Goal: Task Accomplishment & Management: Use online tool/utility

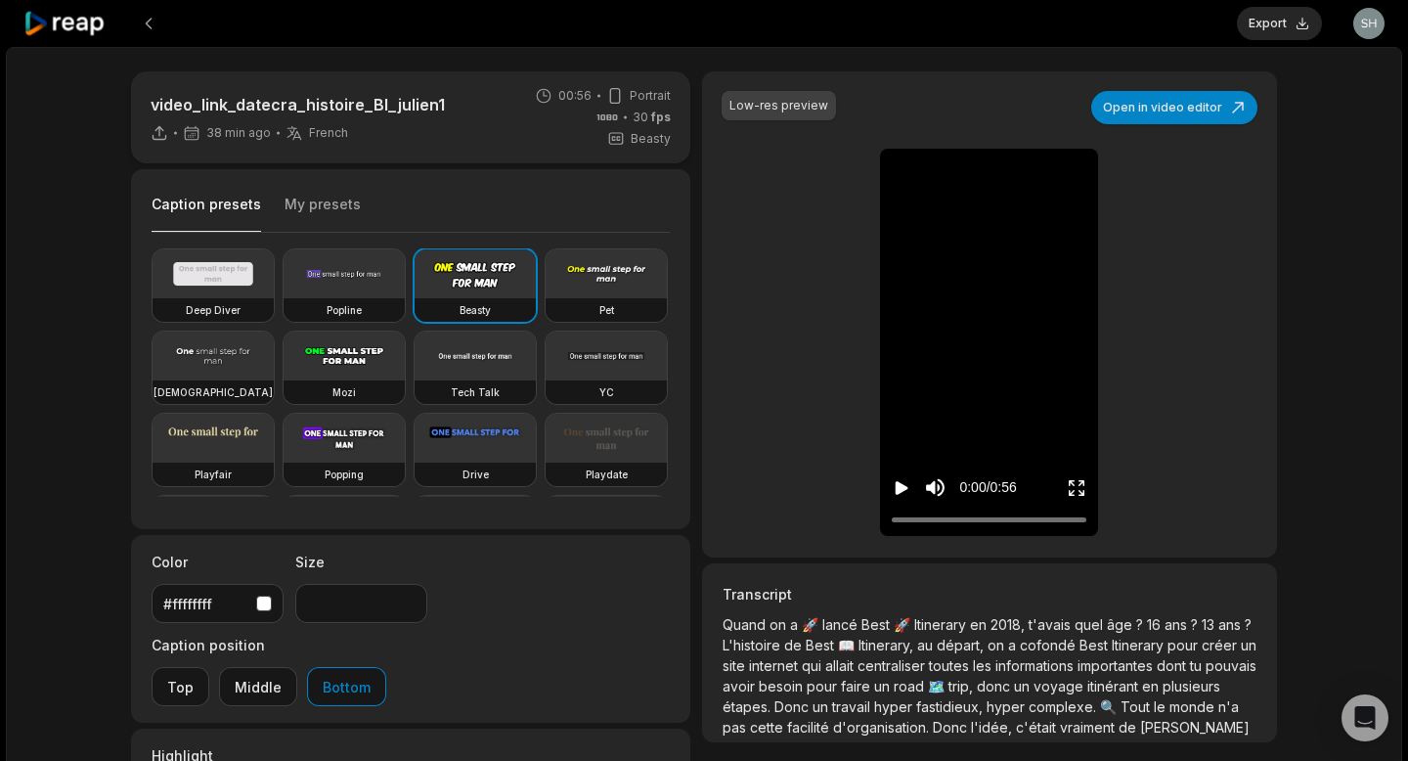
click at [897, 488] on icon "Play video" at bounding box center [902, 488] width 13 height 14
click at [1011, 518] on div at bounding box center [989, 519] width 195 height 13
click at [900, 490] on icon "Play video" at bounding box center [902, 488] width 13 height 14
click at [898, 492] on icon "Pause video" at bounding box center [898, 488] width 3 height 14
click at [903, 495] on icon "Play video" at bounding box center [902, 488] width 20 height 20
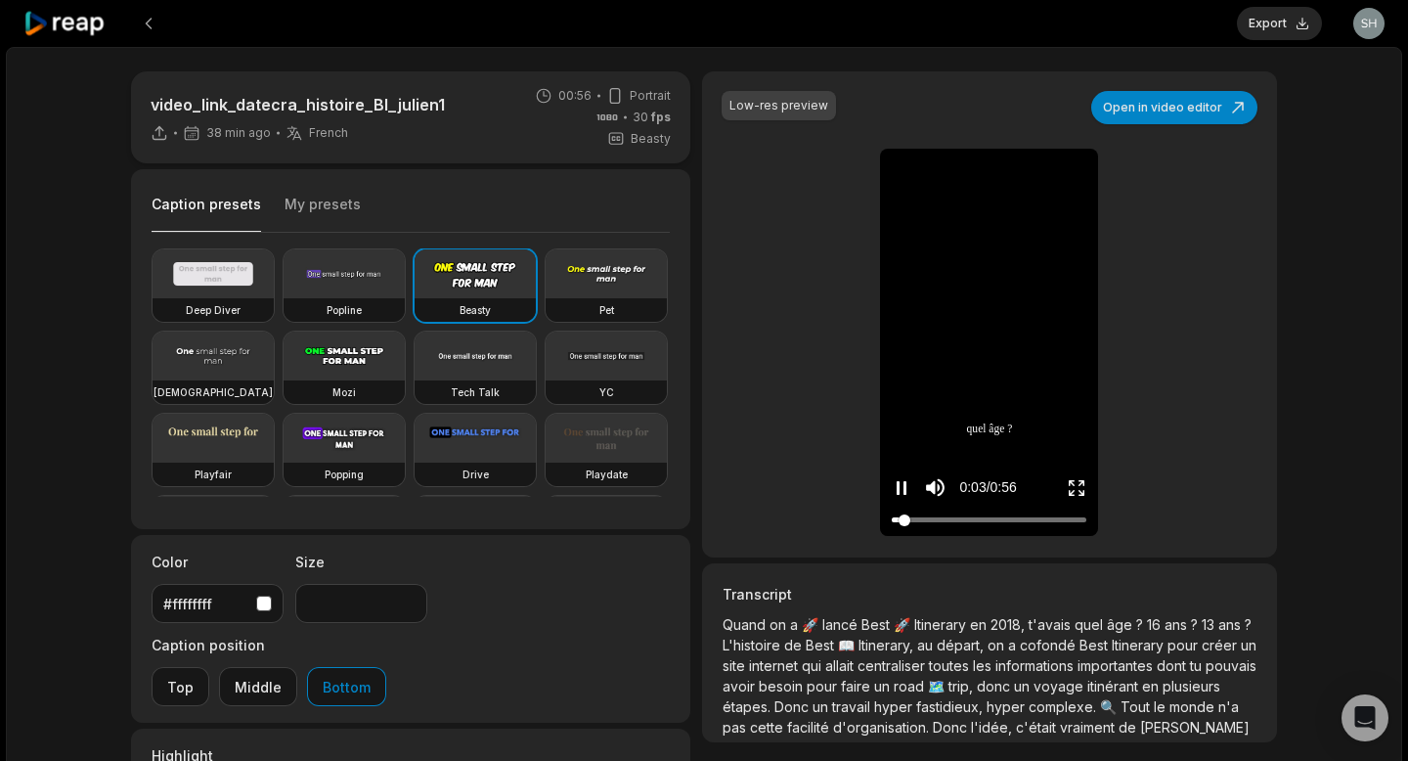
click at [980, 520] on div at bounding box center [989, 519] width 195 height 13
click at [892, 469] on button "Pause video" at bounding box center [902, 487] width 20 height 36
click at [892, 469] on button "Play video" at bounding box center [902, 487] width 20 height 36
click at [892, 469] on button "Pause video" at bounding box center [902, 487] width 20 height 36
click at [153, 22] on button at bounding box center [148, 23] width 35 height 35
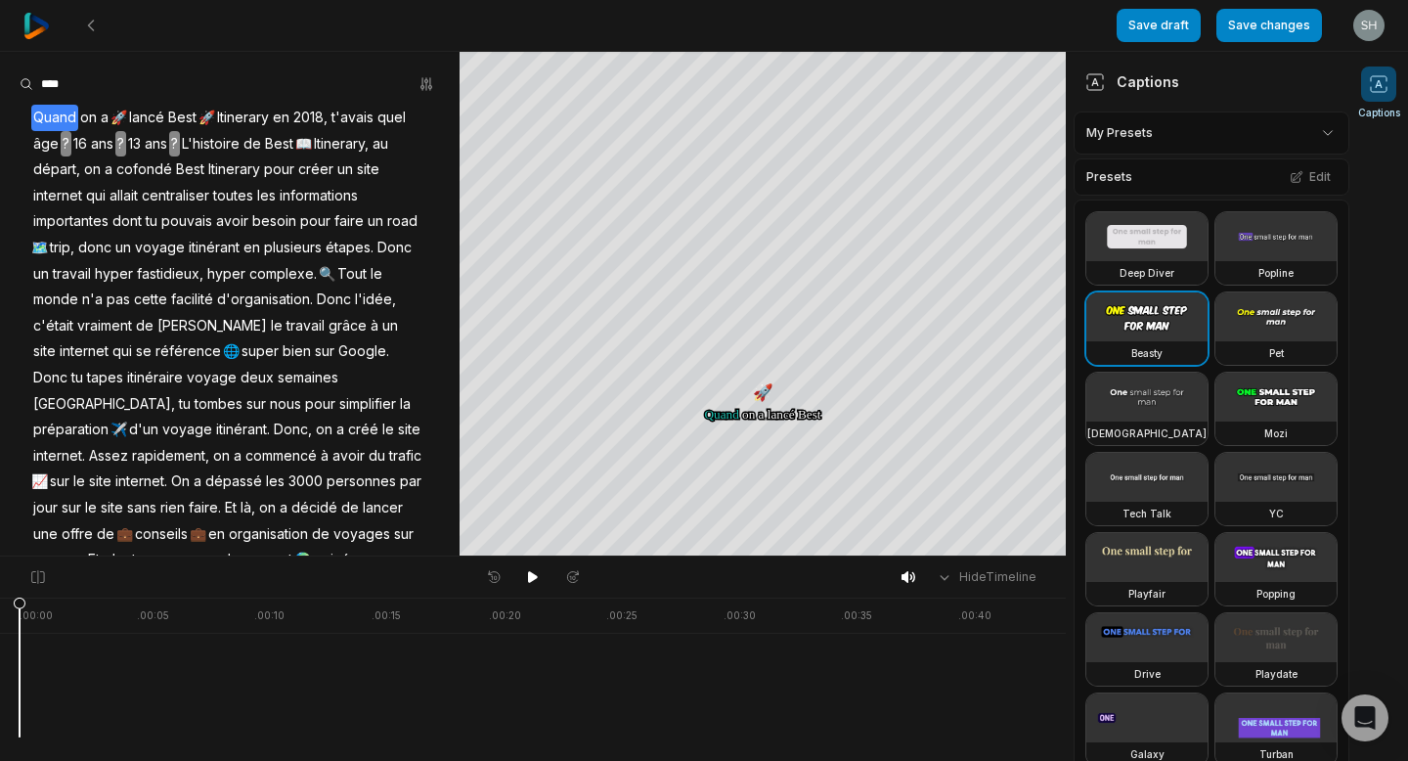
click at [47, 22] on img at bounding box center [36, 26] width 26 height 26
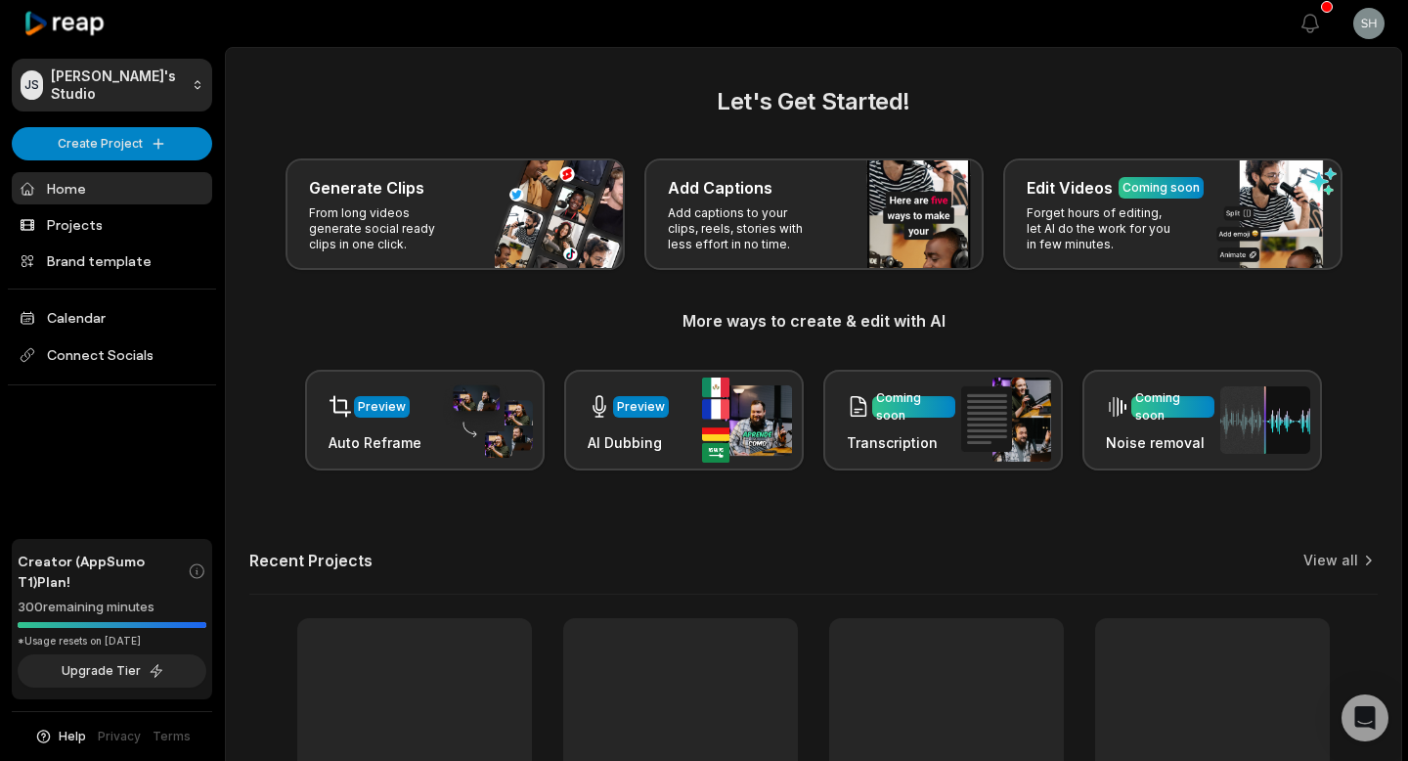
click at [32, 31] on icon at bounding box center [64, 24] width 83 height 26
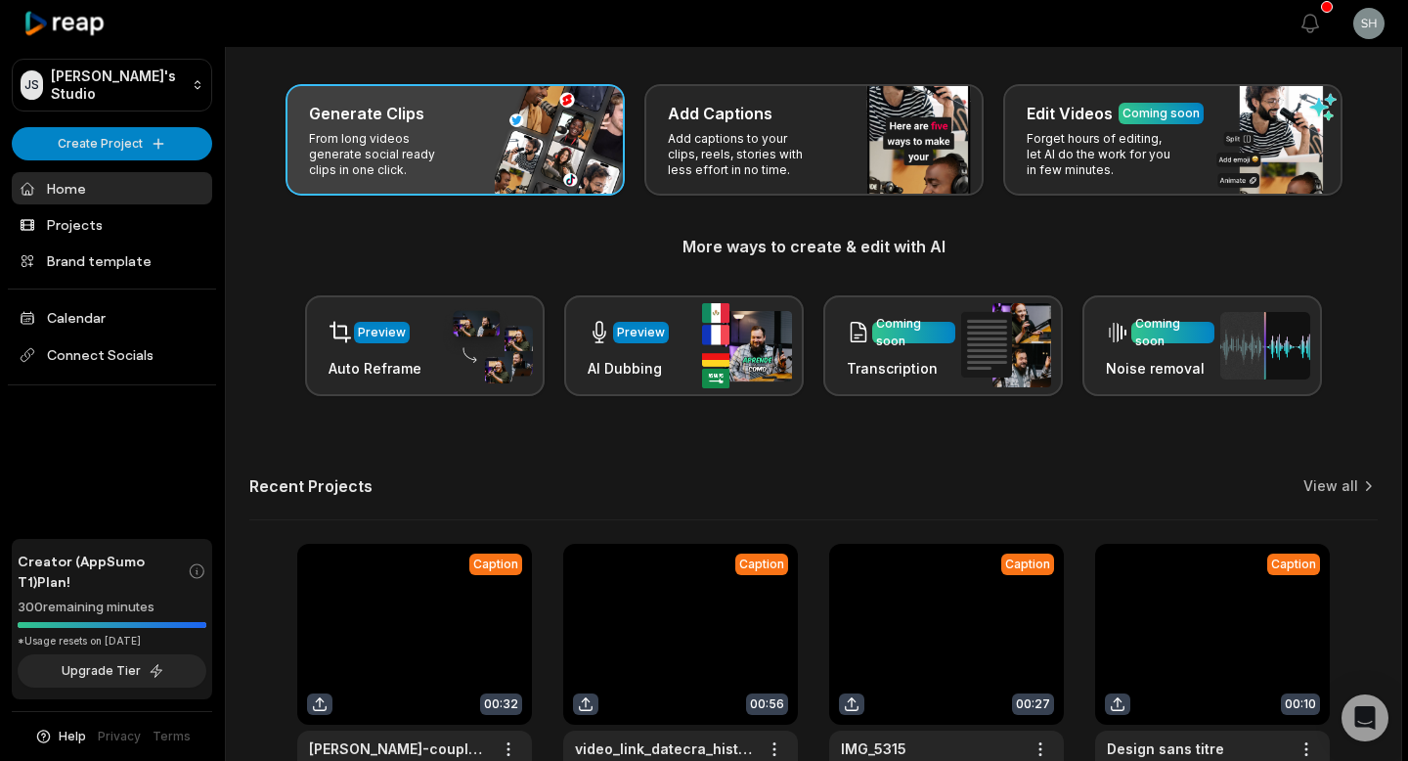
scroll to position [215, 0]
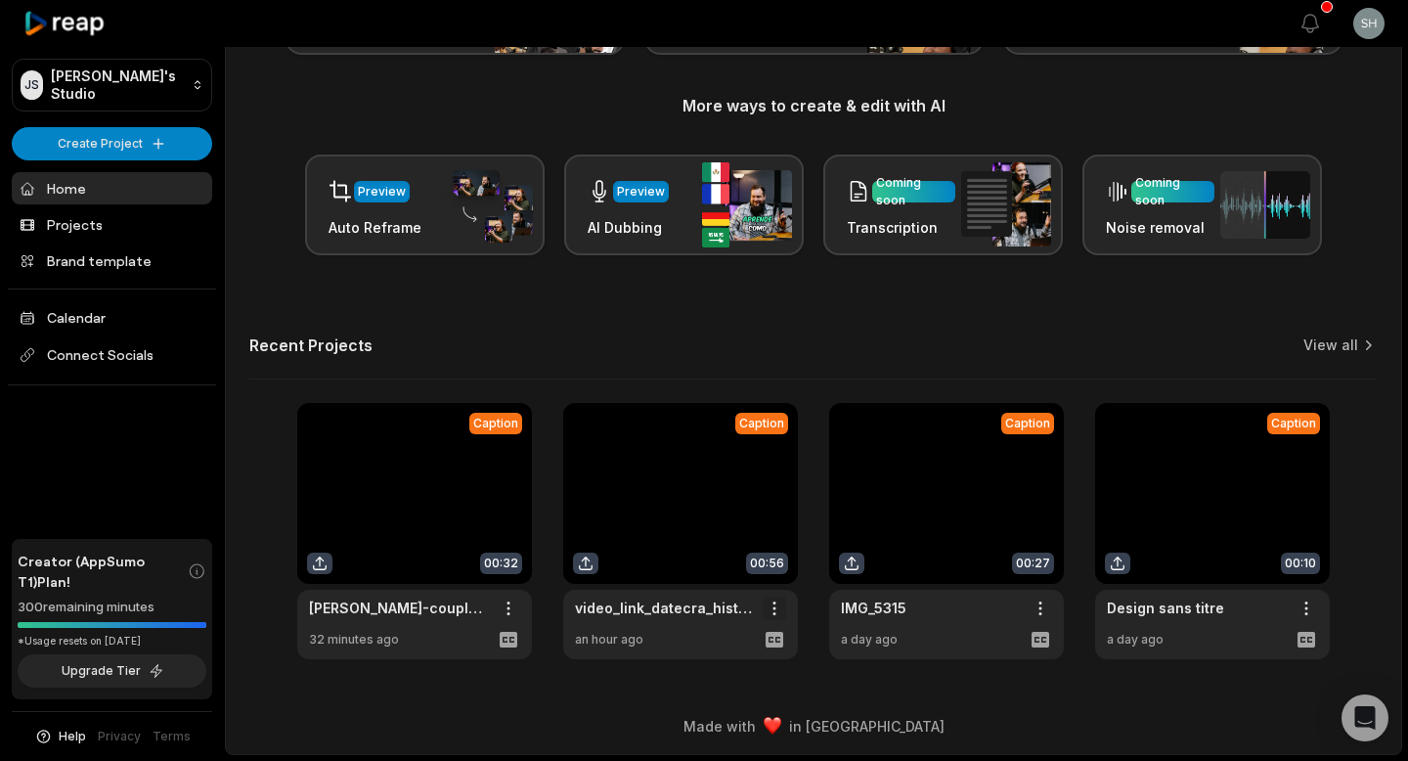
click at [772, 546] on html "JS Julien's Studio Create Project Home Projects Brand template Calendar Connect…" at bounding box center [704, 165] width 1408 height 761
click at [728, 677] on span "Delete" at bounding box center [715, 677] width 43 height 21
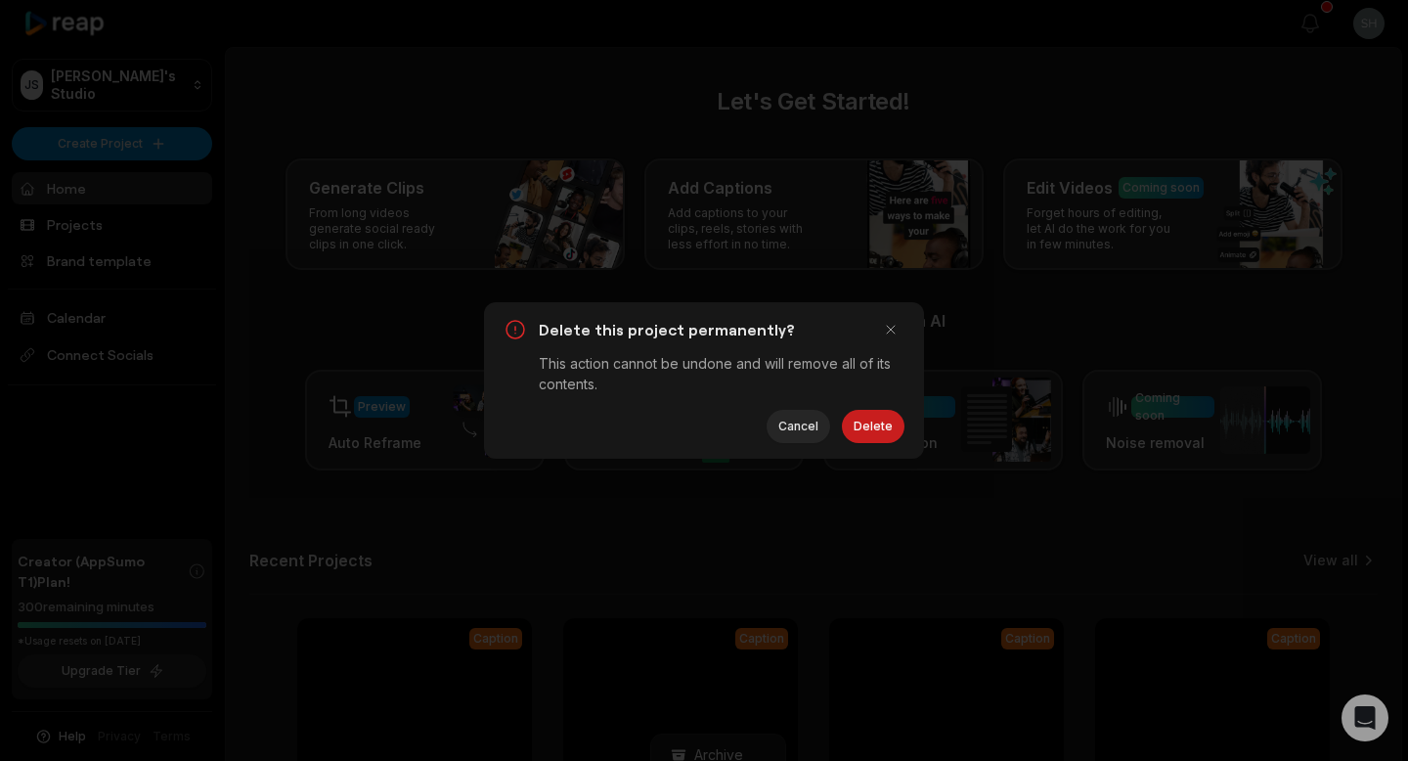
scroll to position [0, 0]
click at [869, 430] on button "Delete" at bounding box center [873, 426] width 63 height 33
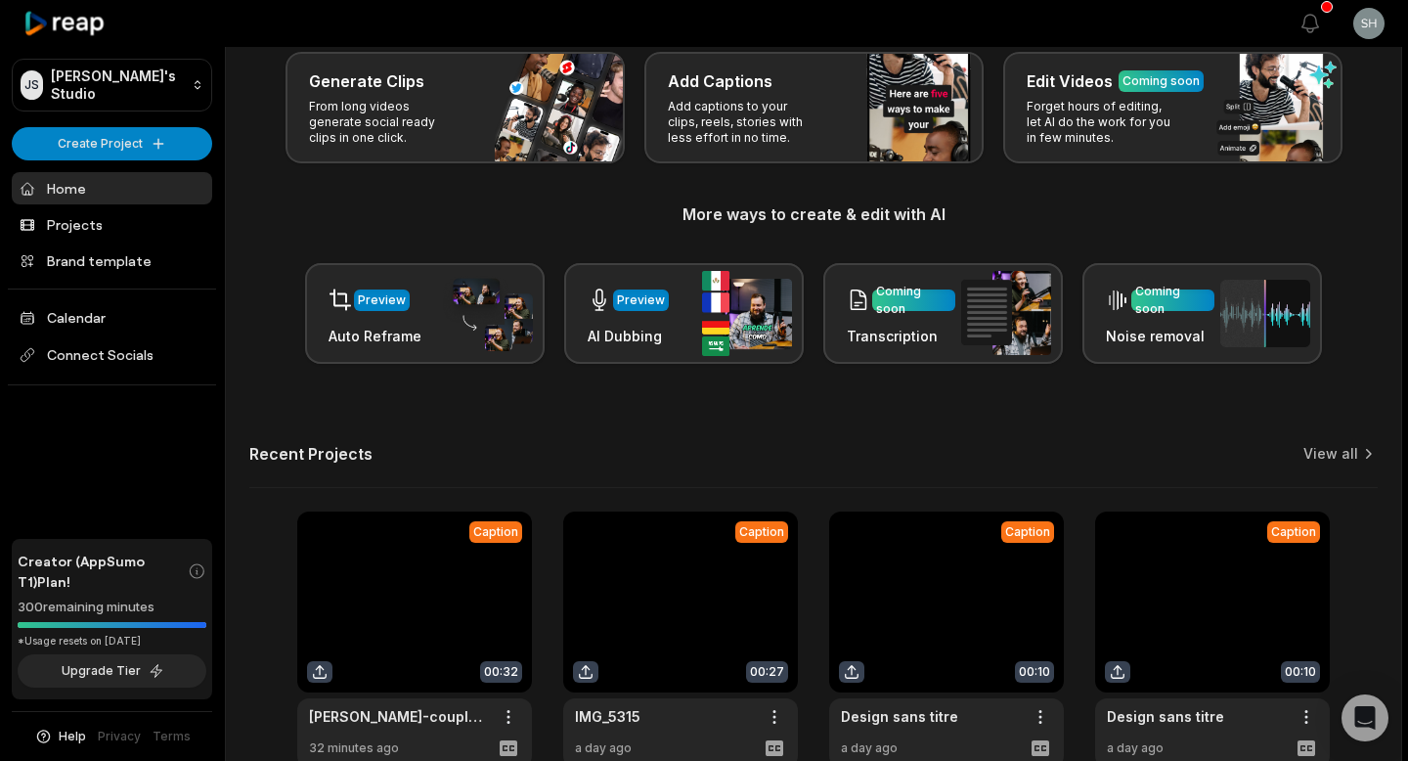
scroll to position [215, 0]
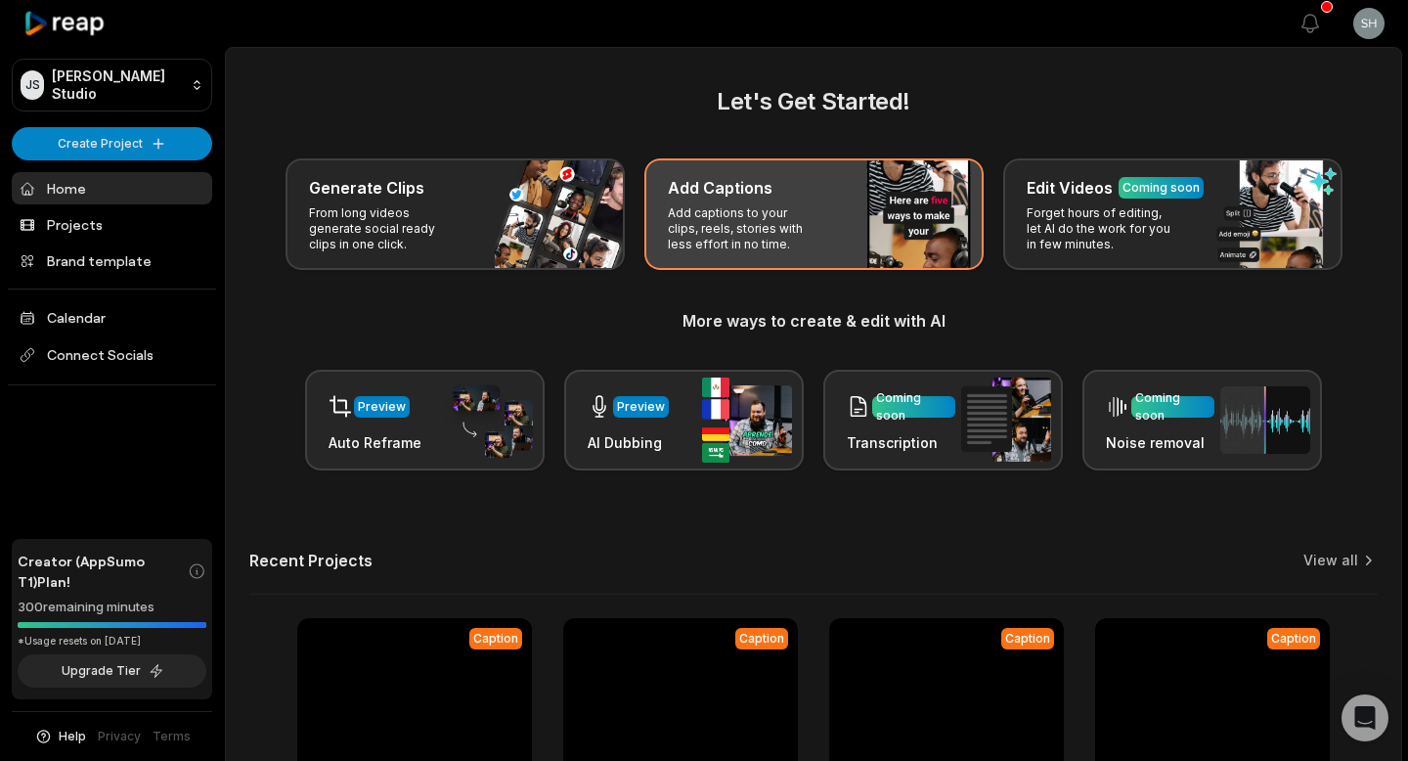
click at [728, 239] on p "Add captions to your clips, reels, stories with less effort in no time." at bounding box center [744, 228] width 152 height 47
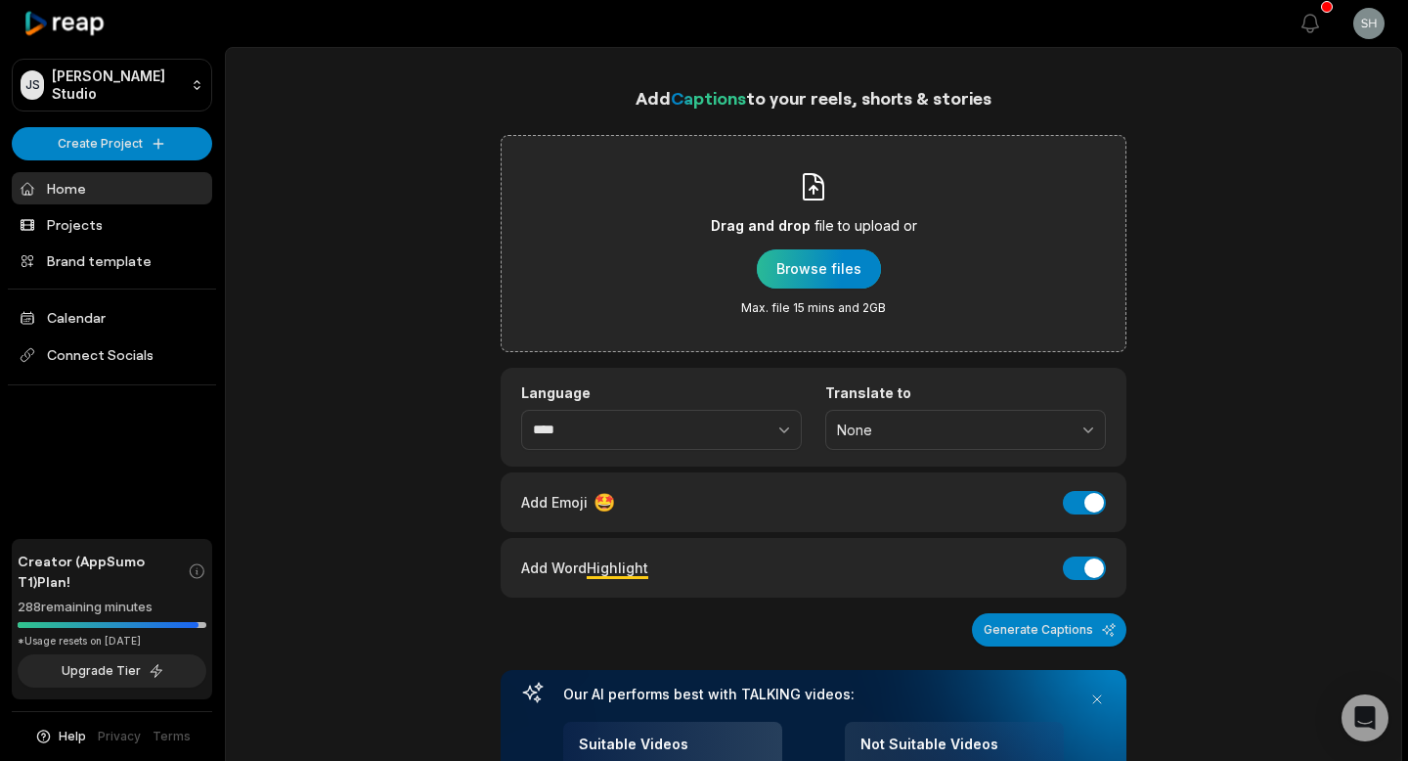
click at [819, 276] on div "button" at bounding box center [819, 268] width 124 height 39
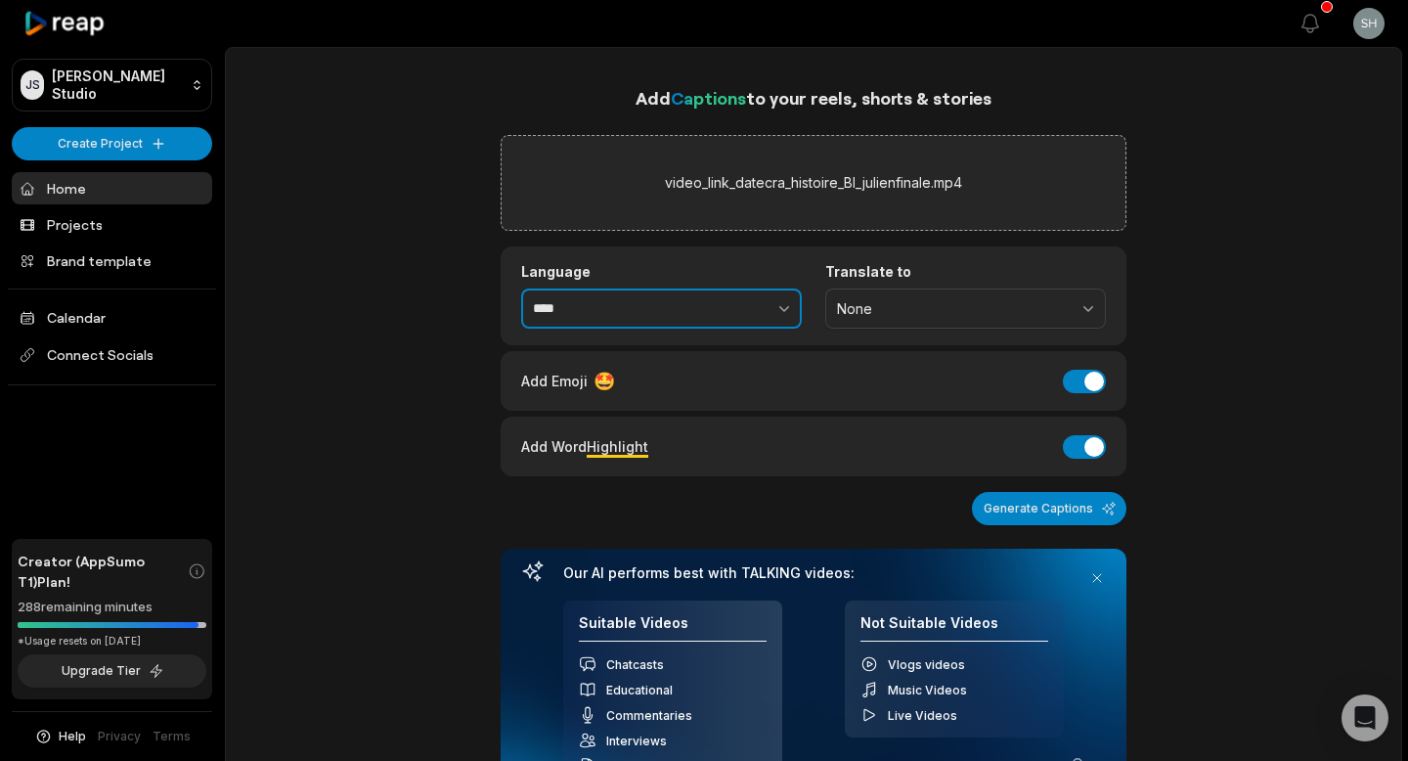
click at [745, 302] on button "button" at bounding box center [742, 308] width 120 height 41
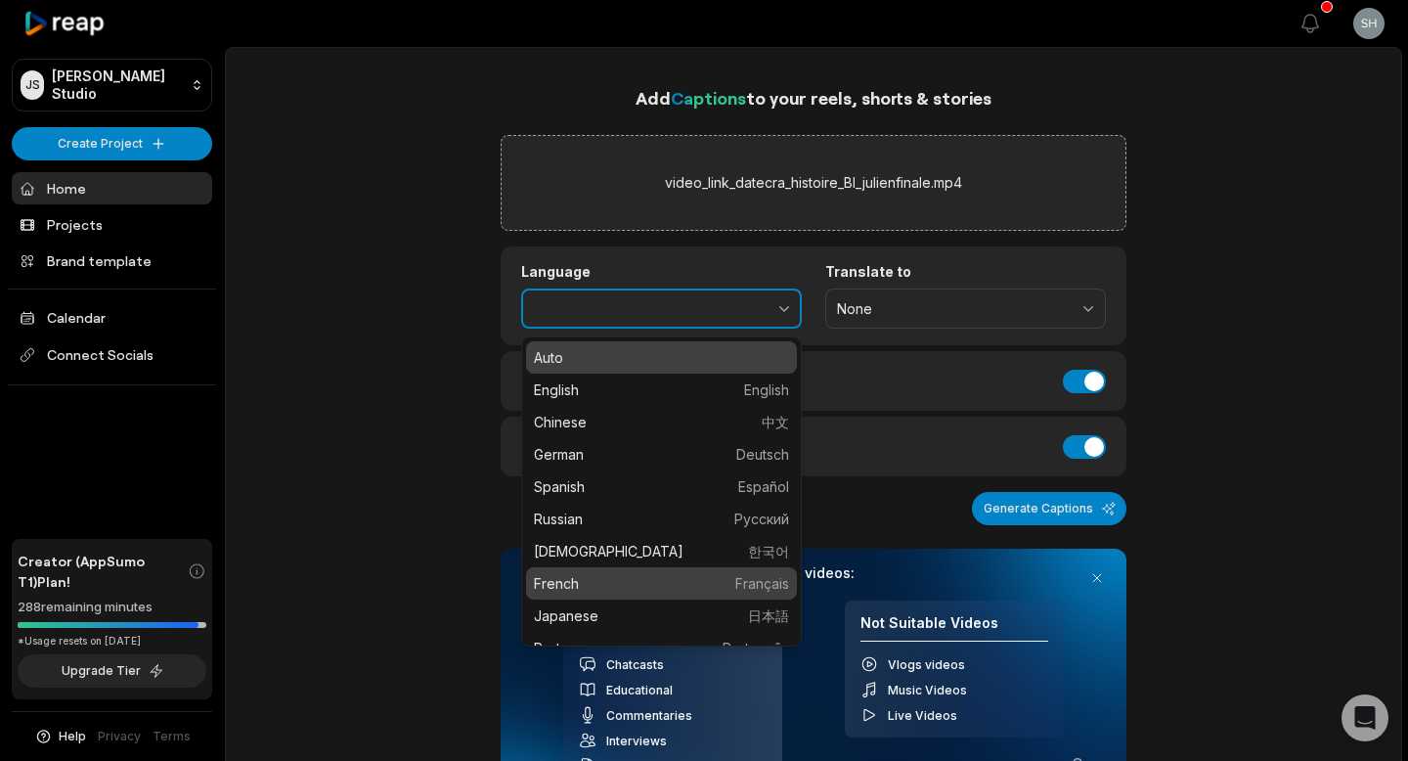
type input "******"
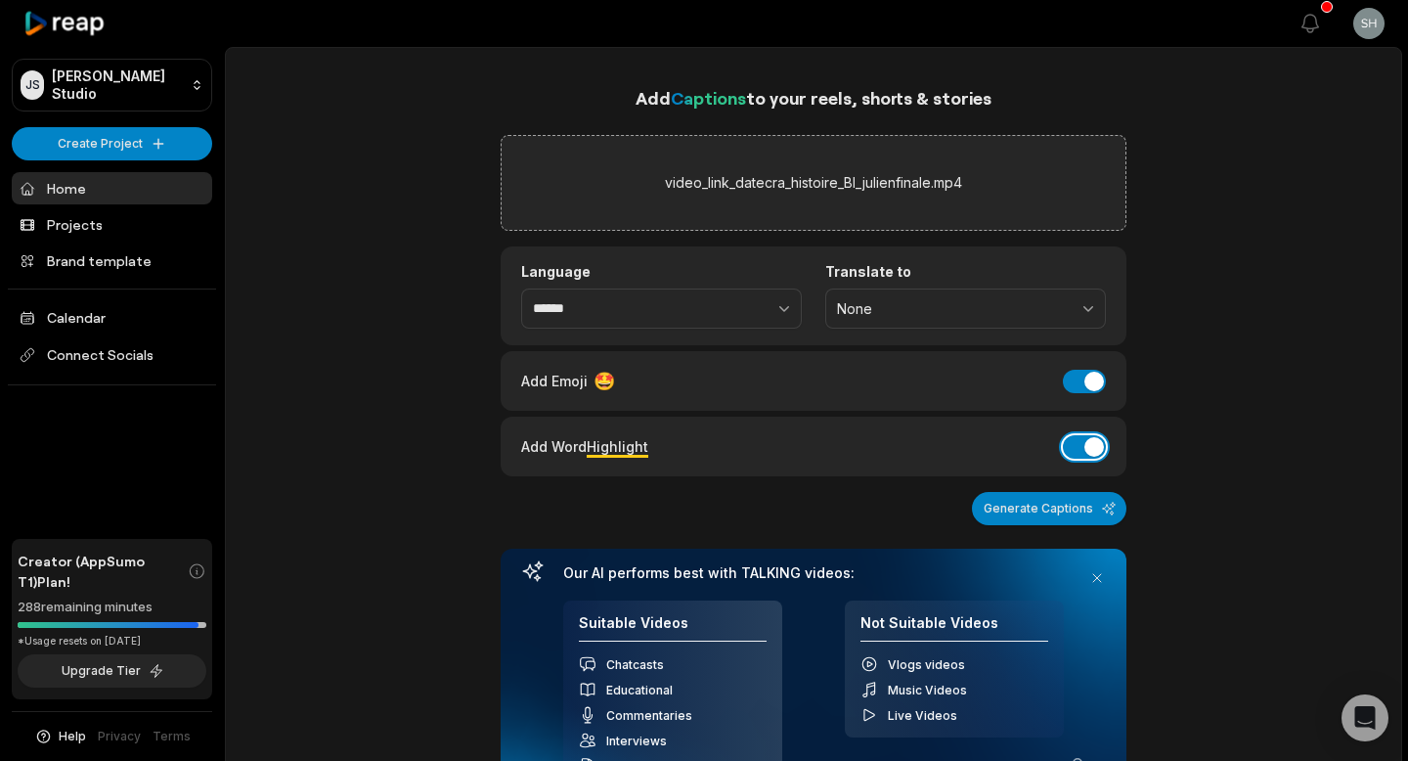
click at [1088, 445] on button "Add Word Highlight" at bounding box center [1084, 446] width 43 height 23
click at [1045, 511] on button "Generate Captions" at bounding box center [1049, 508] width 154 height 33
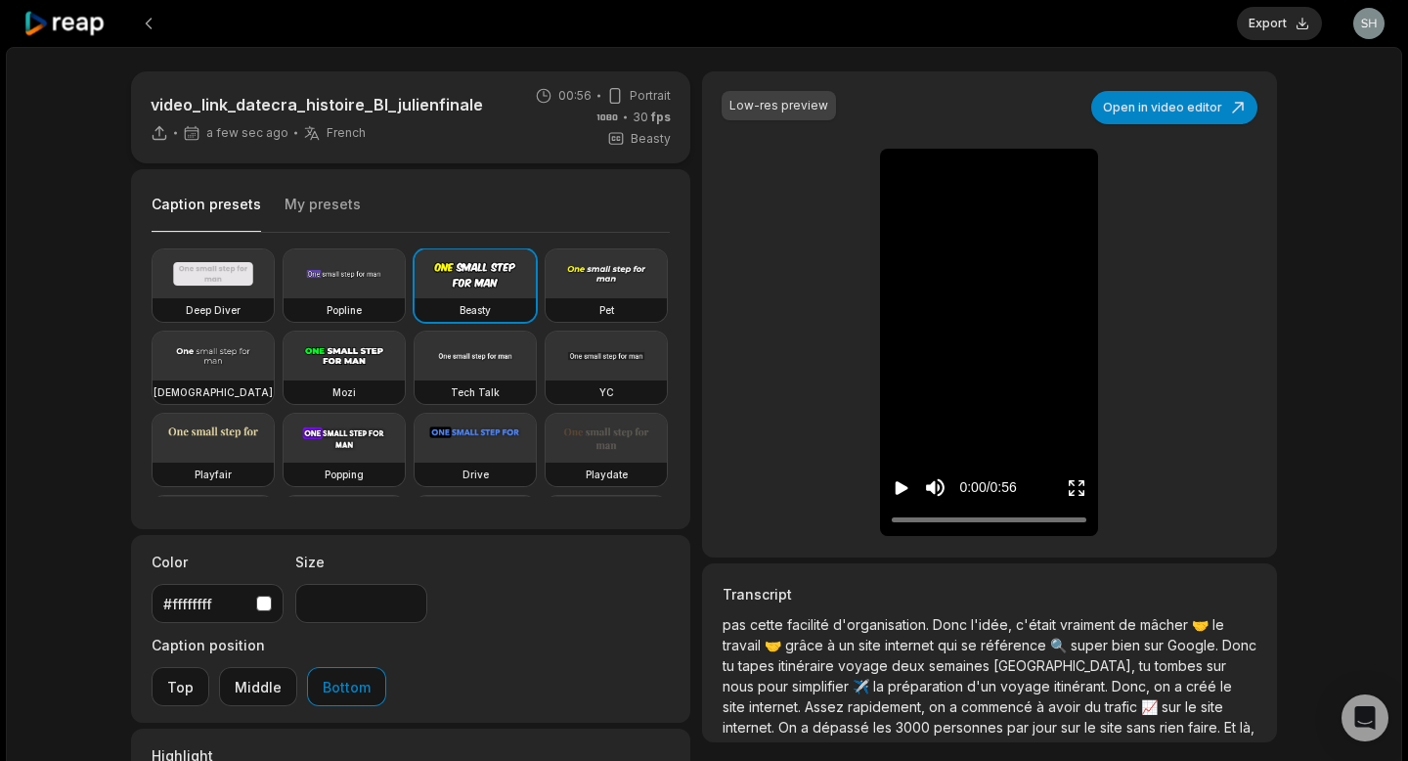
scroll to position [200, 0]
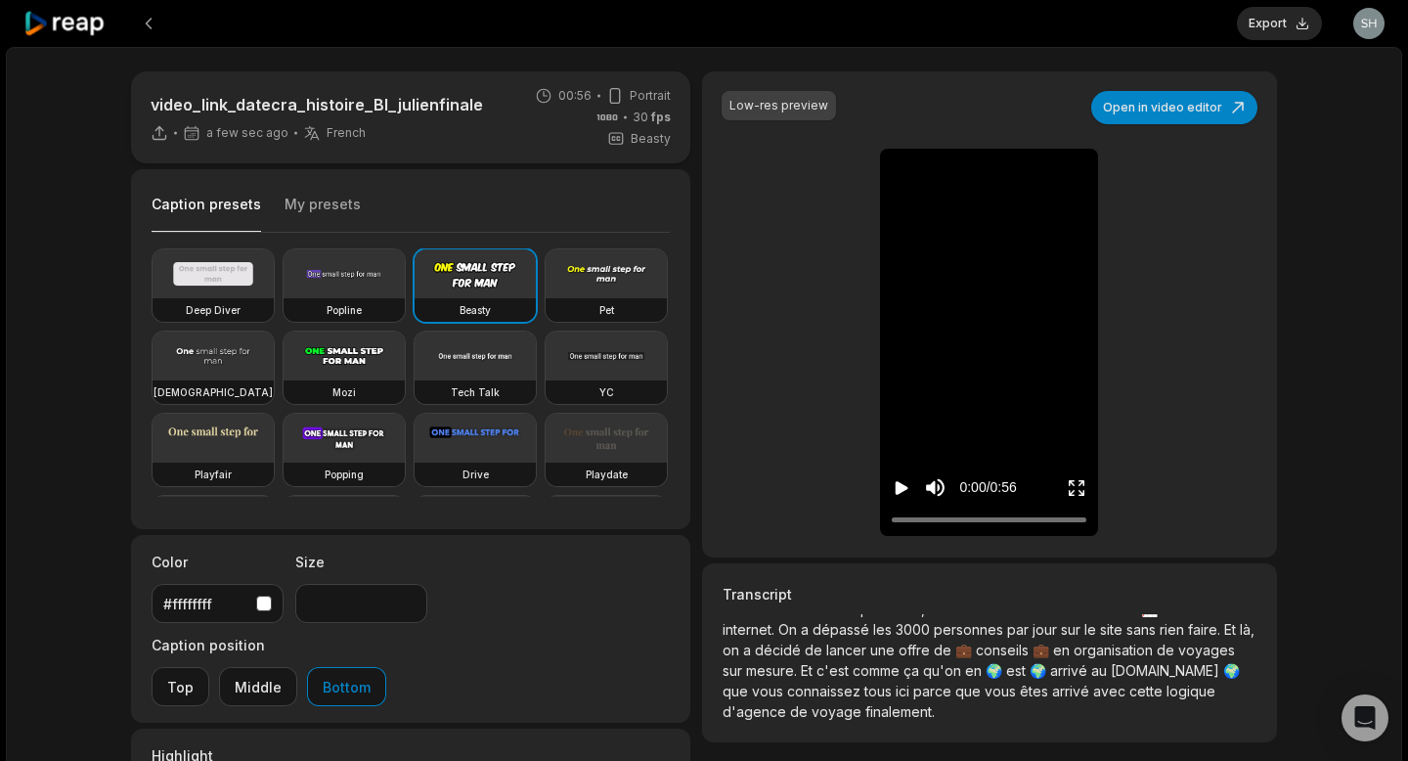
click at [1056, 686] on span "arrivé" at bounding box center [1072, 691] width 41 height 17
click at [1056, 689] on span "arrivé" at bounding box center [1072, 691] width 41 height 17
click at [913, 684] on span "parce" at bounding box center [934, 691] width 42 height 17
click at [1052, 683] on span "arrivé" at bounding box center [1072, 691] width 41 height 17
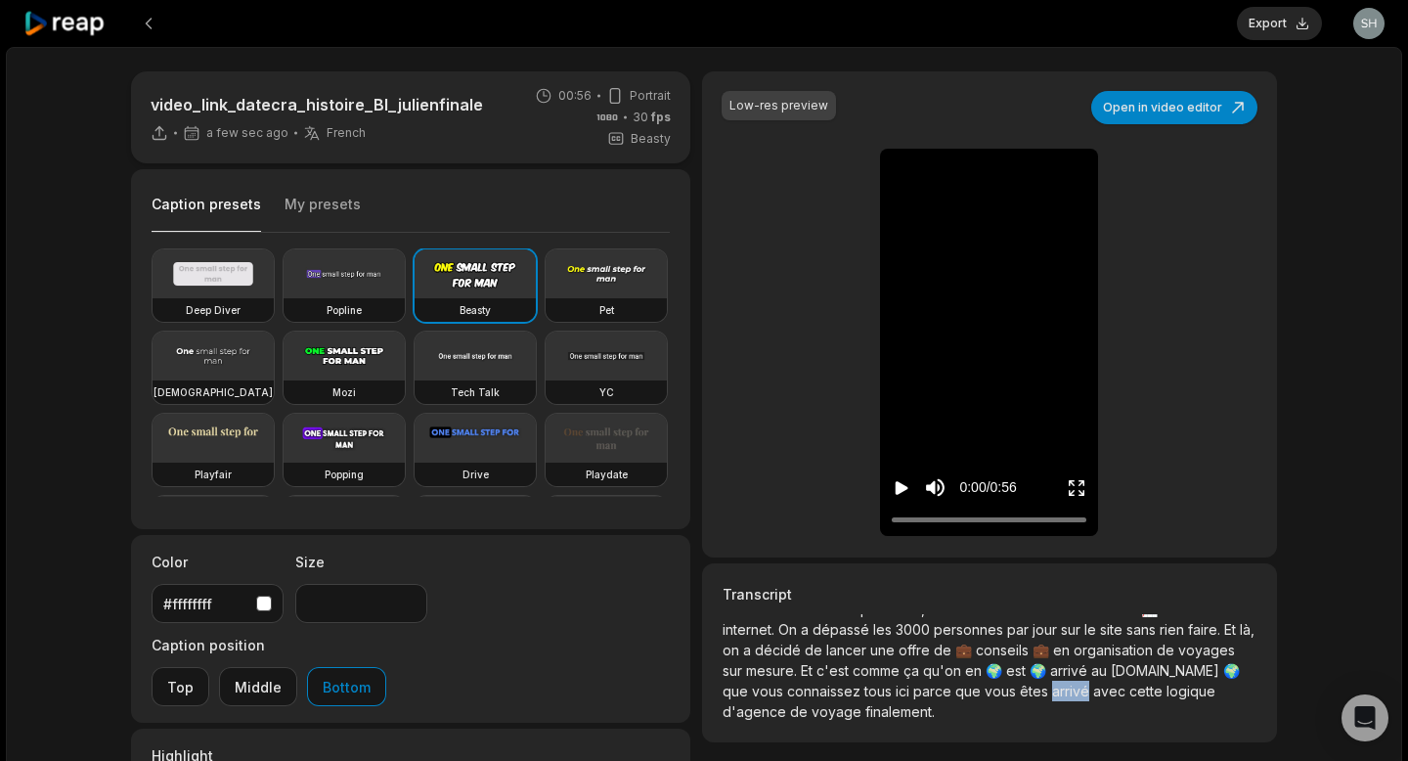
click at [1052, 683] on span "arrivé" at bounding box center [1072, 691] width 41 height 17
click at [1143, 112] on button "Open in video editor" at bounding box center [1174, 107] width 166 height 33
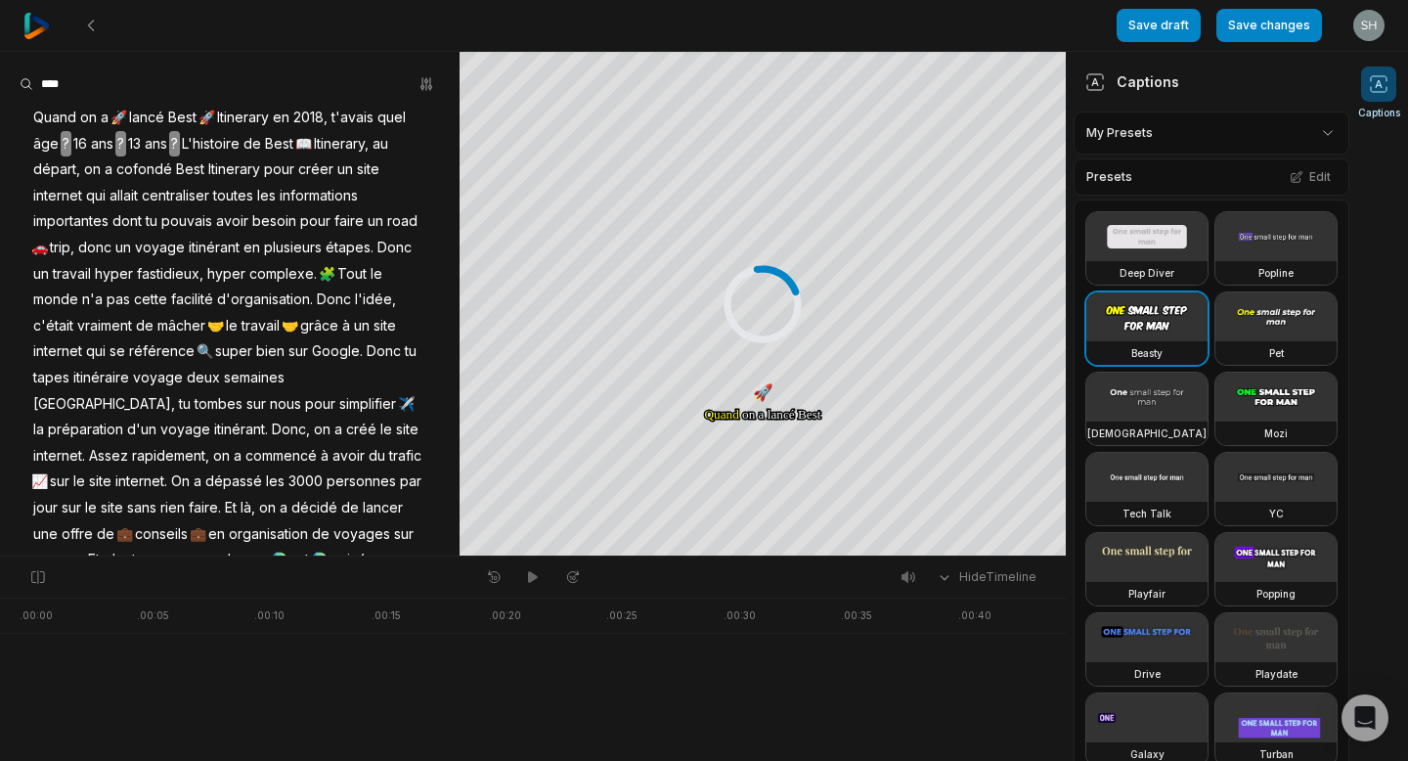
scroll to position [87, 0]
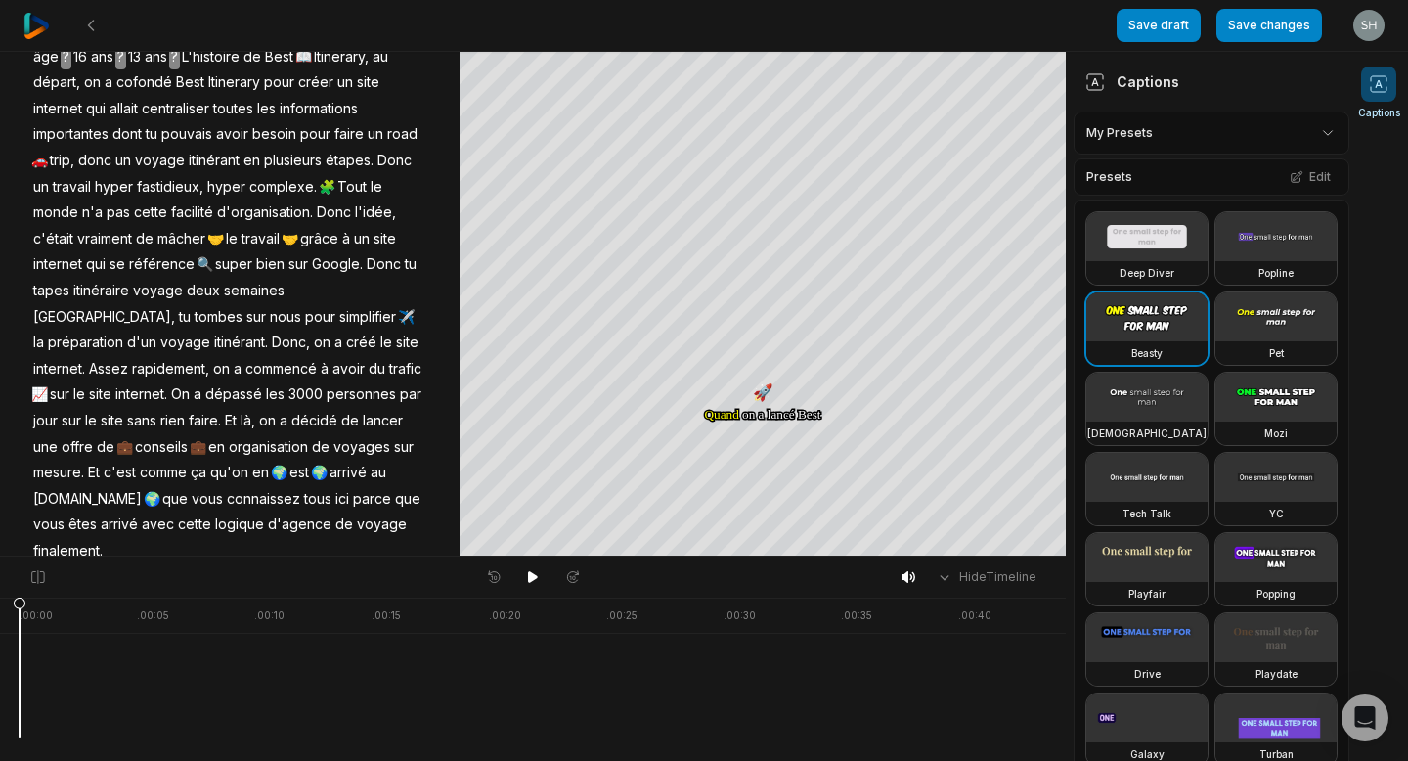
click at [140, 511] on span "arrivé" at bounding box center [119, 524] width 41 height 26
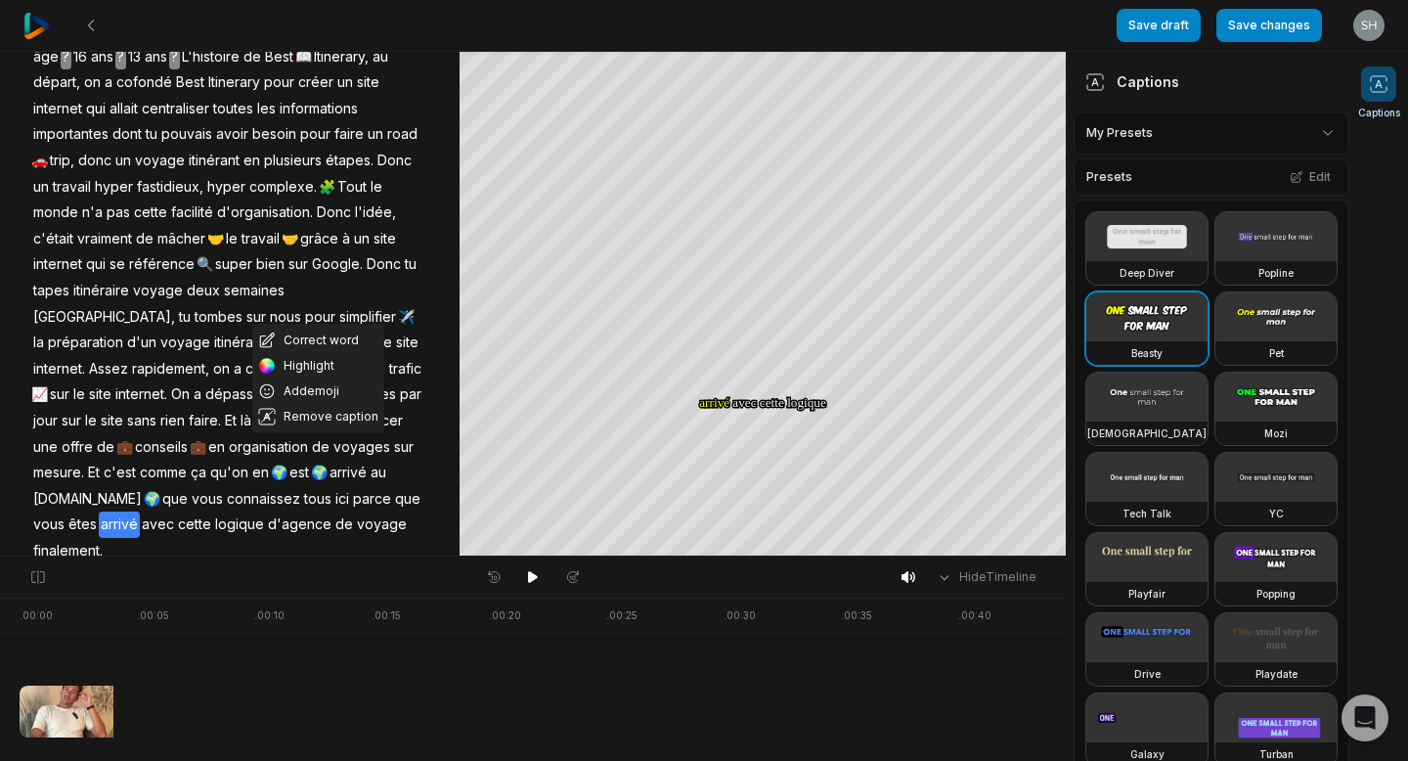
click at [140, 511] on span "arrivé" at bounding box center [119, 524] width 41 height 26
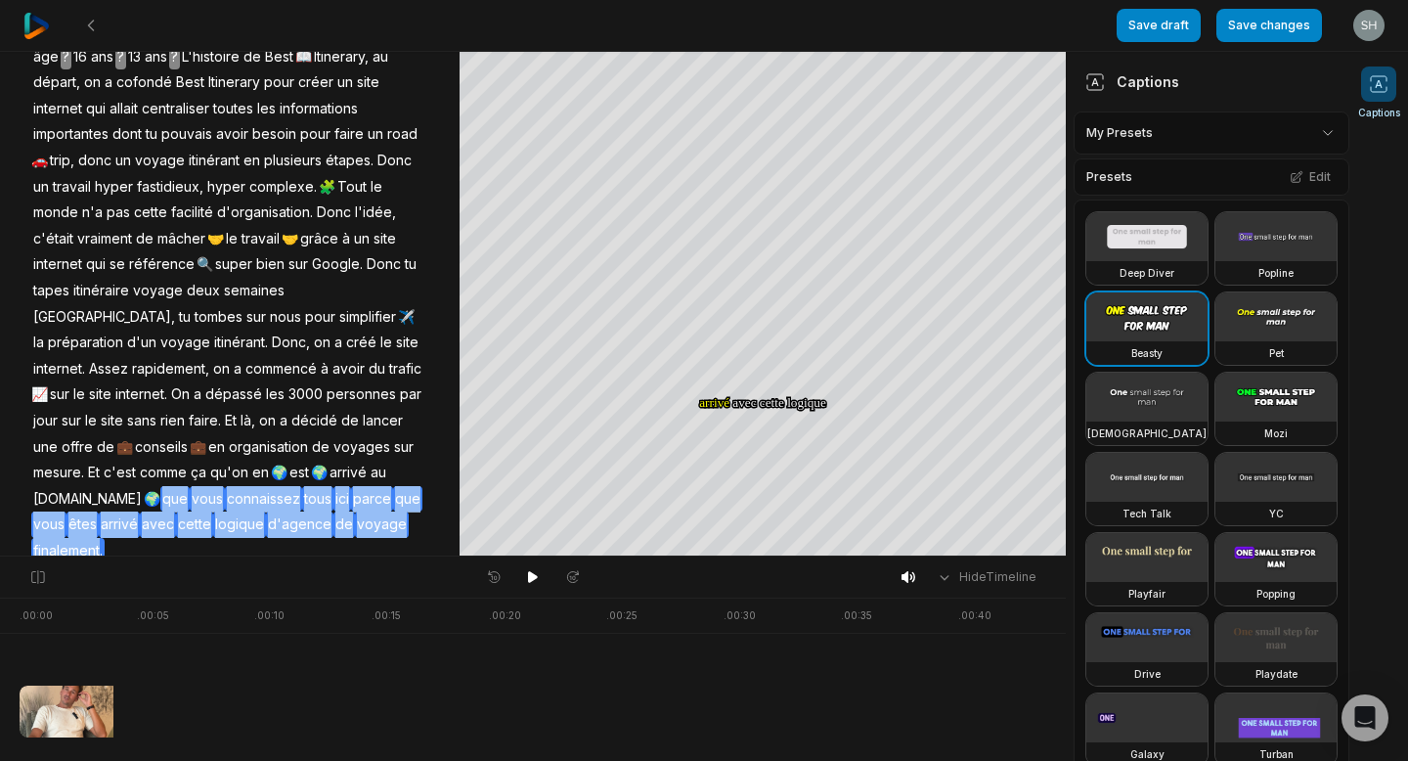
click at [140, 511] on span "arrivé" at bounding box center [119, 524] width 41 height 26
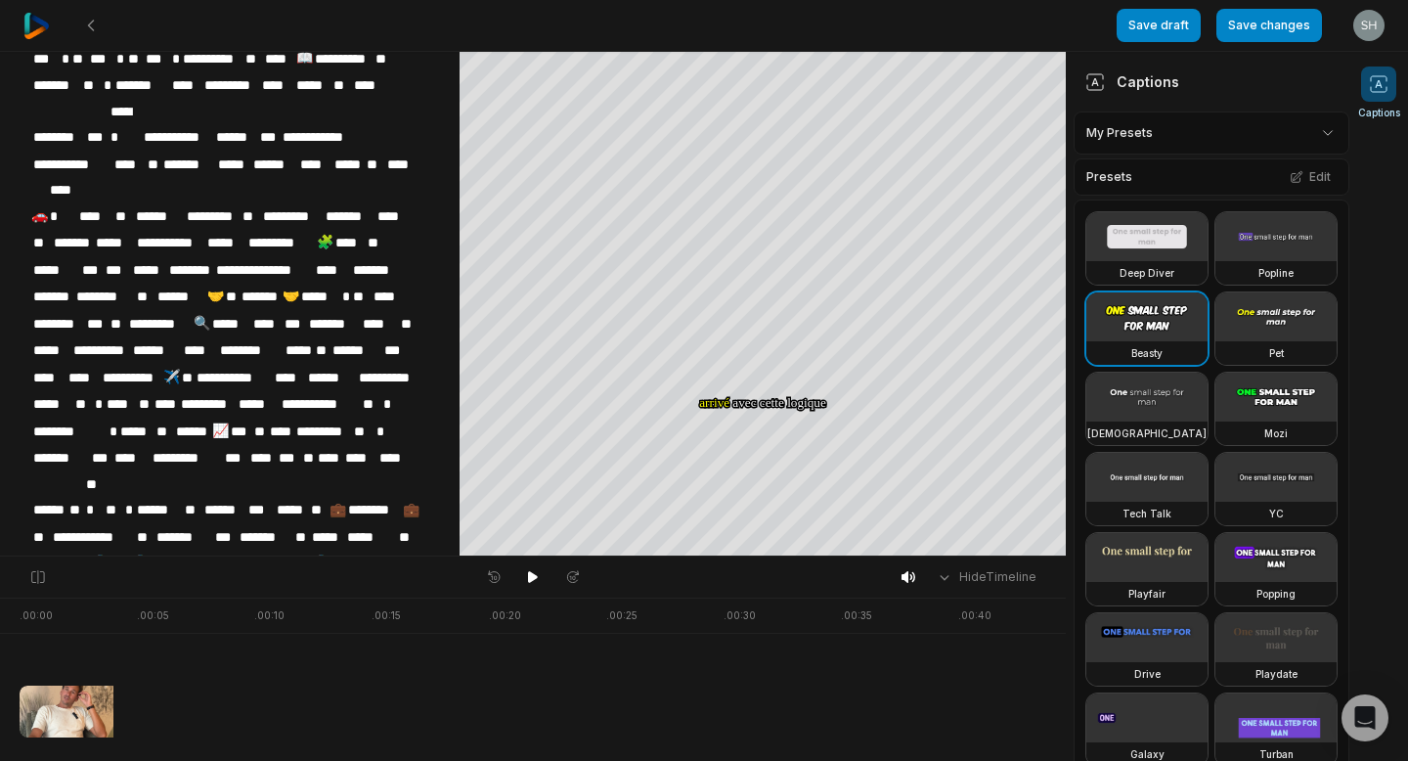
click at [330, 602] on span "******" at bounding box center [313, 615] width 41 height 26
click at [335, 602] on span "****" at bounding box center [351, 615] width 34 height 26
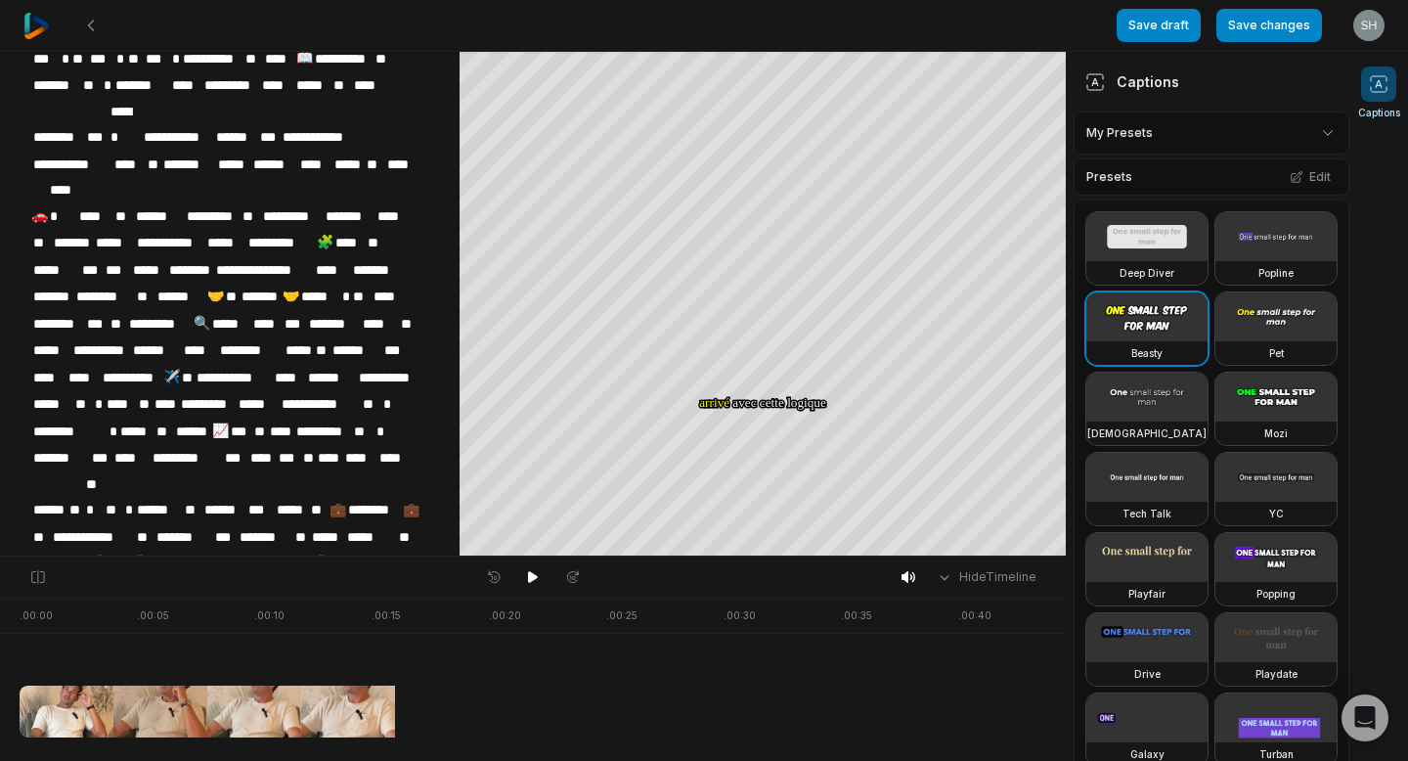
click at [331, 602] on span "******" at bounding box center [313, 615] width 41 height 26
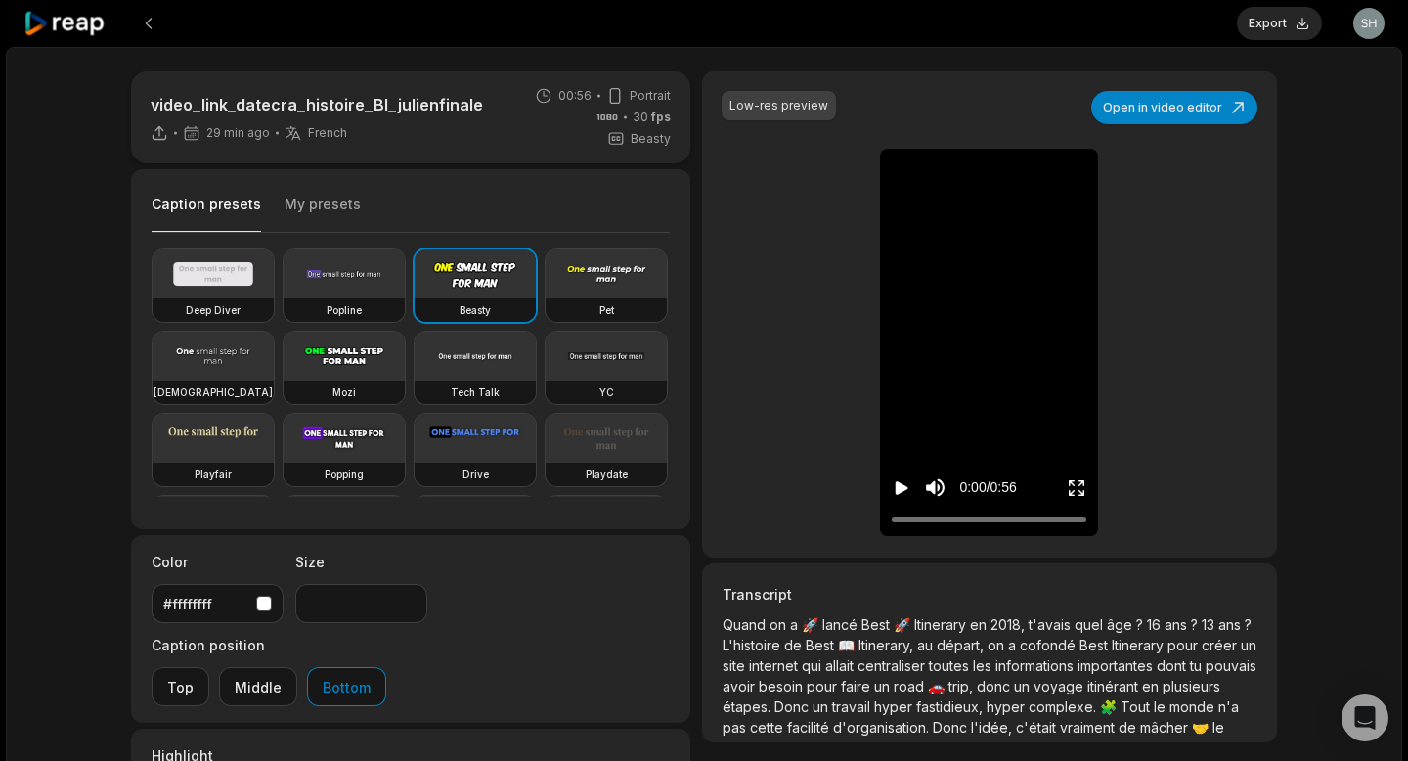
click at [900, 485] on icon "Play video" at bounding box center [902, 488] width 13 height 14
click at [1082, 495] on icon "Enter Fullscreen" at bounding box center [1082, 493] width 6 height 6
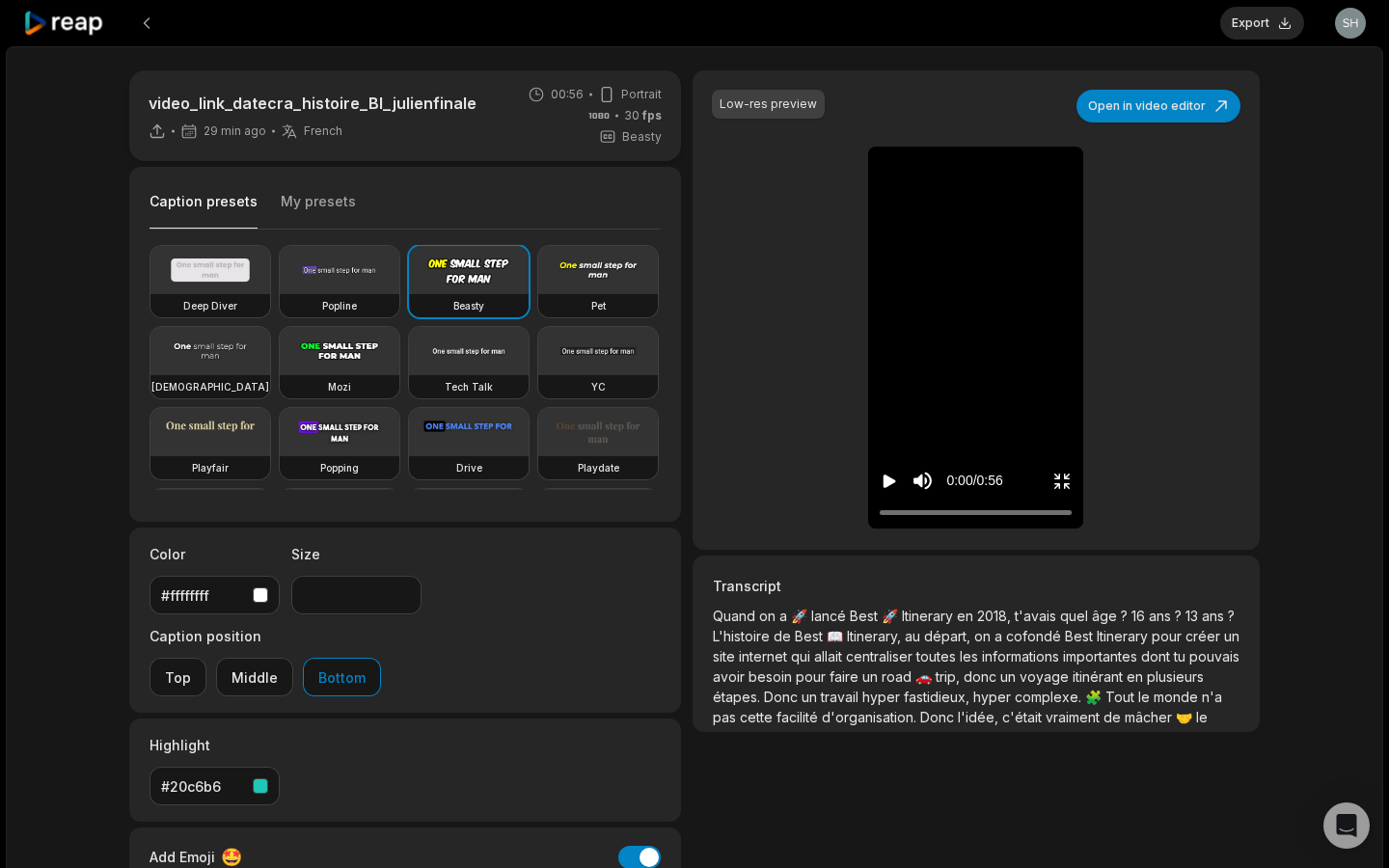
click at [1071, 491] on icon "Exit fullscreen" at bounding box center [1062, 481] width 20 height 20
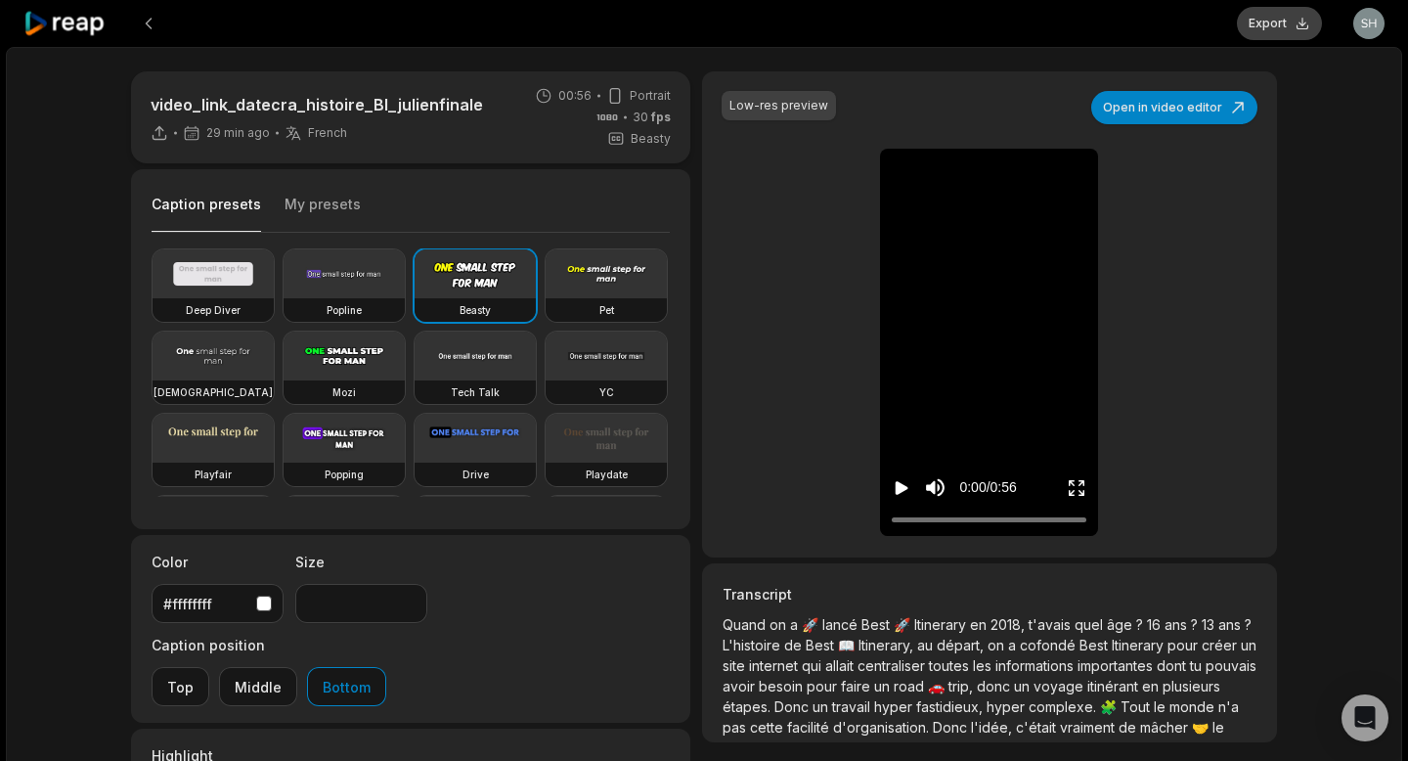
click at [1258, 33] on button "Export" at bounding box center [1279, 23] width 85 height 33
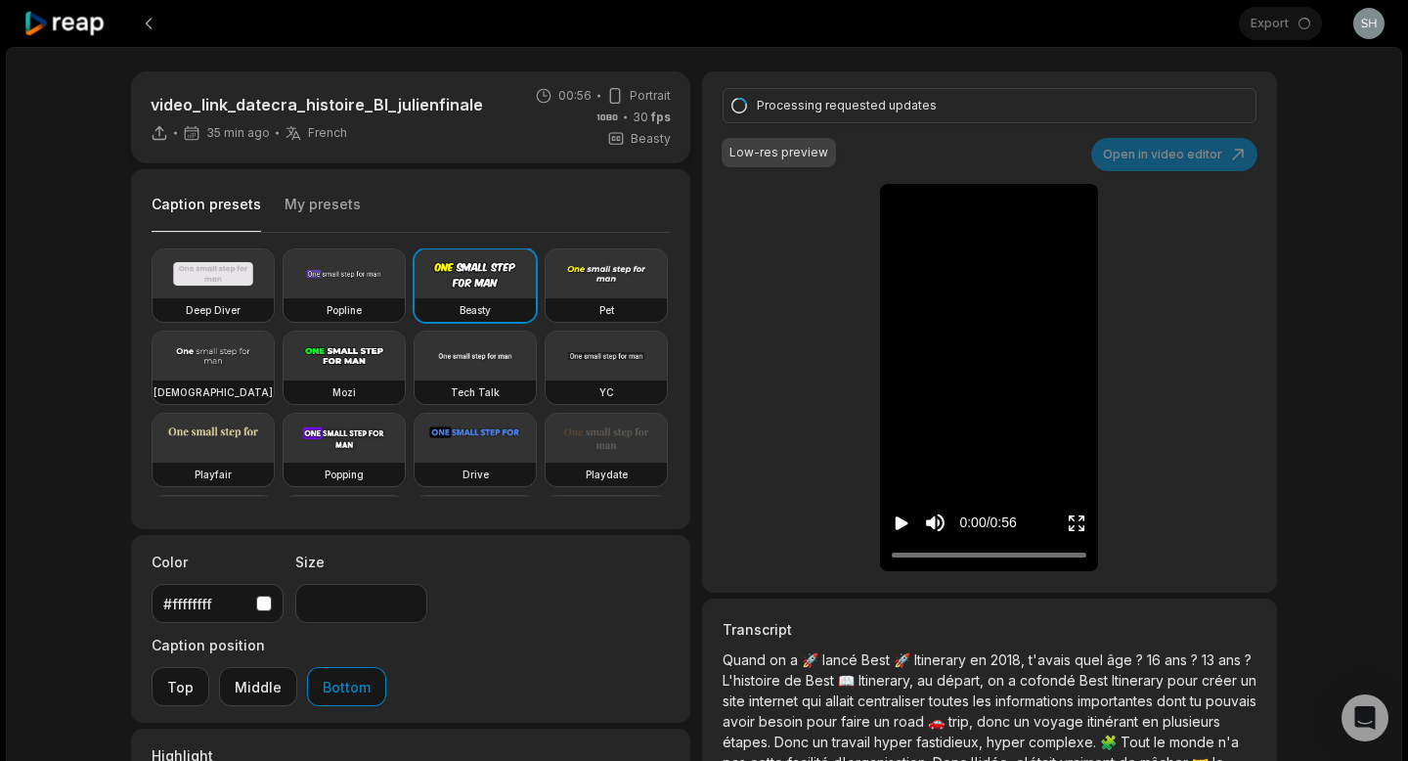
click at [1225, 437] on div "Processing requested updates Low-res preview Open in video editor 🚀 Quand Quand…" at bounding box center [989, 331] width 575 height 521
click at [900, 527] on icon "Play video" at bounding box center [902, 523] width 13 height 14
click at [900, 522] on icon "Play video" at bounding box center [902, 523] width 13 height 14
click at [906, 526] on icon "Play video" at bounding box center [902, 523] width 20 height 20
click at [1078, 558] on div at bounding box center [989, 555] width 195 height 13
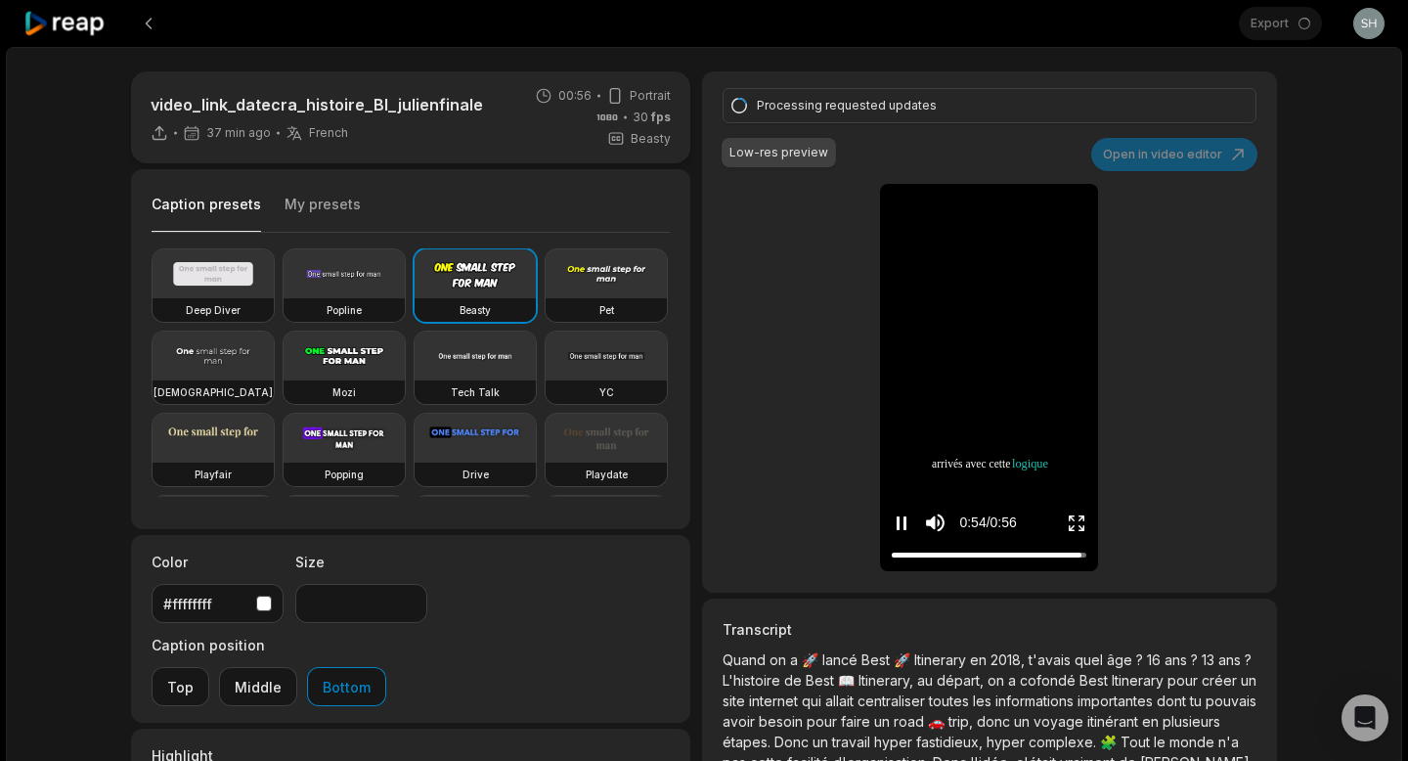
click at [900, 507] on button "Pause video" at bounding box center [902, 523] width 20 height 36
click at [900, 522] on icon "Play video" at bounding box center [902, 523] width 13 height 14
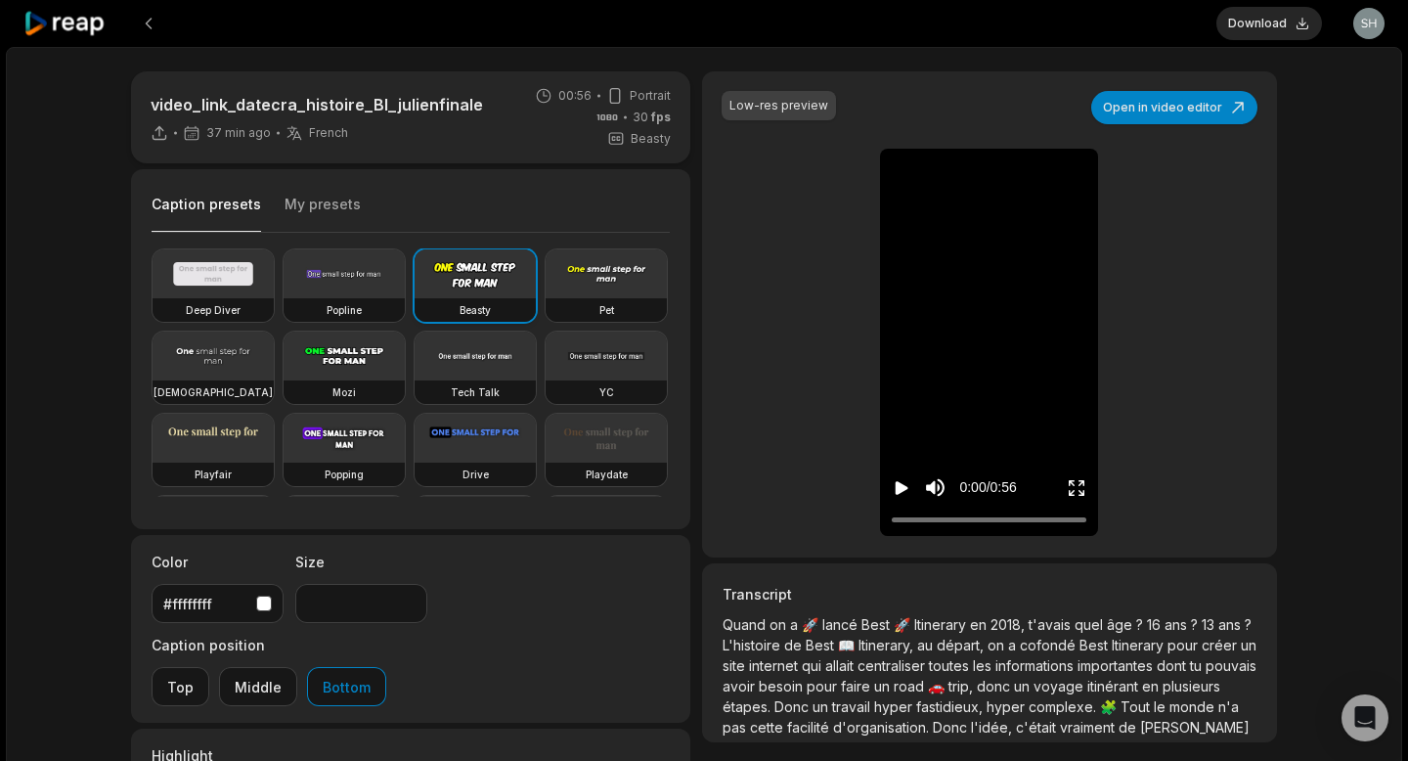
scroll to position [154, 0]
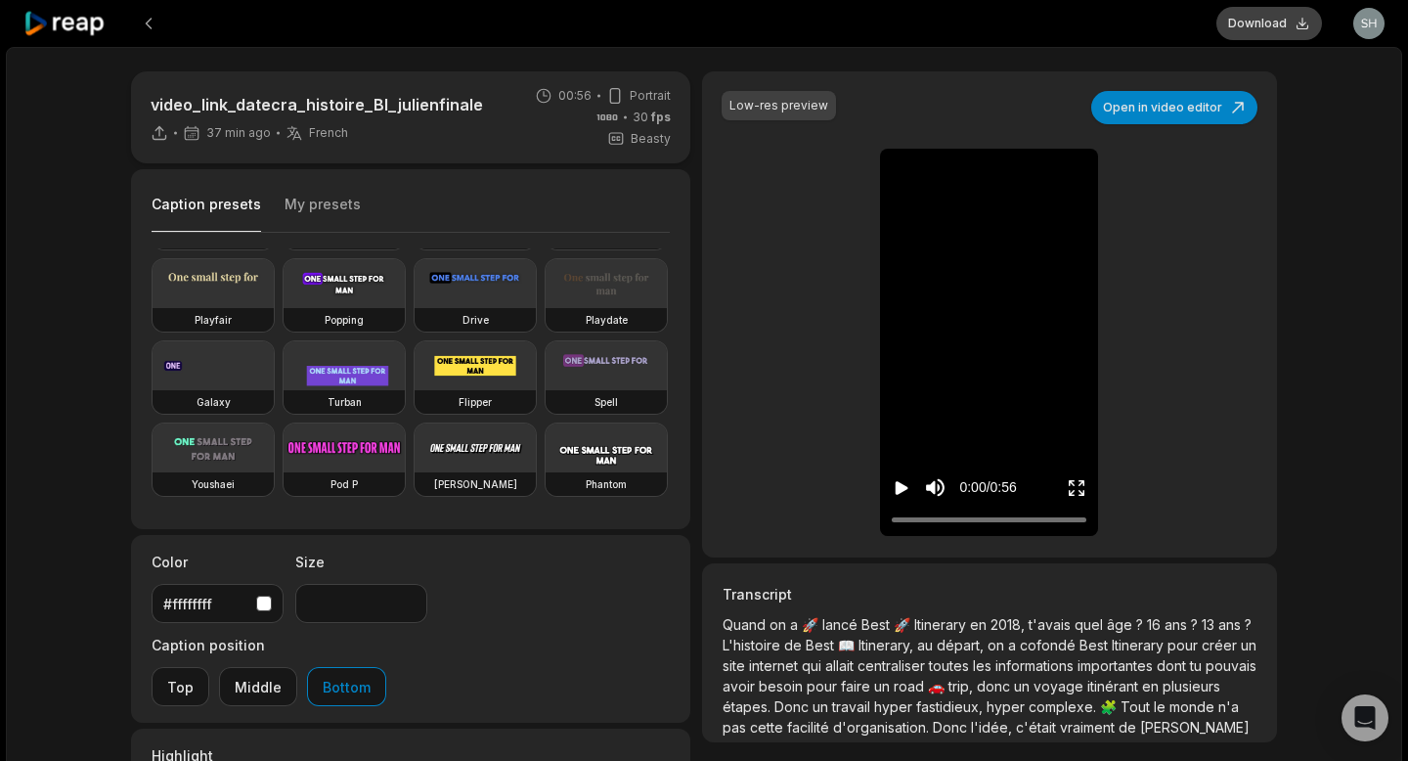
click at [1261, 20] on button "Download" at bounding box center [1269, 23] width 106 height 33
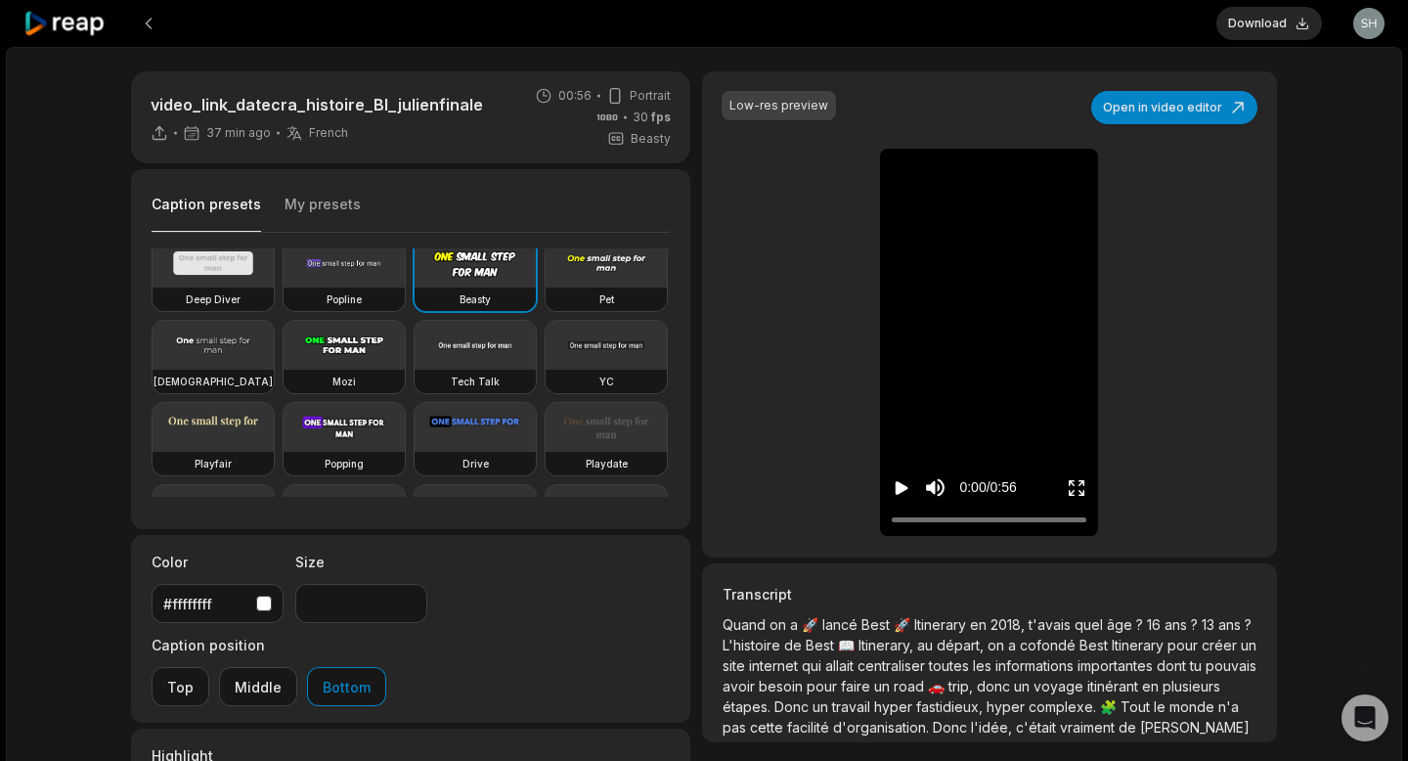
scroll to position [6, 0]
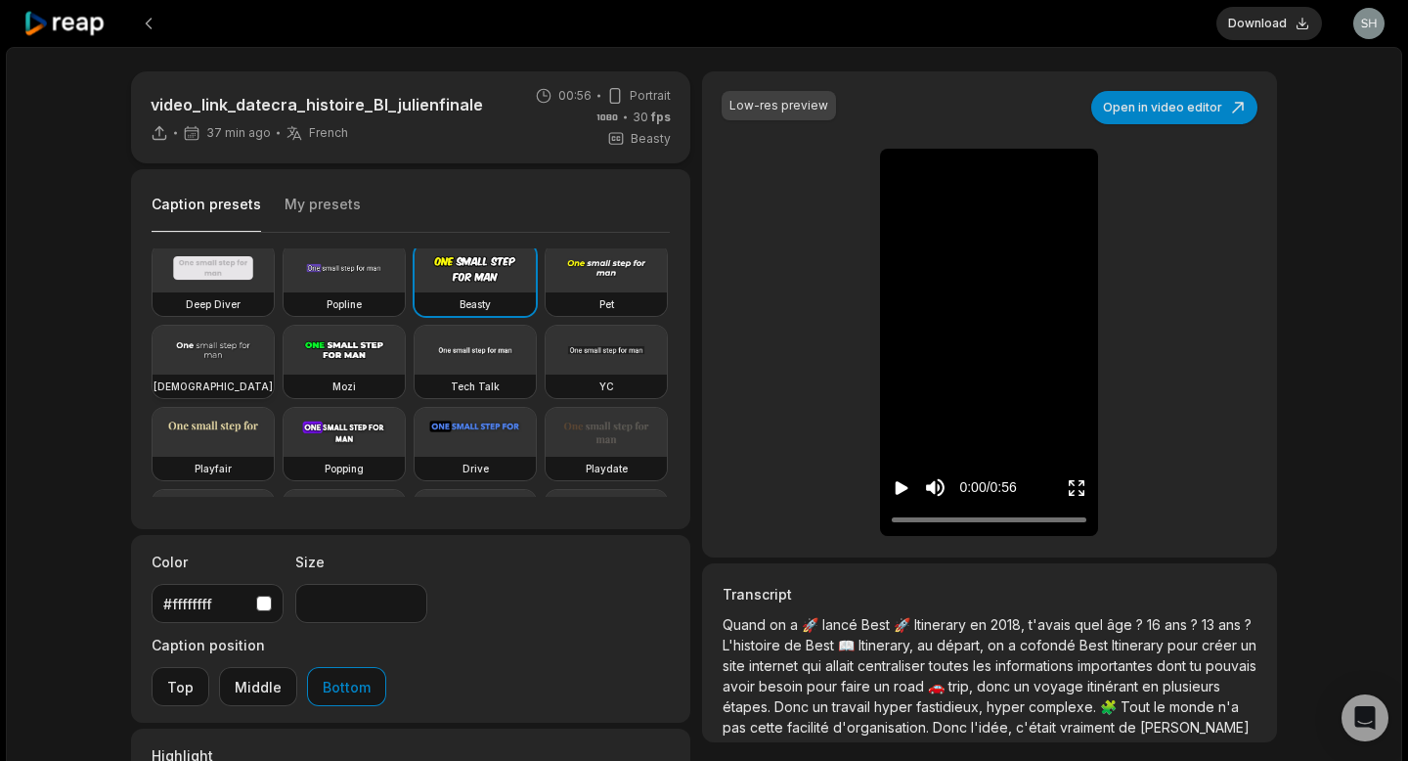
click at [243, 354] on video at bounding box center [213, 350] width 121 height 49
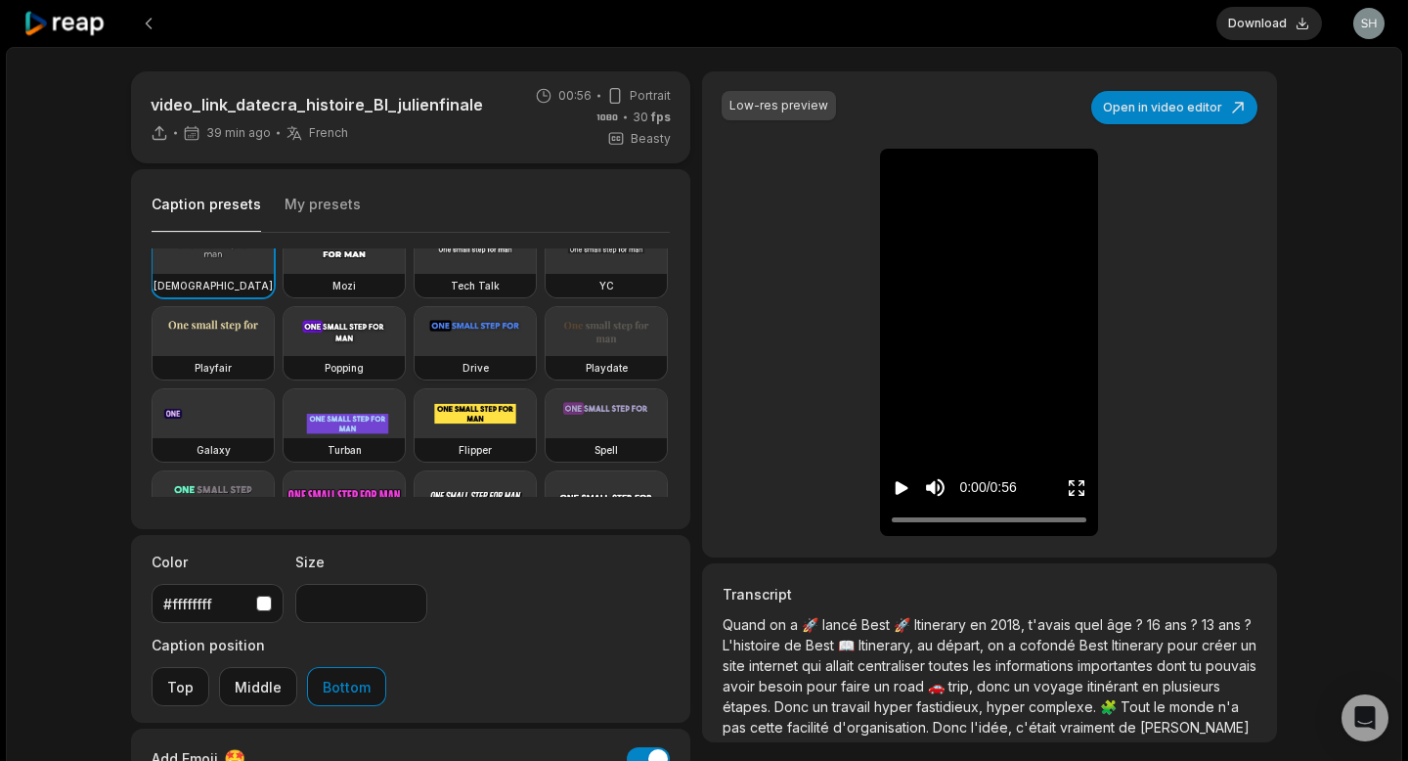
scroll to position [154, 0]
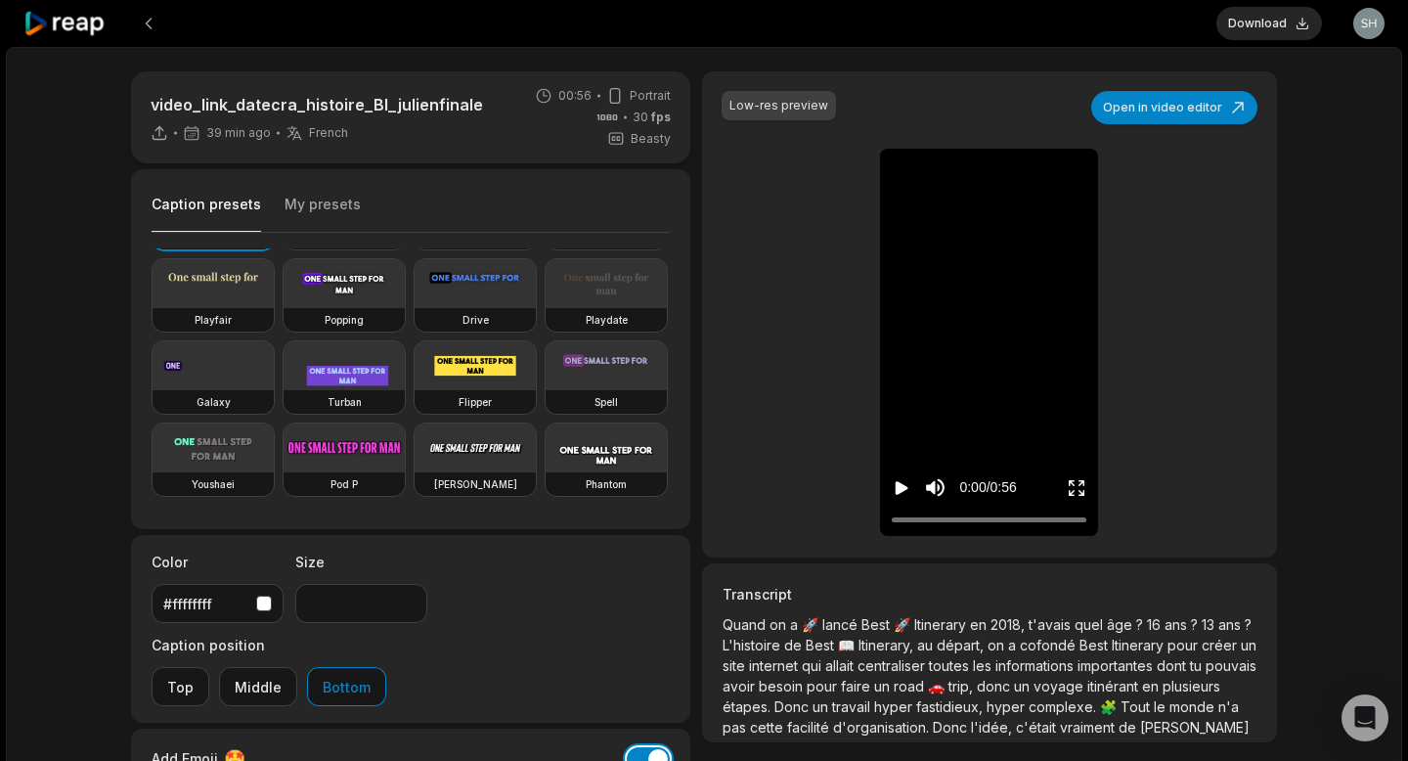
click at [655, 747] on button "Add Emoji" at bounding box center [648, 758] width 43 height 23
click at [492, 449] on video at bounding box center [475, 447] width 121 height 49
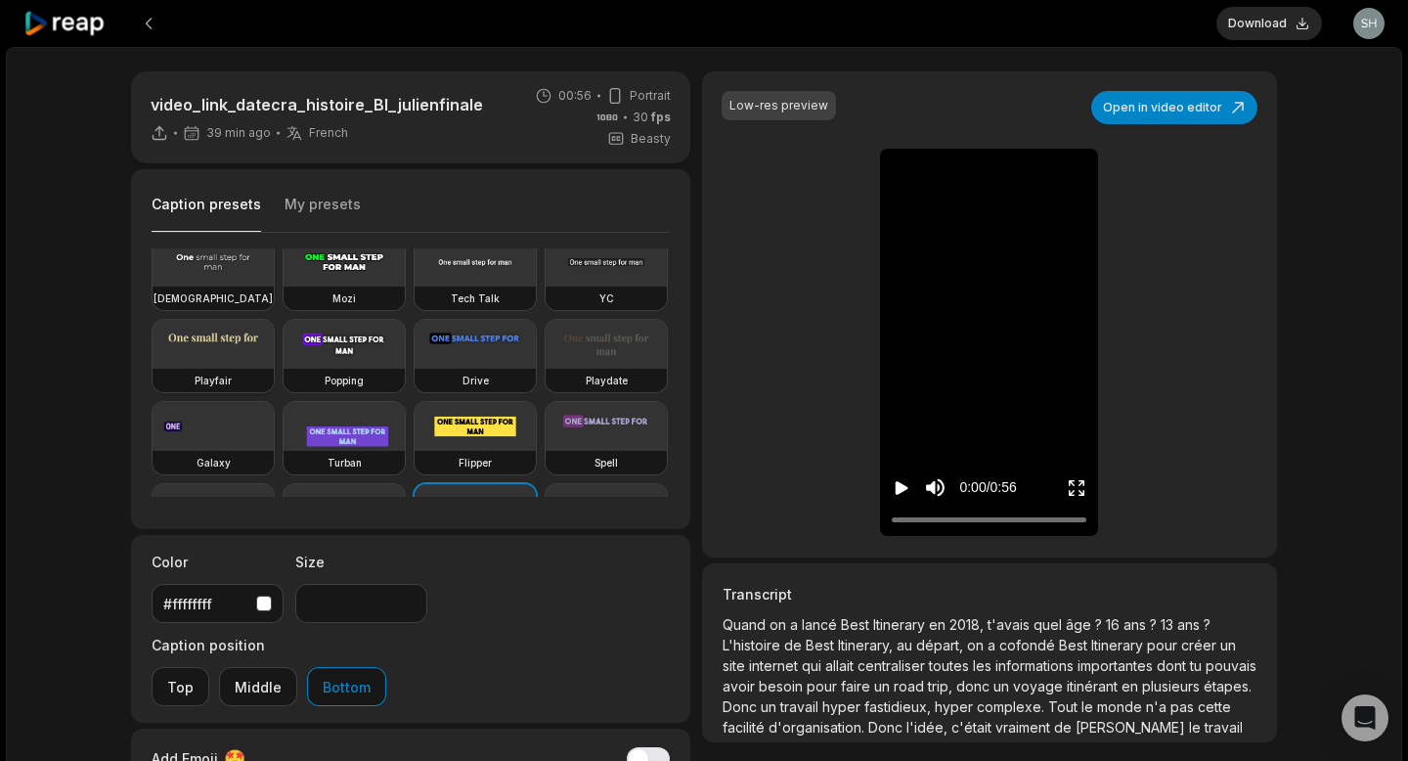
scroll to position [88, 0]
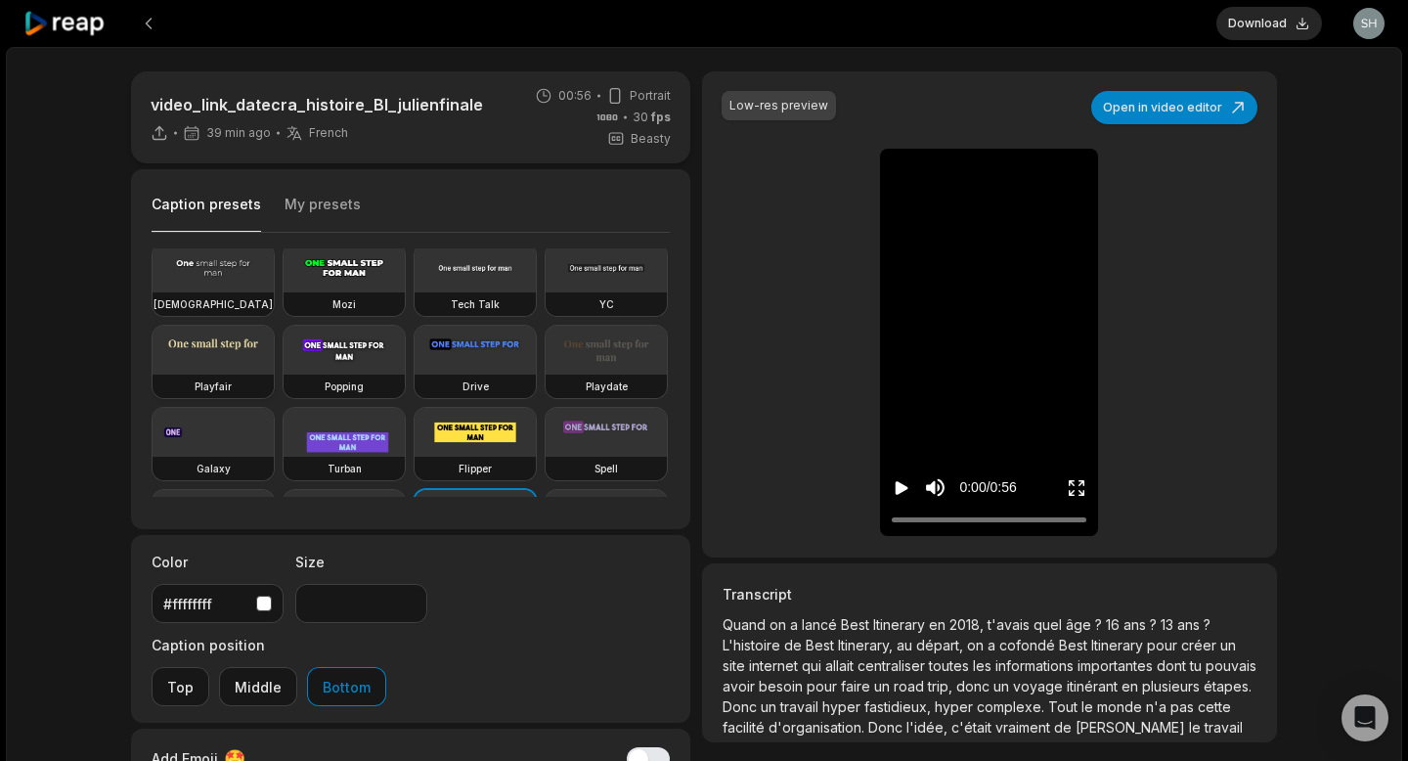
click at [245, 343] on video at bounding box center [213, 350] width 121 height 49
type input "**"
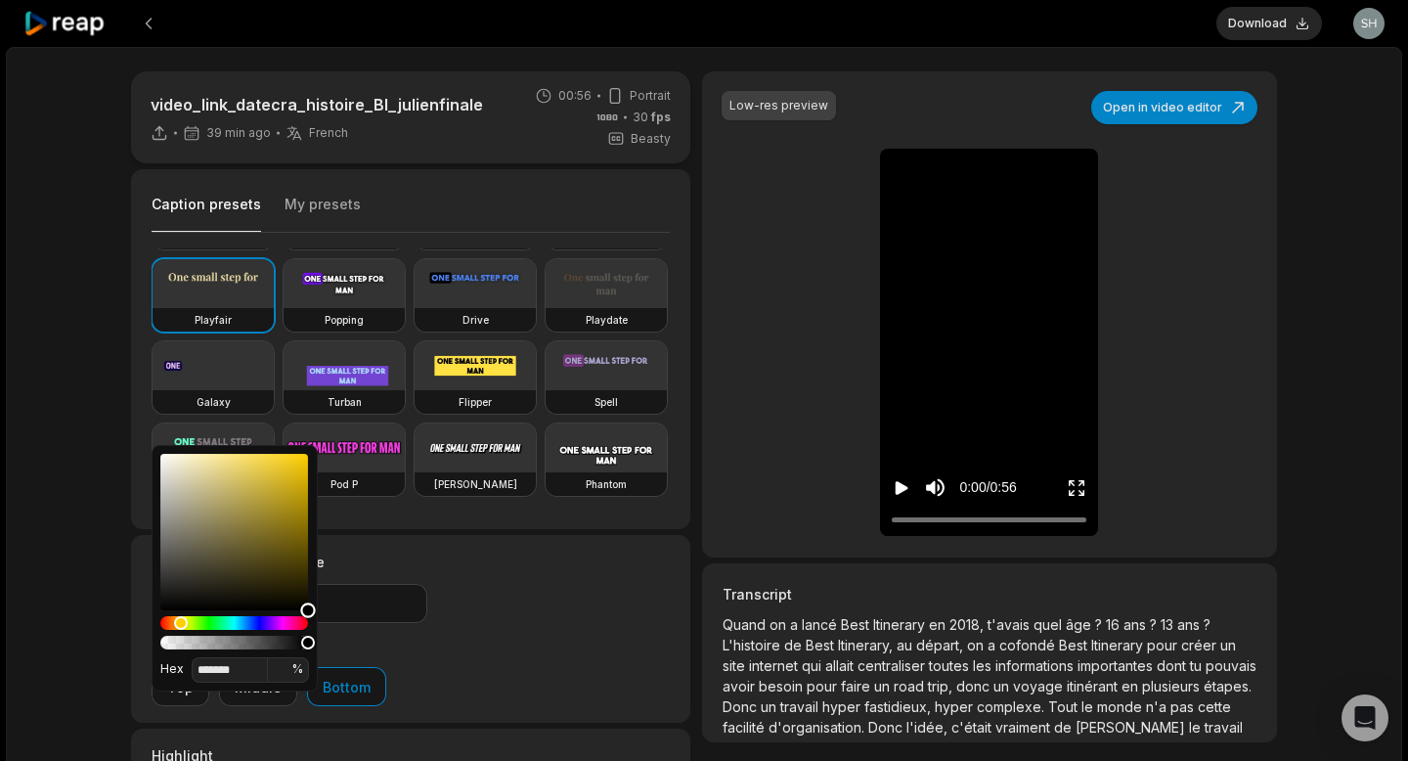
type input "*******"
drag, startPoint x: 200, startPoint y: 454, endPoint x: 341, endPoint y: 635, distance: 229.2
click at [341, 635] on body "Download Open user menu video_link_datecra_histoire_BI_julienfinale 39 min ago …" at bounding box center [704, 380] width 1408 height 761
click at [544, 545] on div "Color #ffffffff Size ** Caption position Top Middle Bottom" at bounding box center [410, 629] width 559 height 188
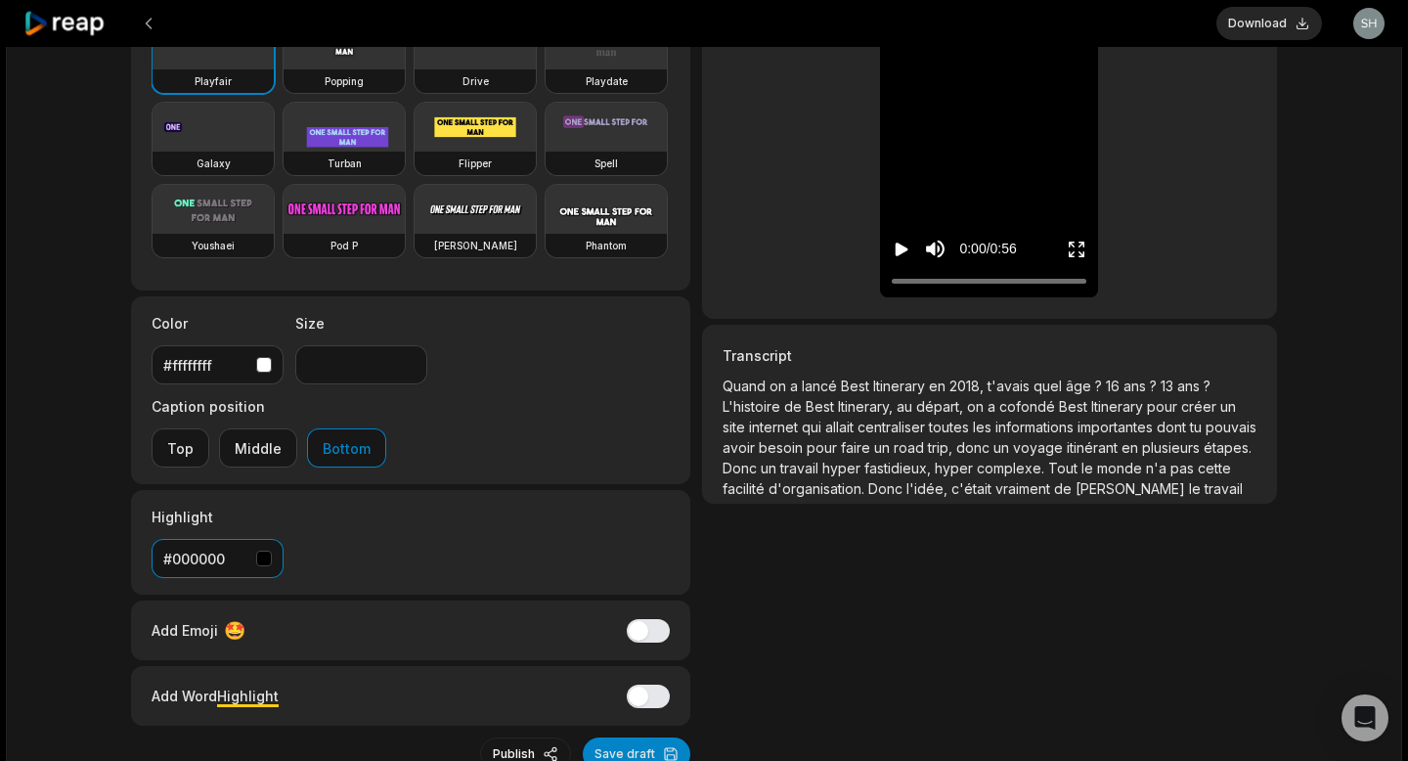
scroll to position [272, 0]
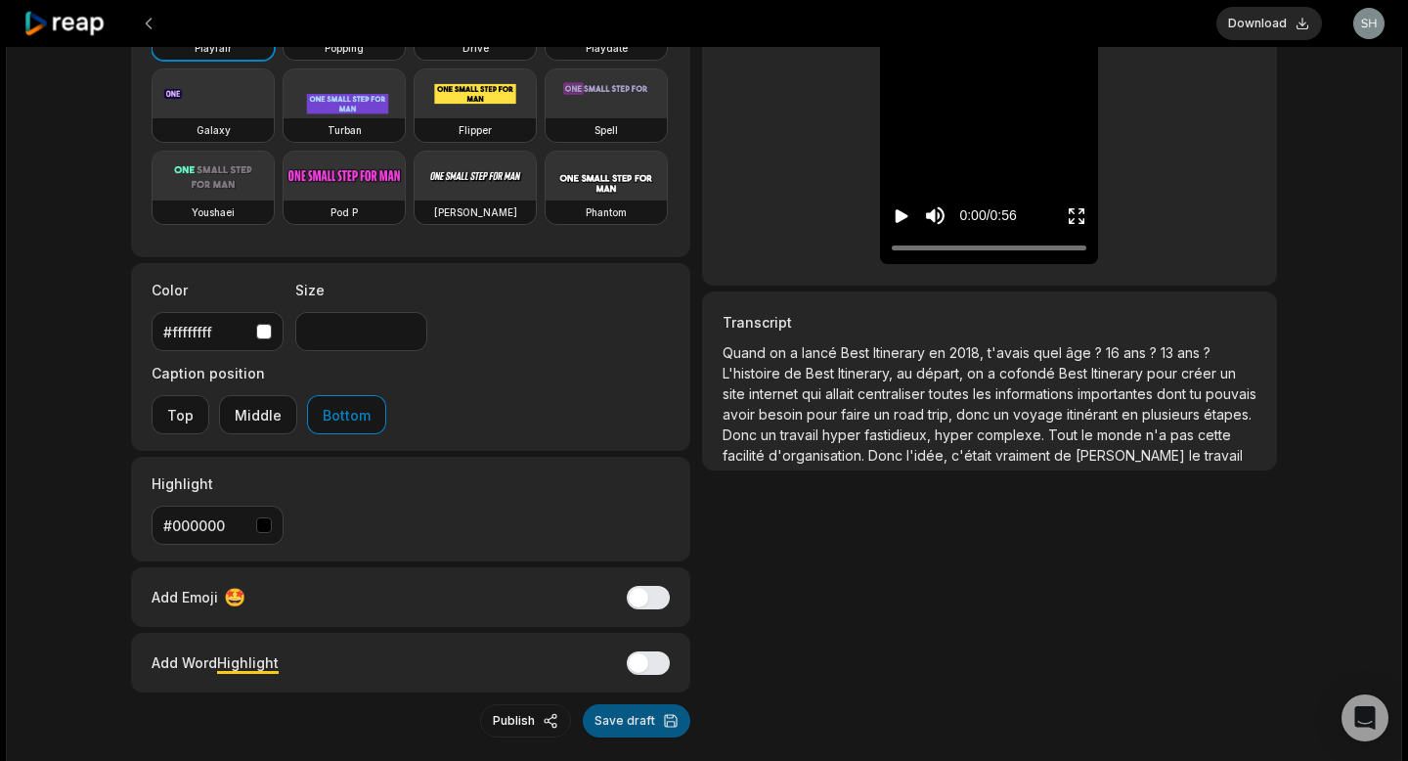
click at [631, 704] on button "Save draft" at bounding box center [637, 720] width 108 height 33
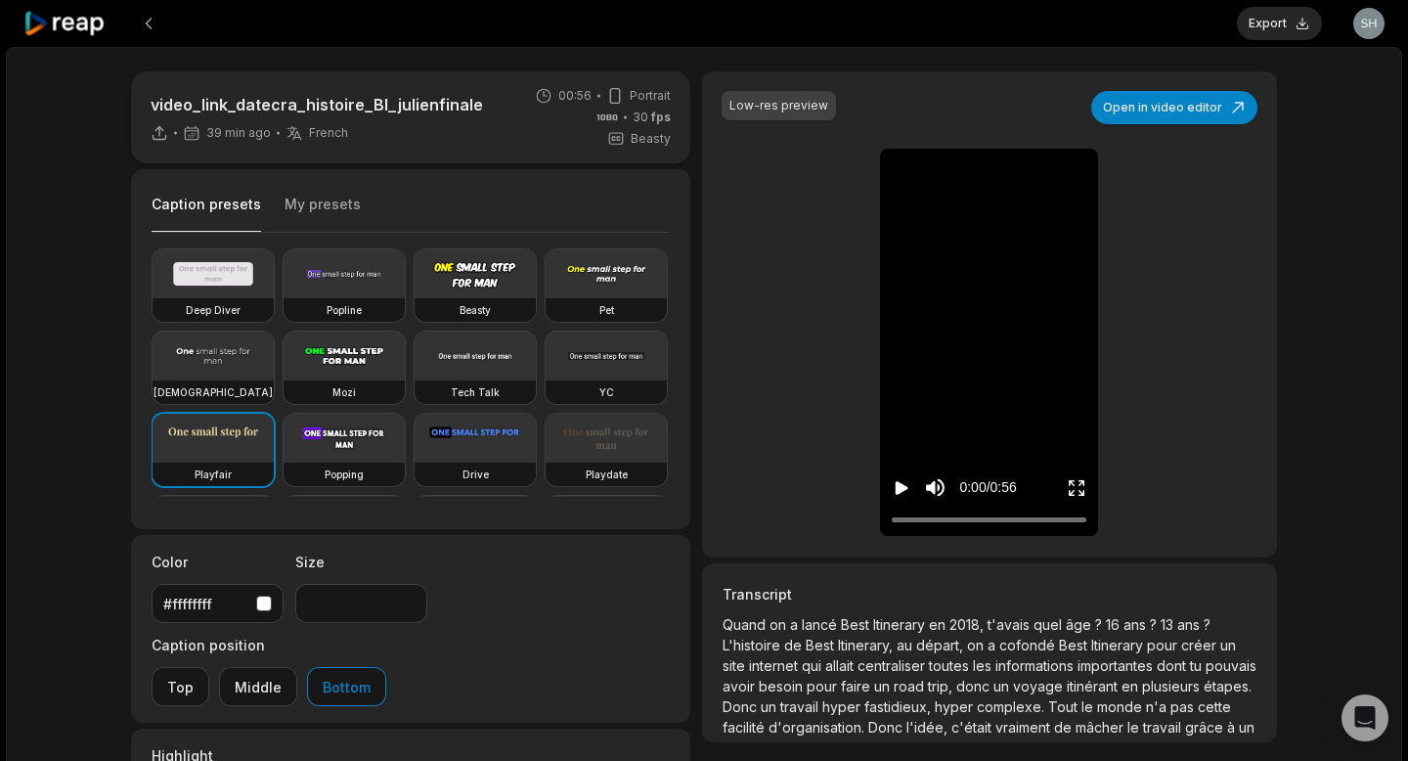
click at [901, 476] on button "Play video" at bounding box center [902, 487] width 20 height 36
click at [199, 357] on video at bounding box center [213, 355] width 121 height 49
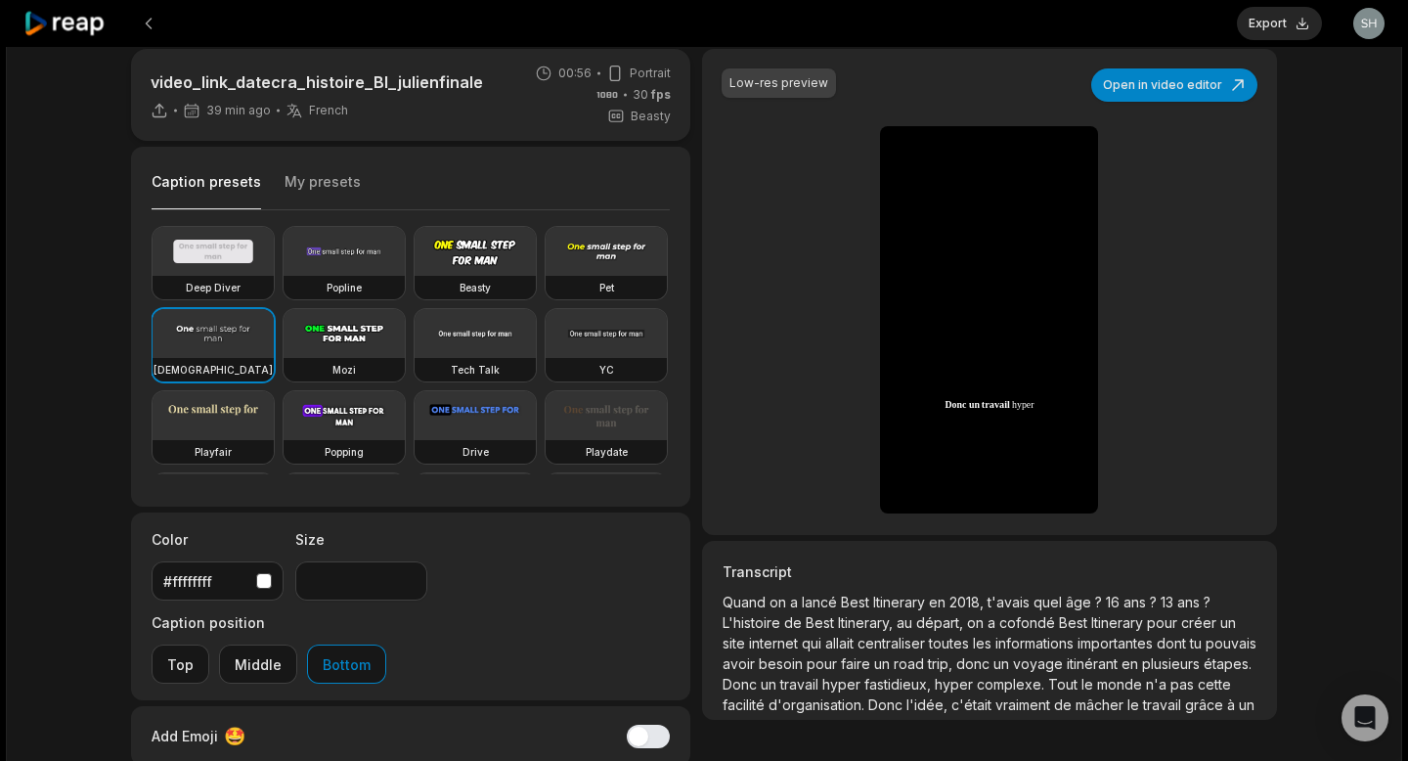
scroll to position [17, 0]
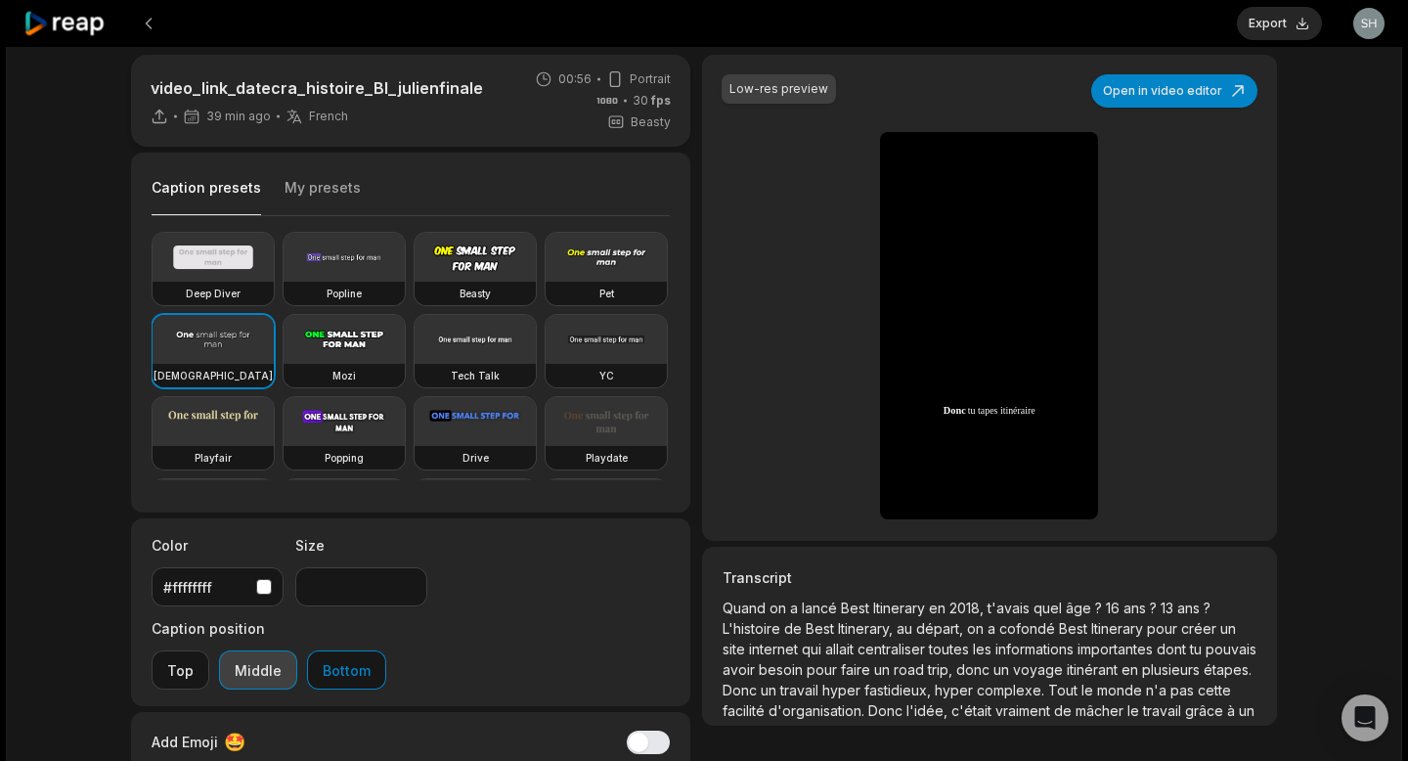
click at [297, 650] on button "Middle" at bounding box center [258, 669] width 78 height 39
click at [386, 650] on button "Bottom" at bounding box center [346, 669] width 79 height 39
click at [209, 650] on button "Top" at bounding box center [181, 669] width 58 height 39
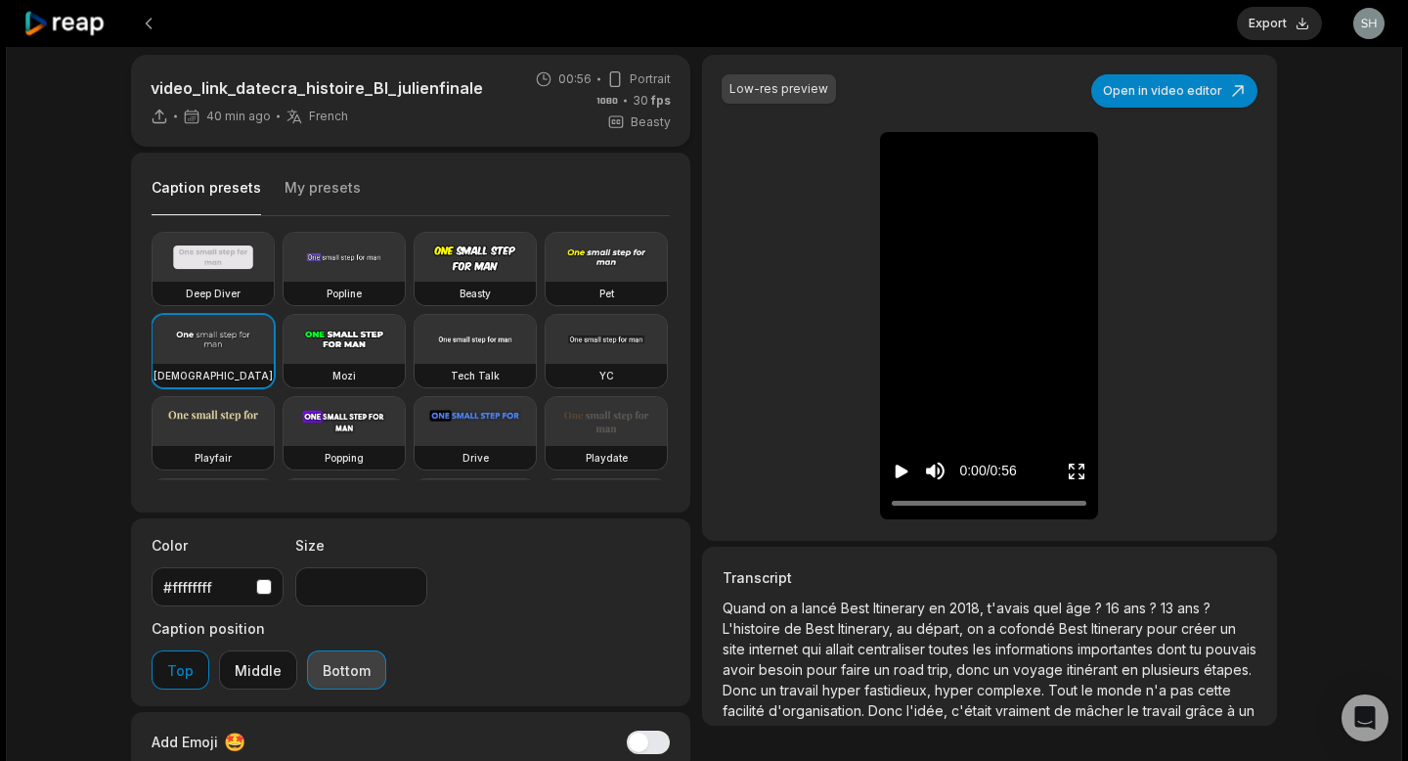
click at [386, 650] on button "Bottom" at bounding box center [346, 669] width 79 height 39
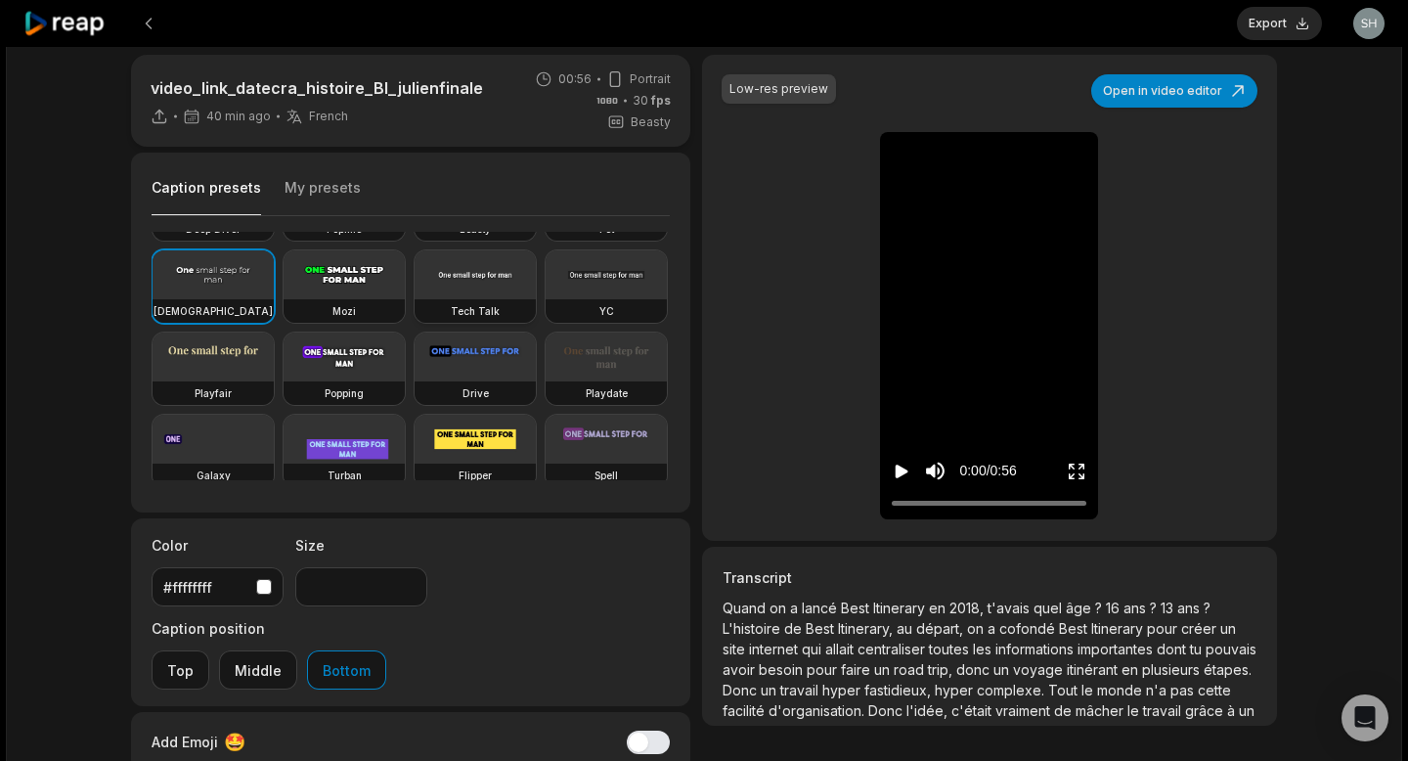
click at [498, 264] on video at bounding box center [475, 274] width 121 height 49
click at [898, 463] on icon "Play video" at bounding box center [902, 472] width 20 height 20
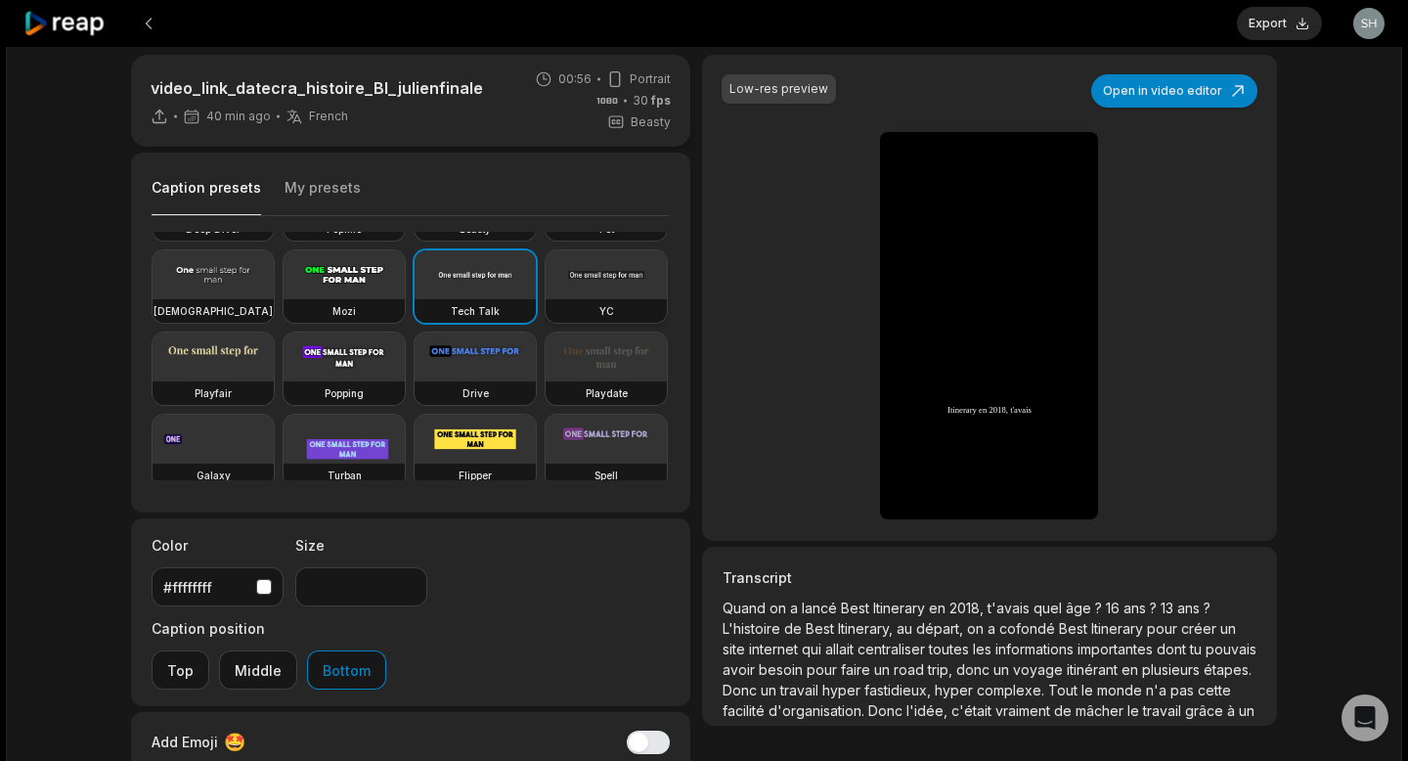
click at [600, 288] on video at bounding box center [606, 274] width 121 height 49
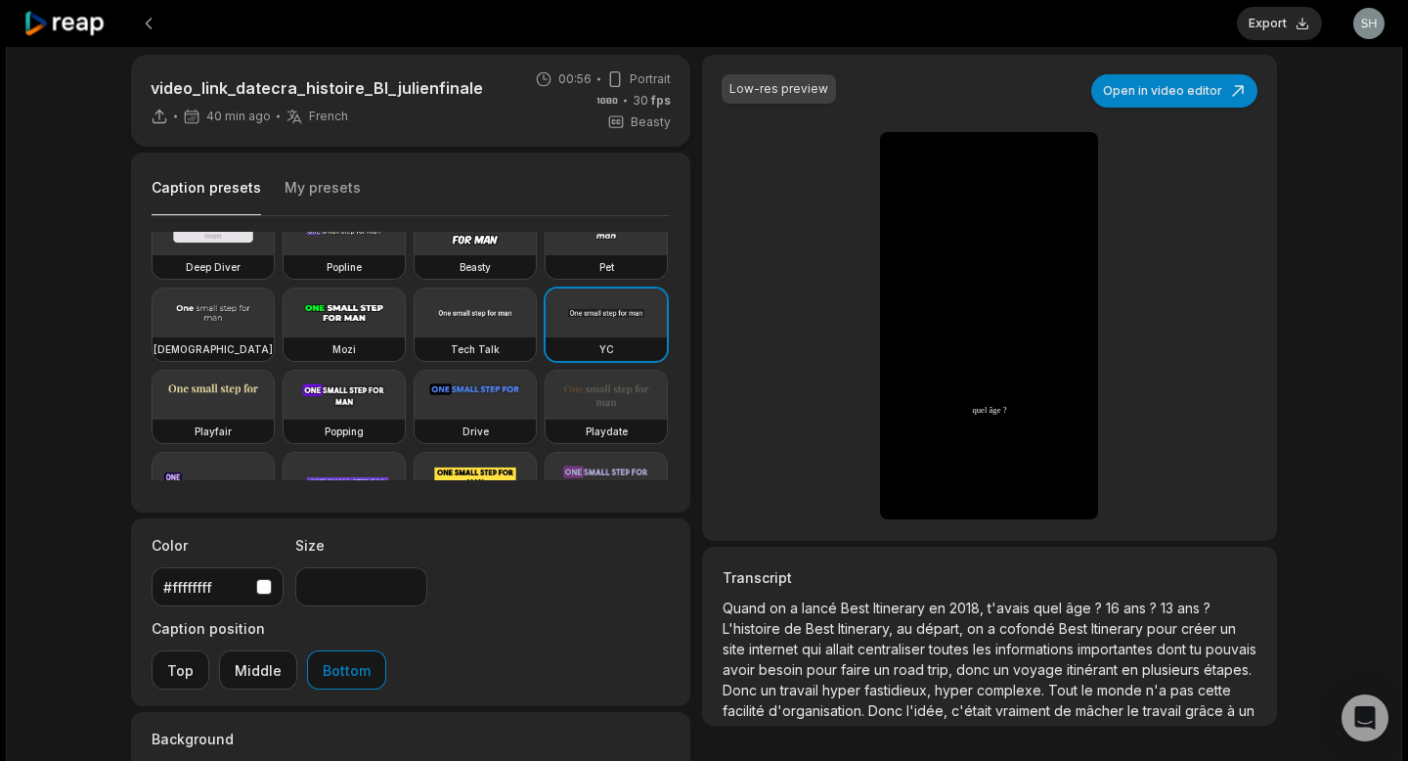
scroll to position [0, 0]
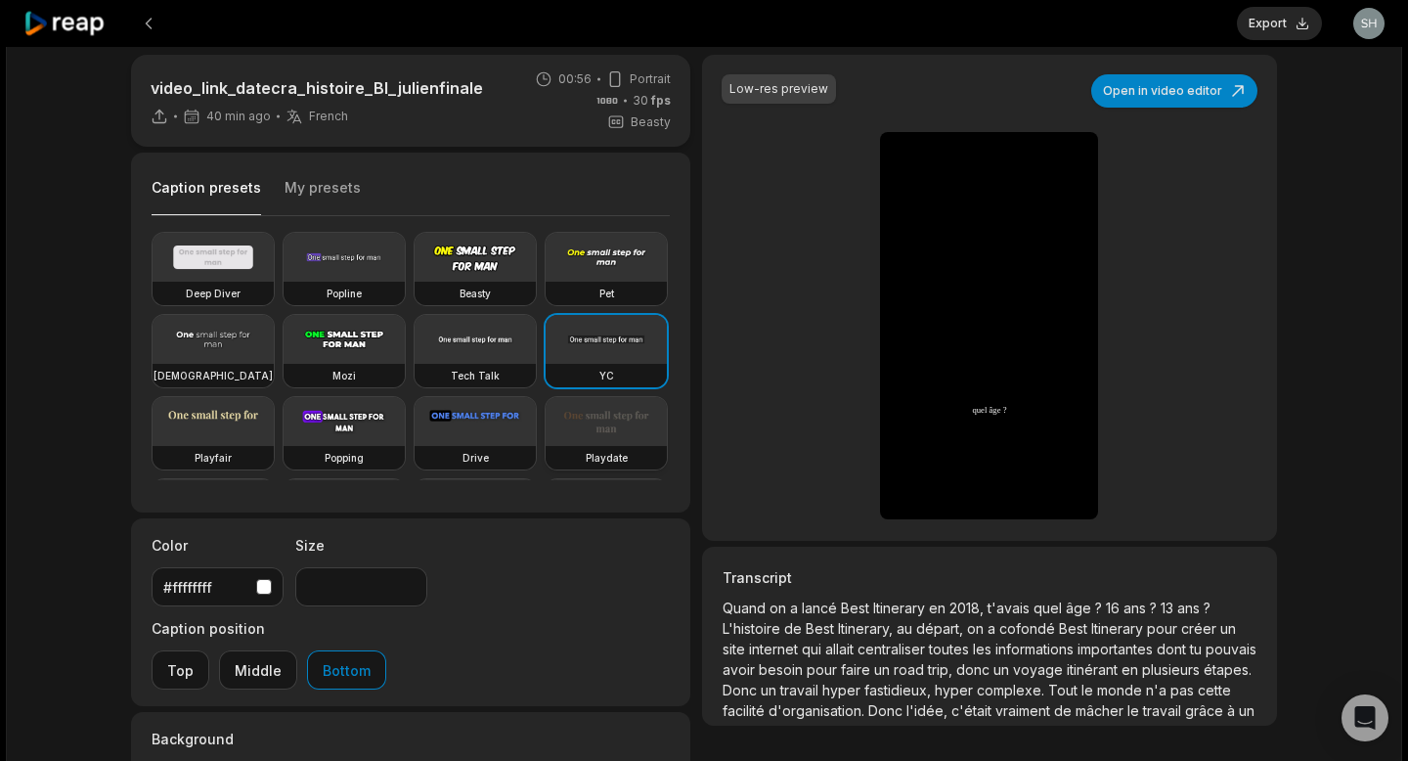
click at [584, 410] on video at bounding box center [606, 421] width 121 height 49
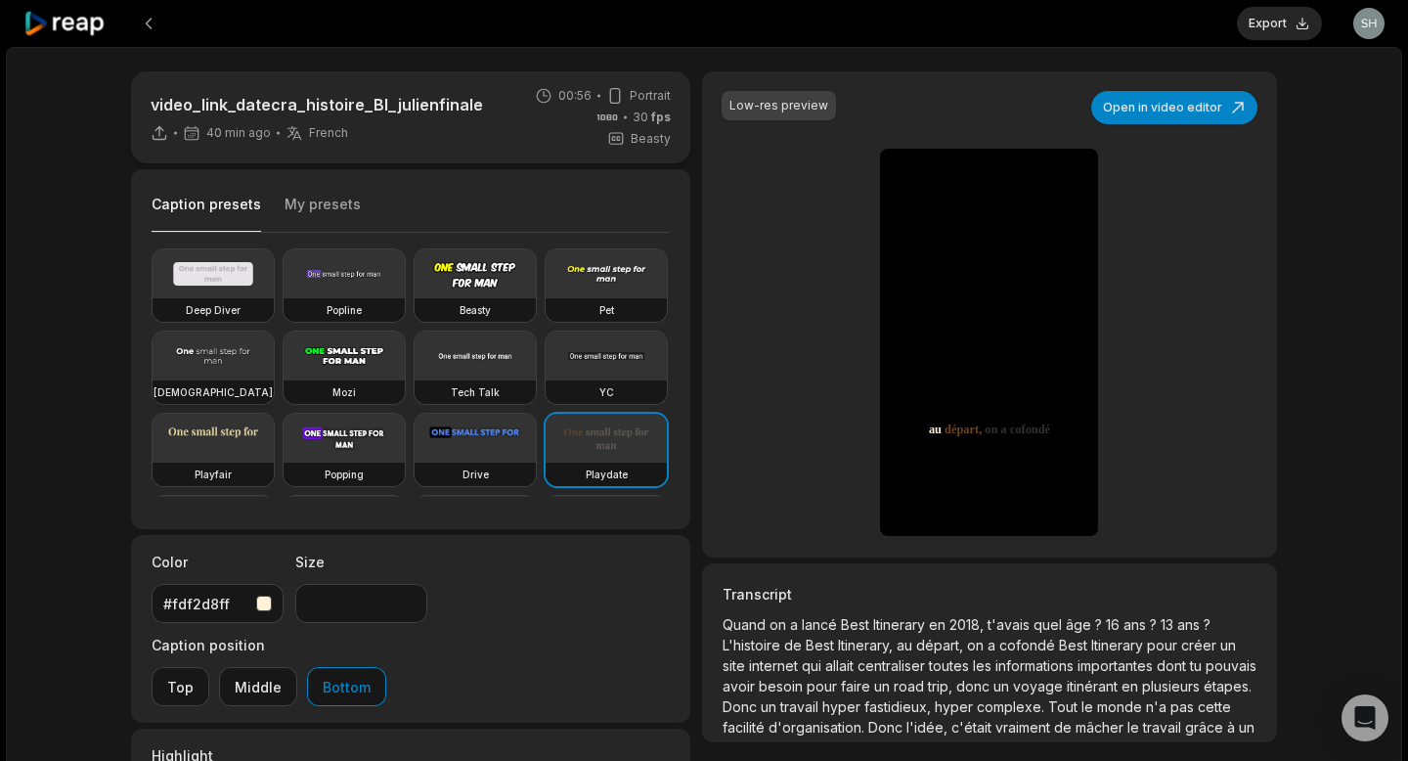
click at [220, 371] on video at bounding box center [213, 355] width 121 height 49
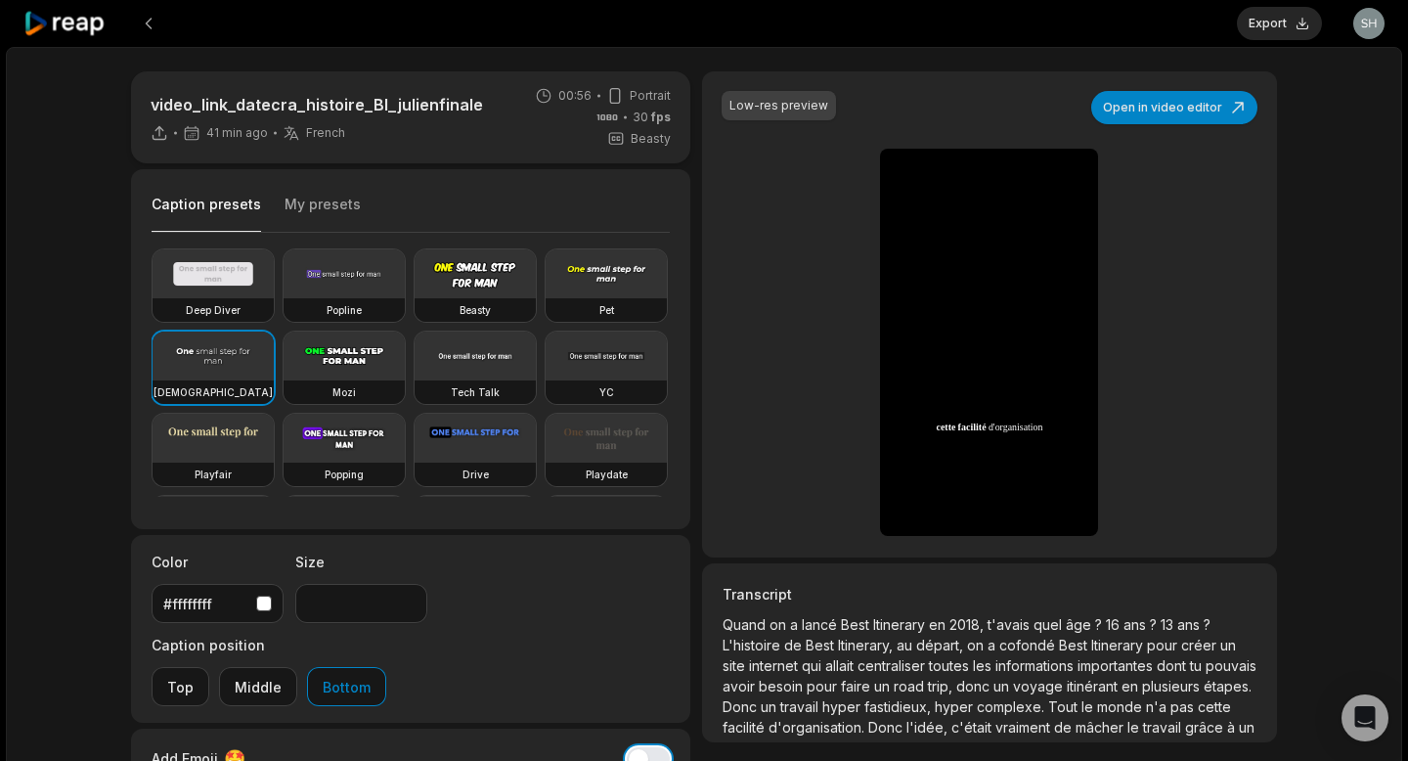
click at [639, 747] on button "Add Emoji" at bounding box center [648, 758] width 43 height 23
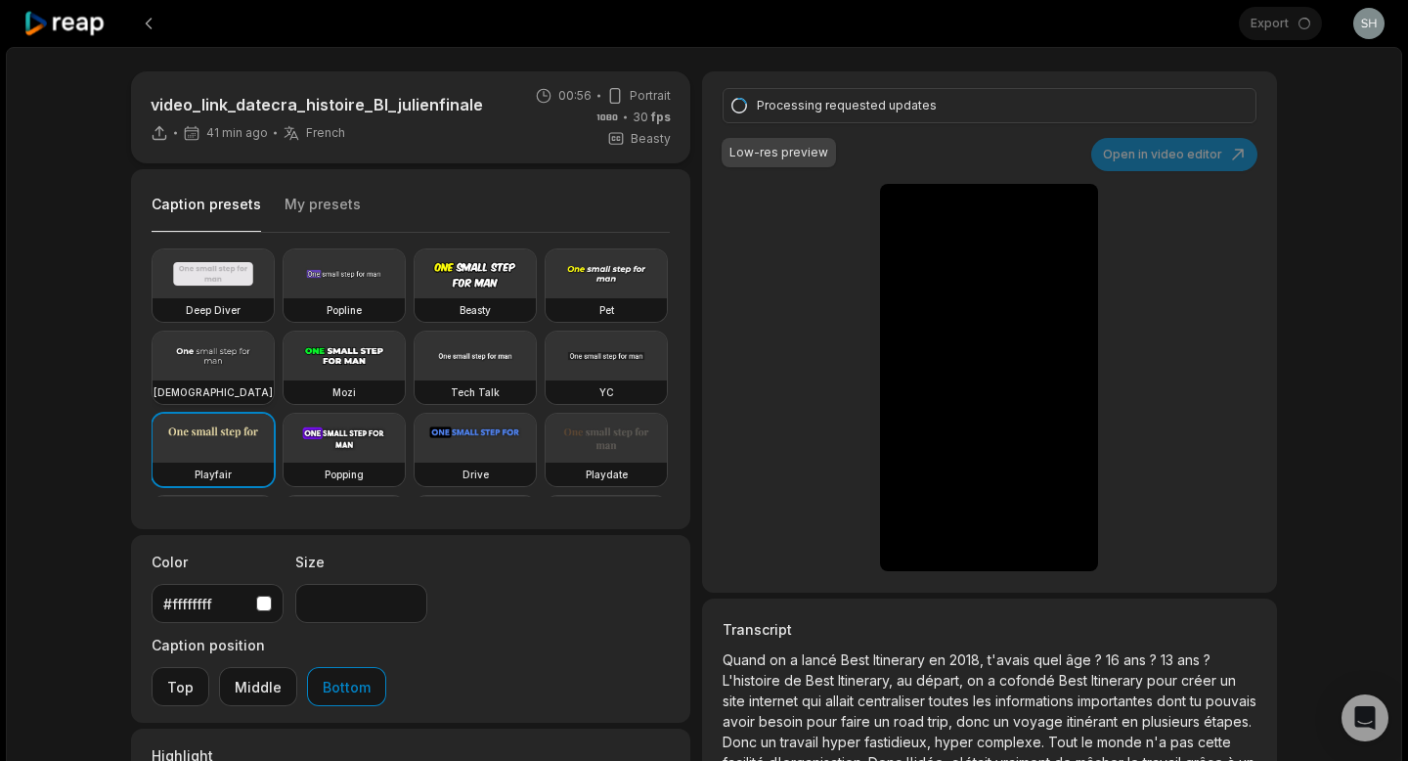
click at [217, 352] on video at bounding box center [213, 355] width 121 height 49
click at [652, 747] on button "Add Emoji" at bounding box center [648, 758] width 43 height 23
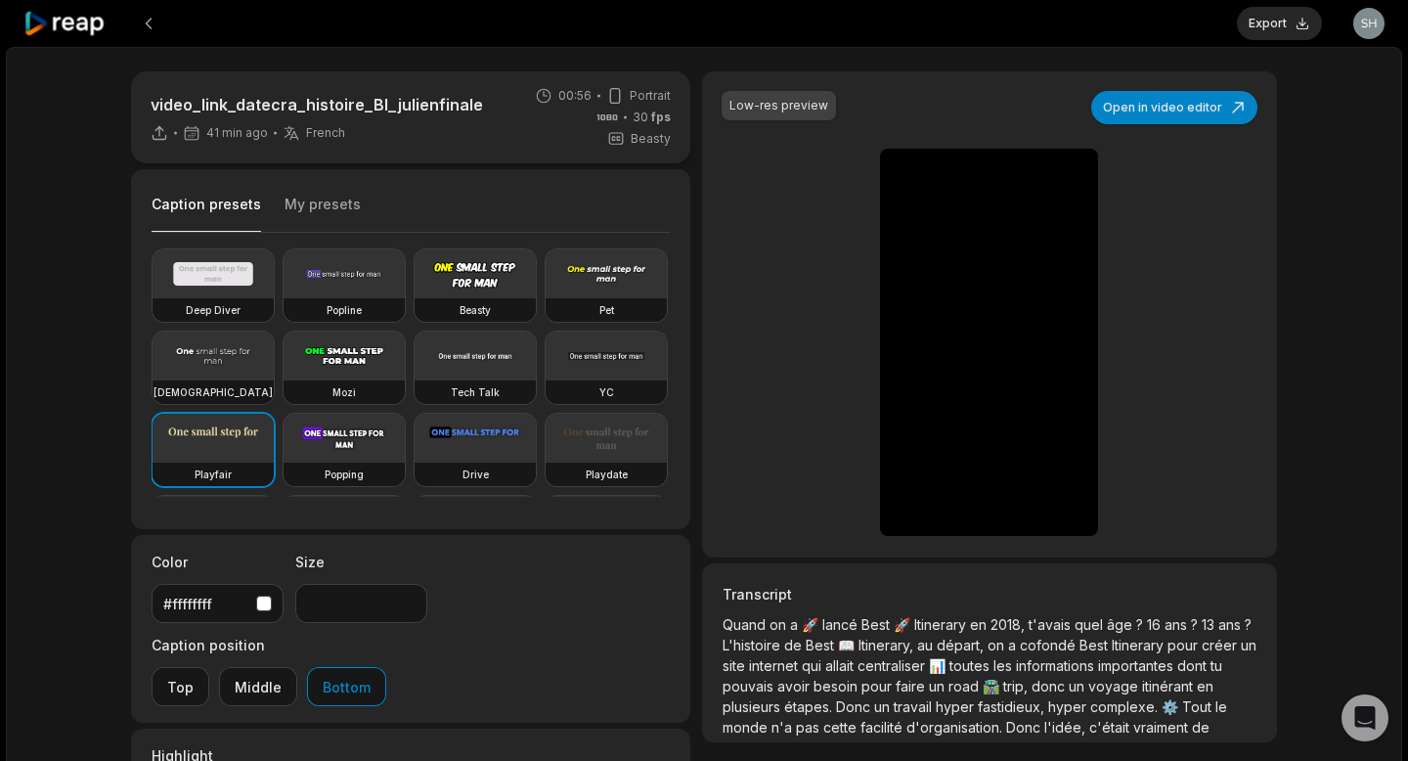
click at [224, 355] on video at bounding box center [213, 355] width 121 height 49
click at [336, 593] on input "**" at bounding box center [361, 603] width 132 height 39
type input "*"
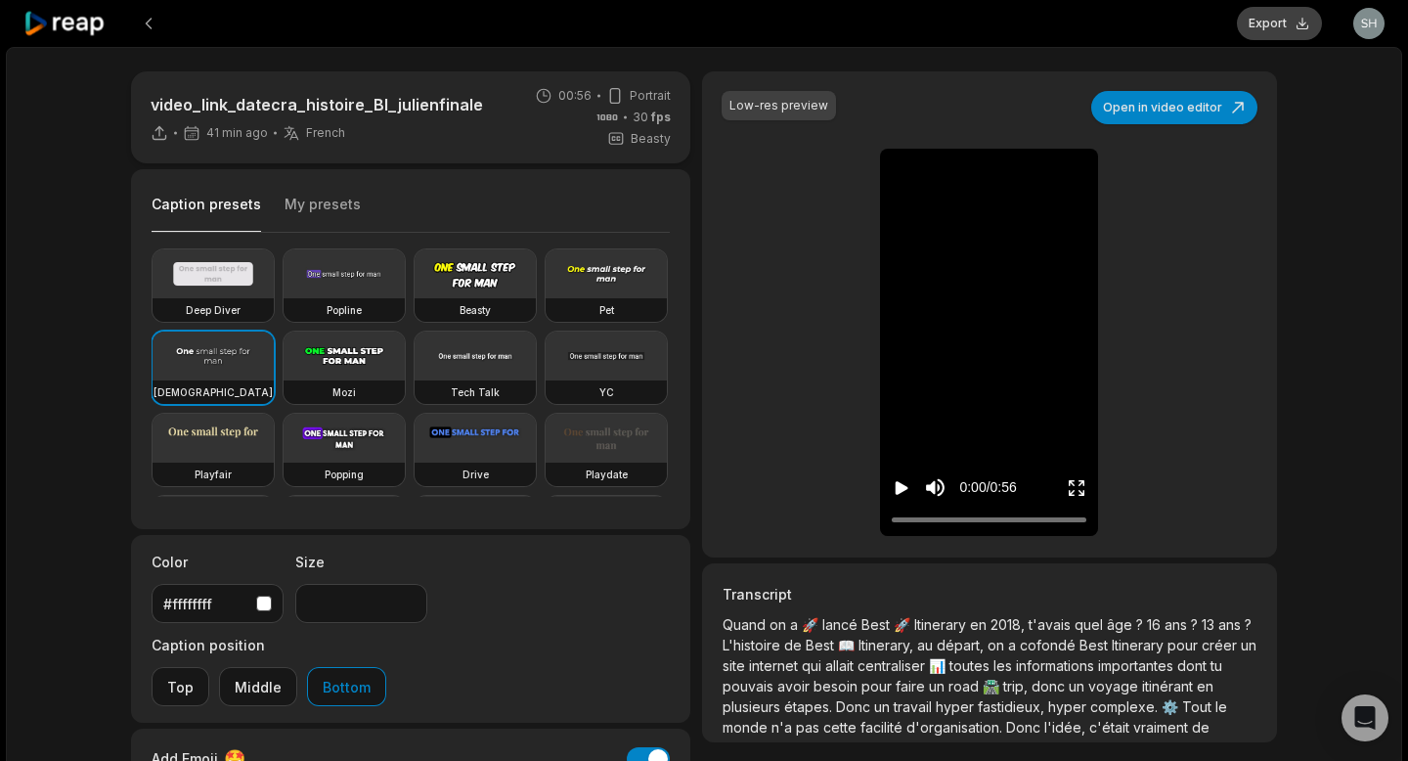
click at [1281, 22] on button "Export" at bounding box center [1279, 23] width 85 height 33
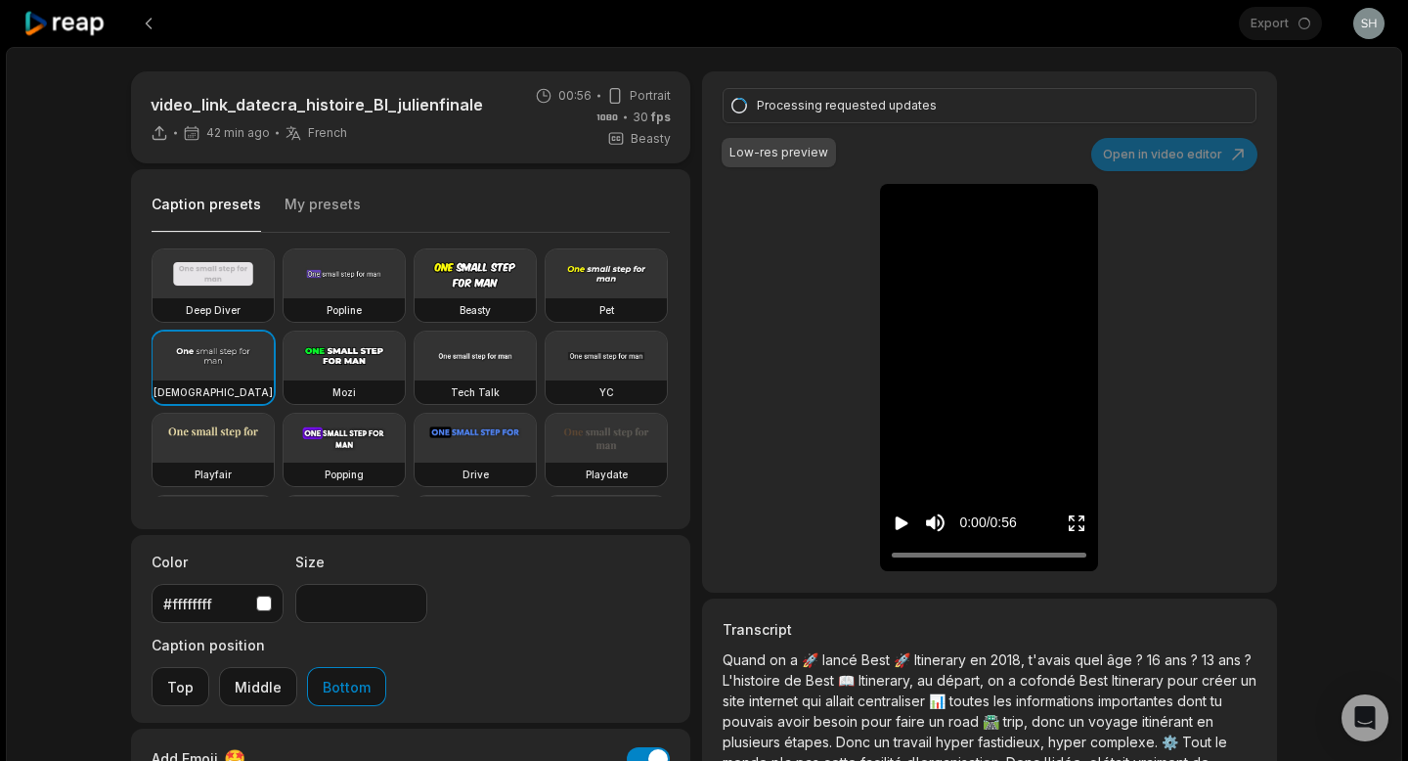
type input "**"
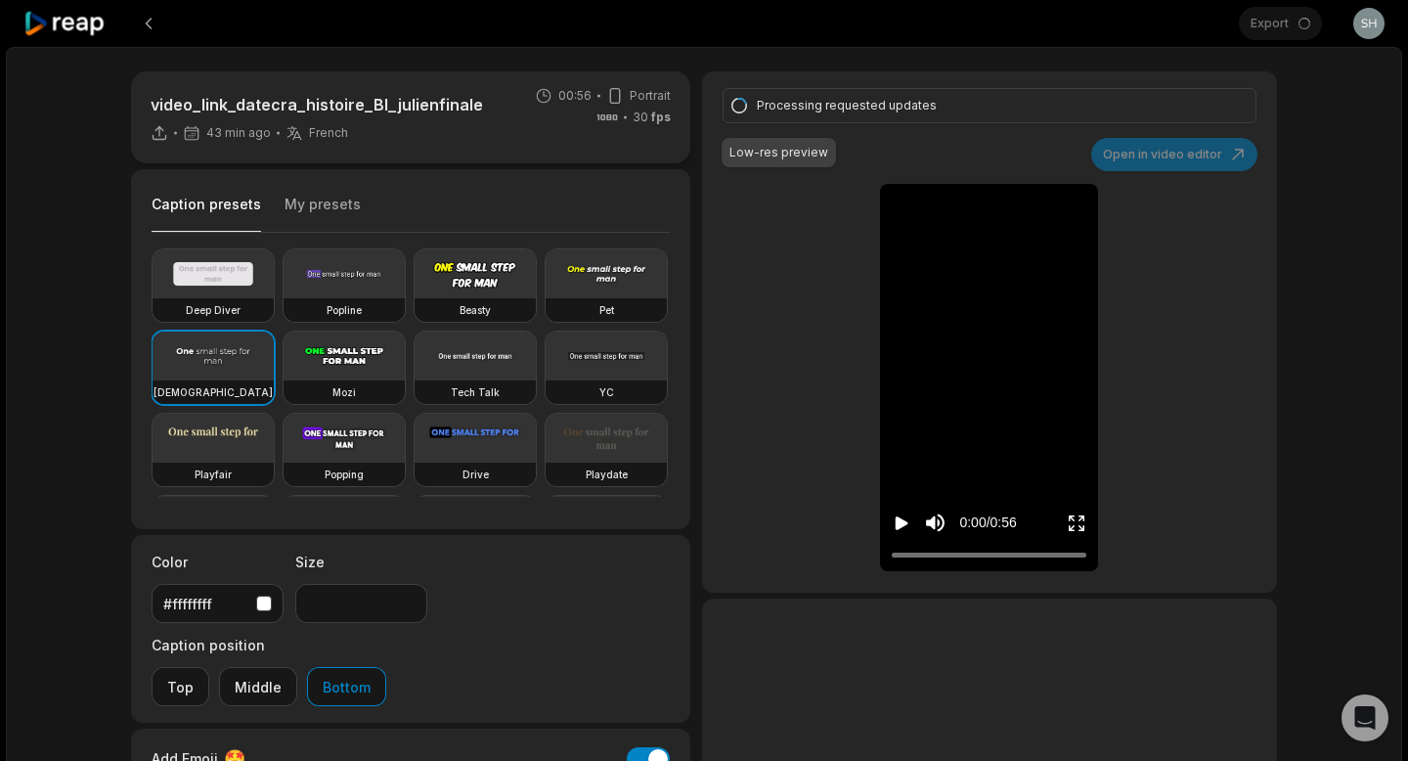
type input "**"
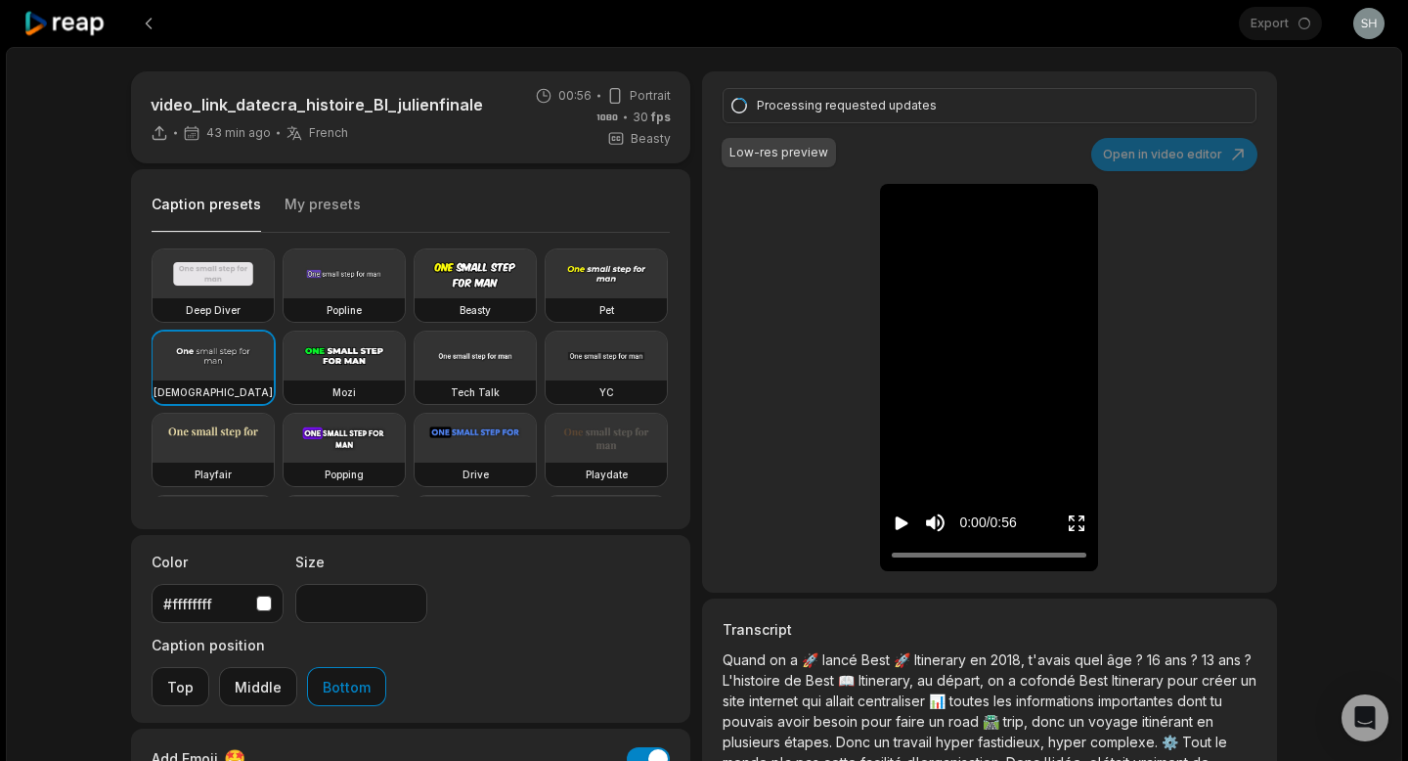
click at [641, 728] on div "Add Emoji 🤩 Add Emoji" at bounding box center [410, 758] width 559 height 60
click at [645, 747] on button "Add Emoji" at bounding box center [648, 758] width 43 height 23
click at [150, 28] on button at bounding box center [148, 23] width 35 height 35
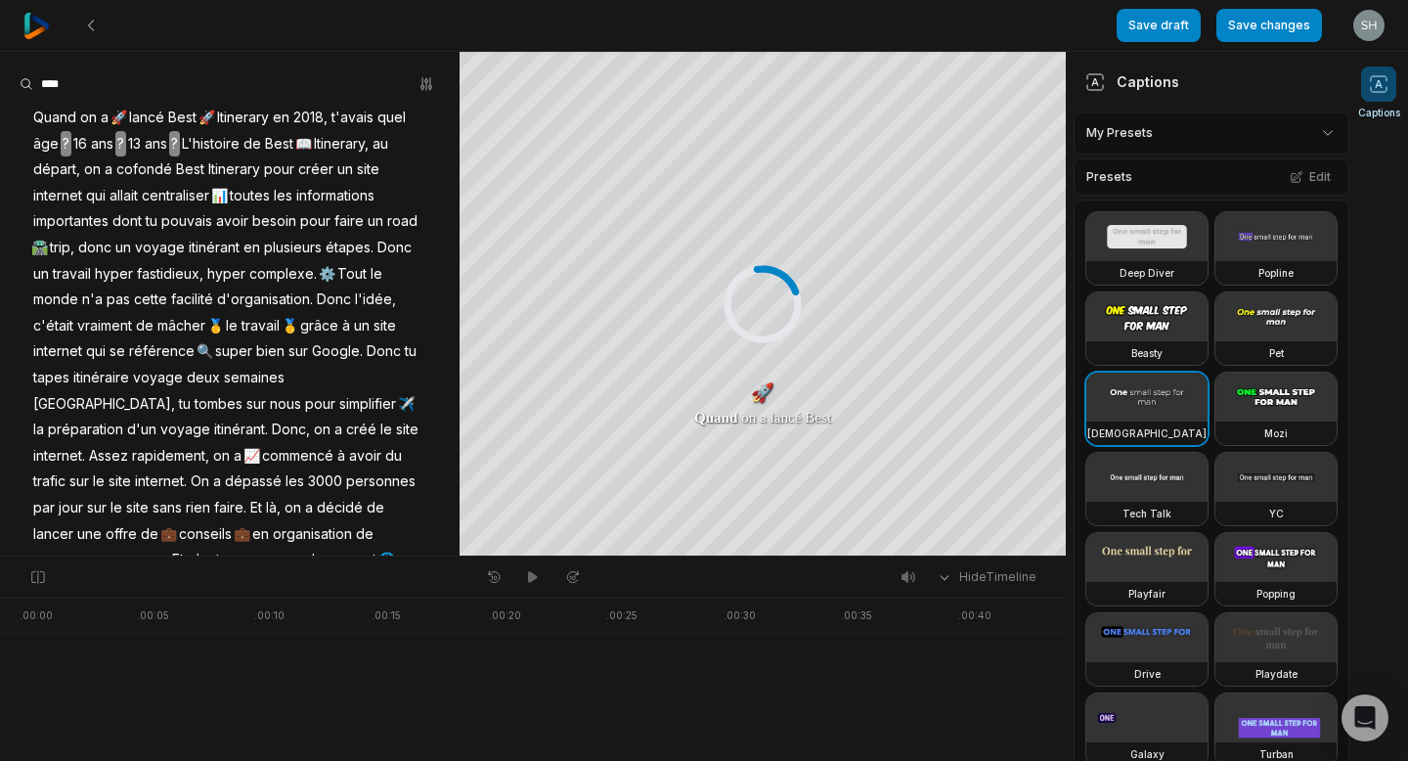
click at [32, 20] on img at bounding box center [36, 26] width 26 height 26
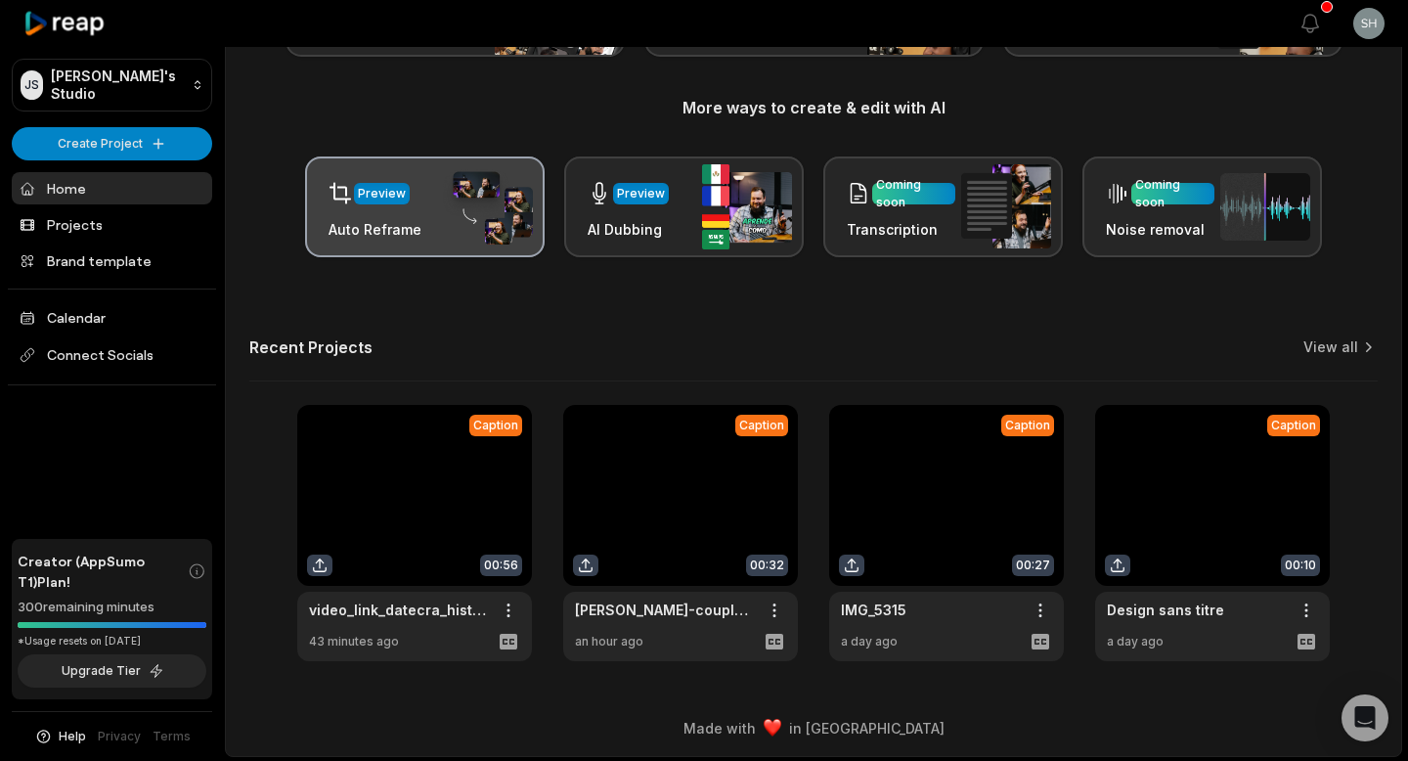
scroll to position [215, 0]
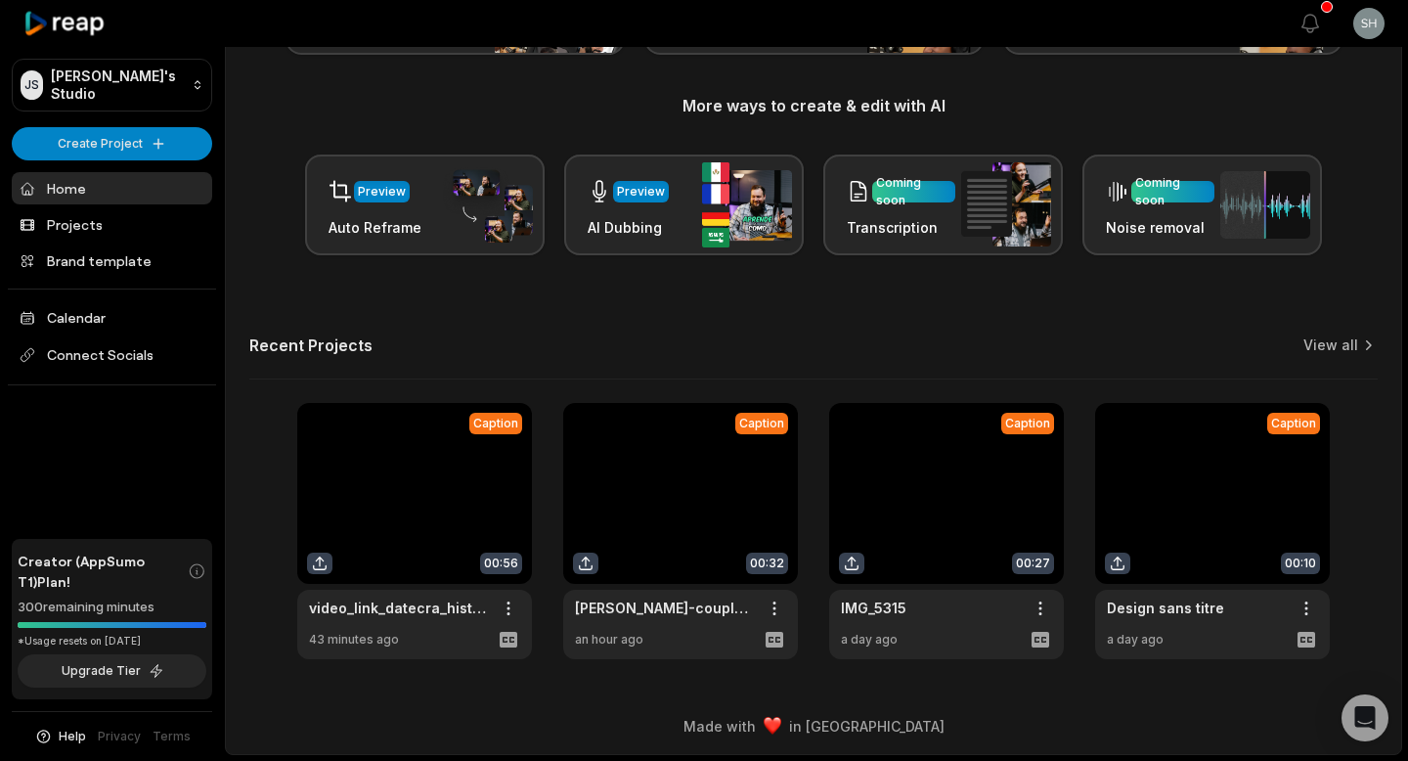
click at [408, 489] on link at bounding box center [414, 531] width 235 height 256
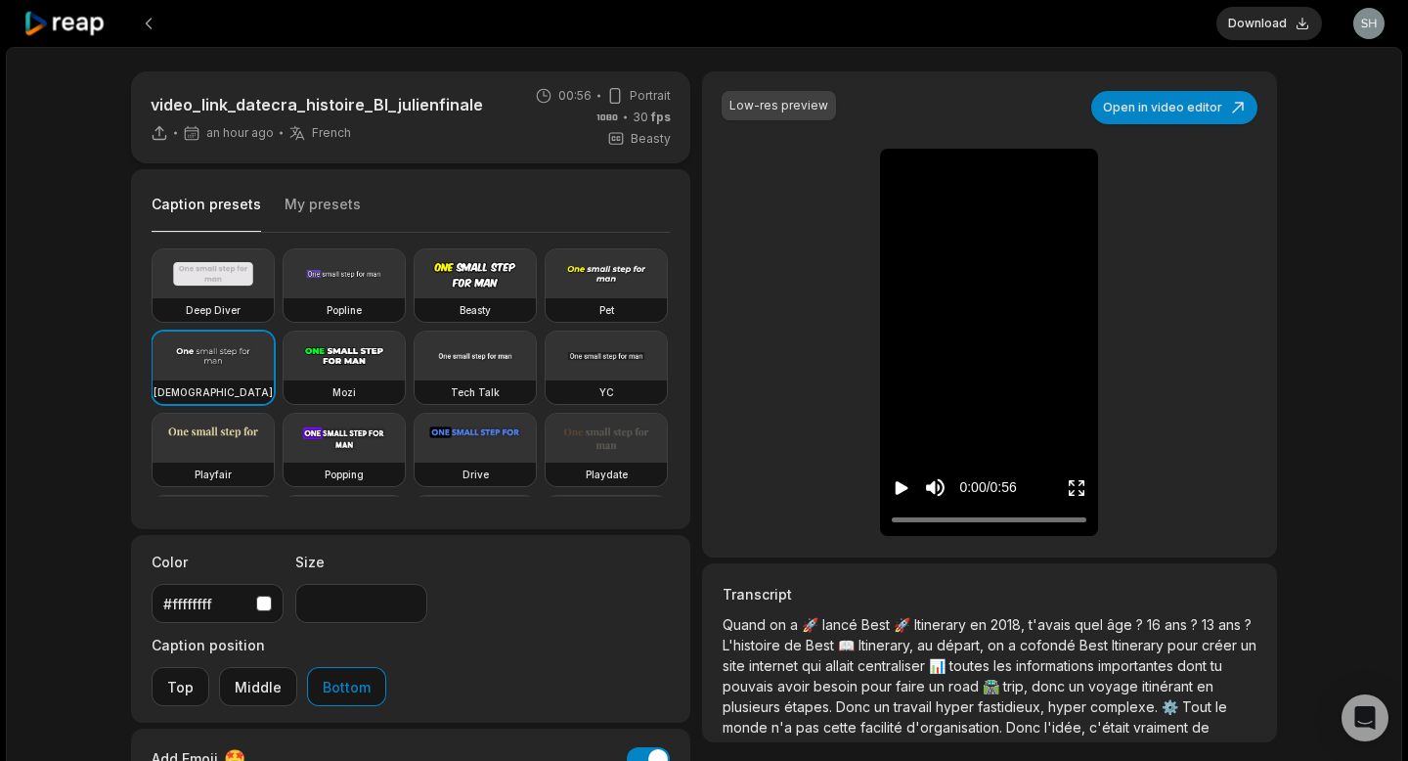
type input "**"
click at [902, 482] on icon "Play video" at bounding box center [902, 488] width 20 height 20
click at [914, 624] on span "Itinerary" at bounding box center [942, 624] width 56 height 17
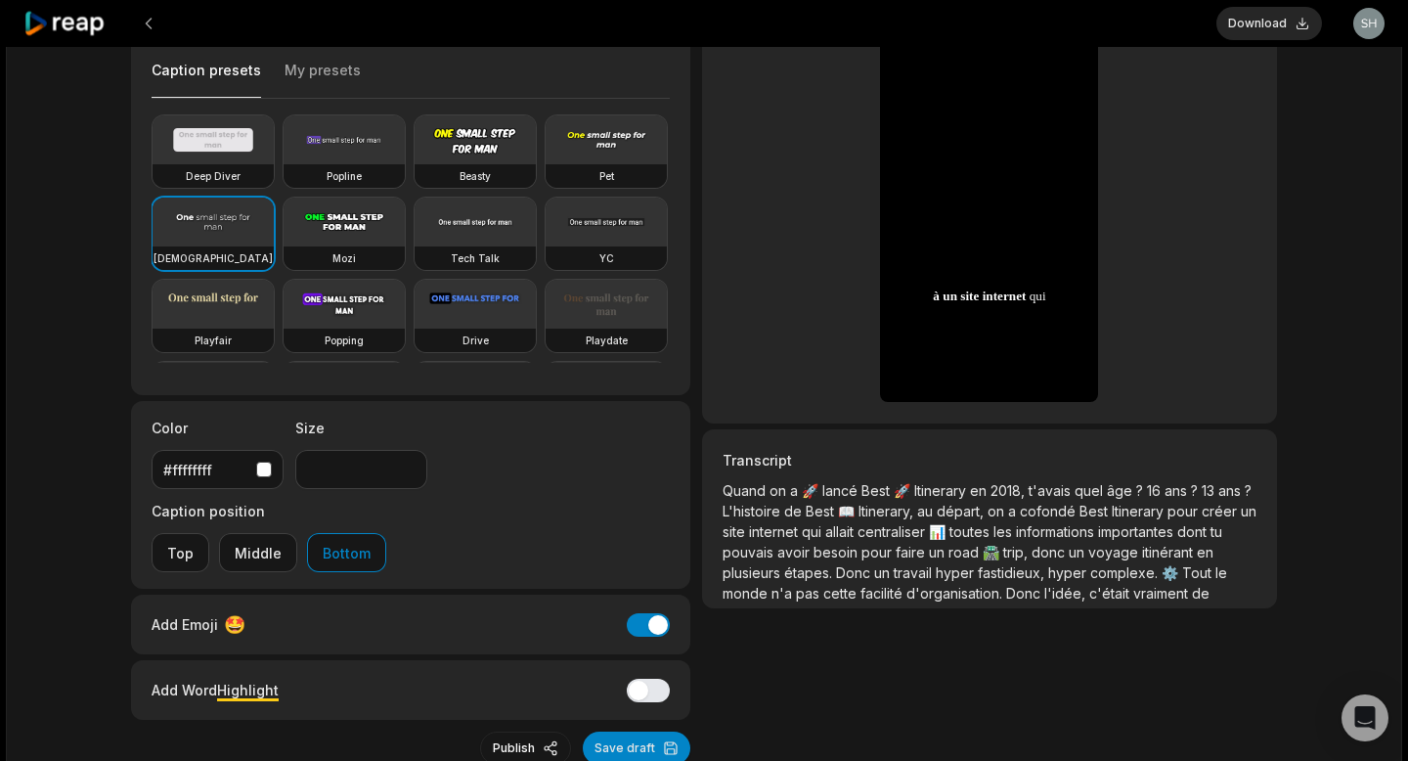
scroll to position [151, 0]
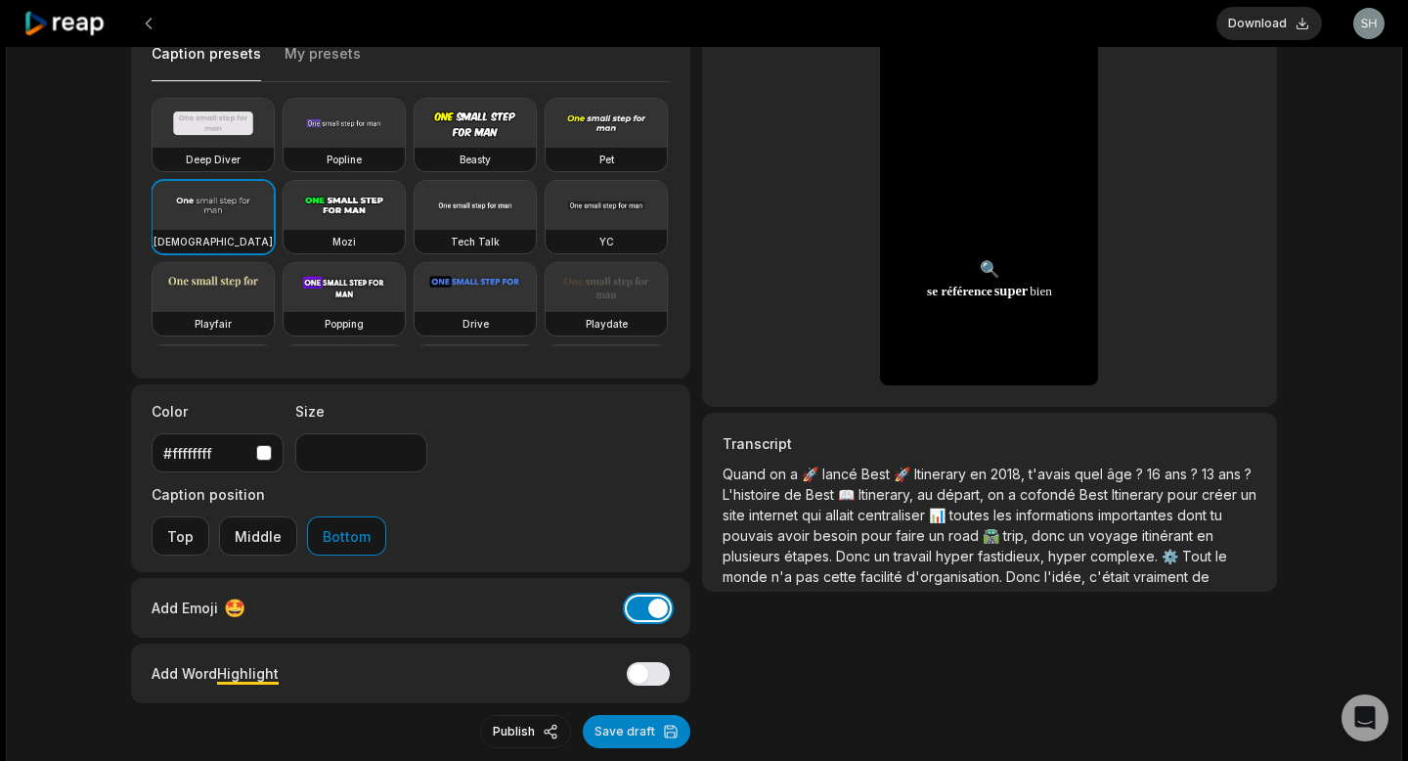
click at [649, 596] on button "Add Emoji" at bounding box center [648, 607] width 43 height 23
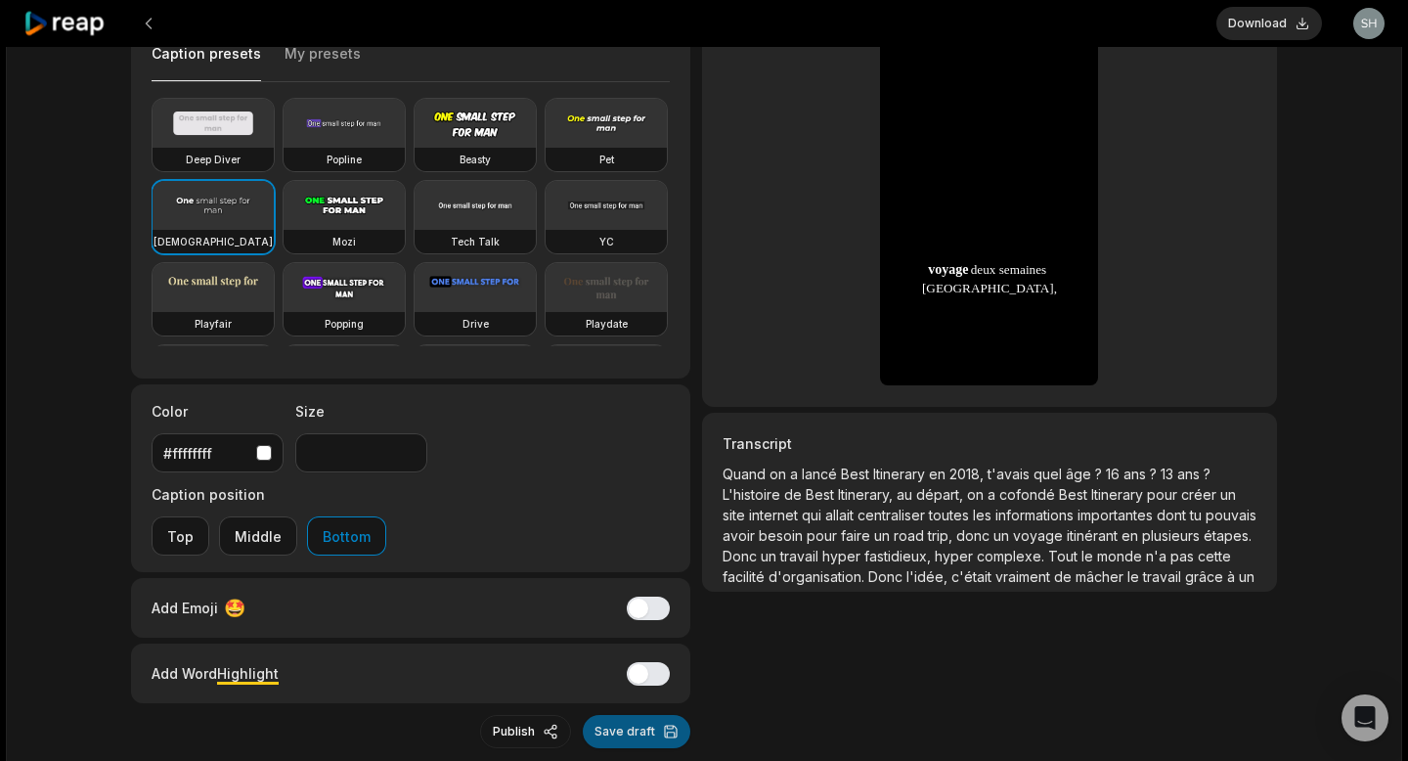
click at [631, 715] on button "Save draft" at bounding box center [637, 731] width 108 height 33
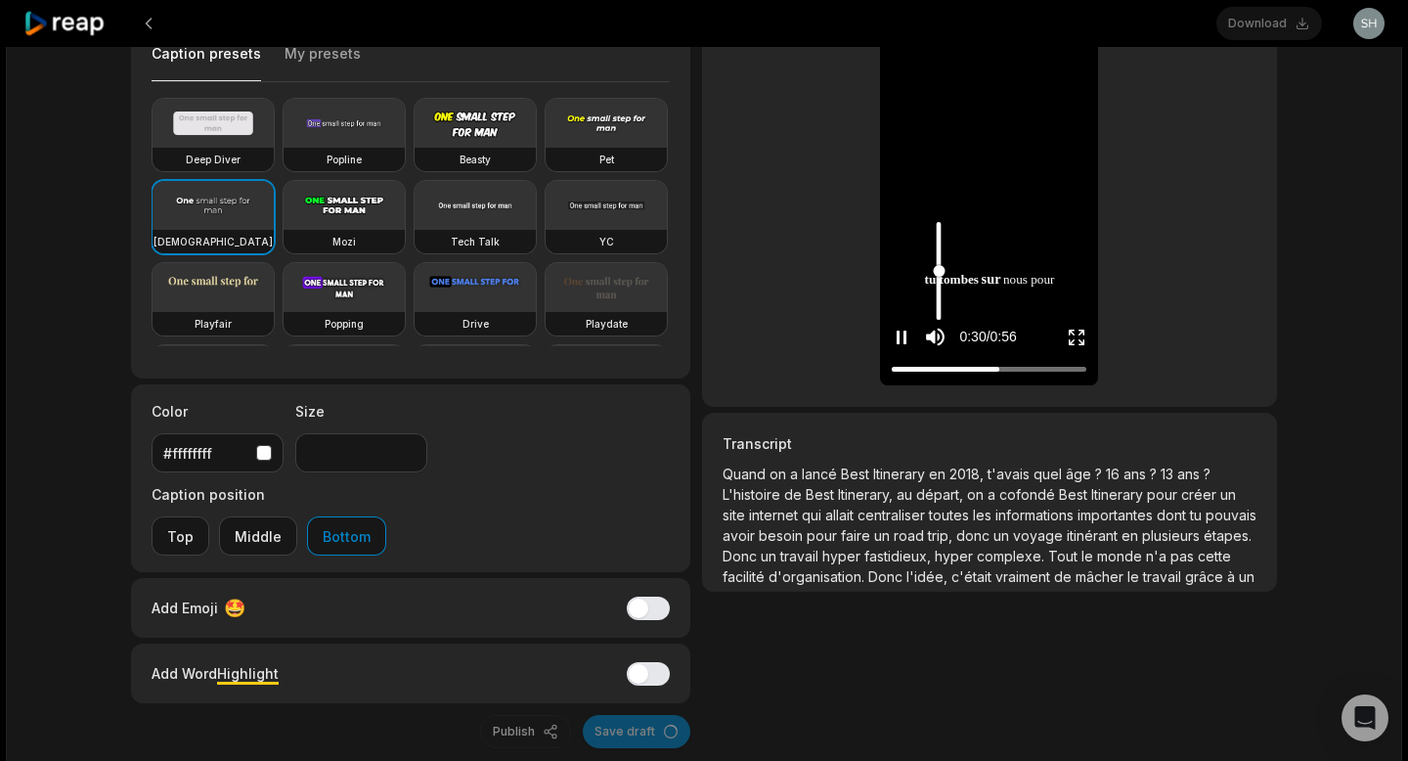
scroll to position [0, 0]
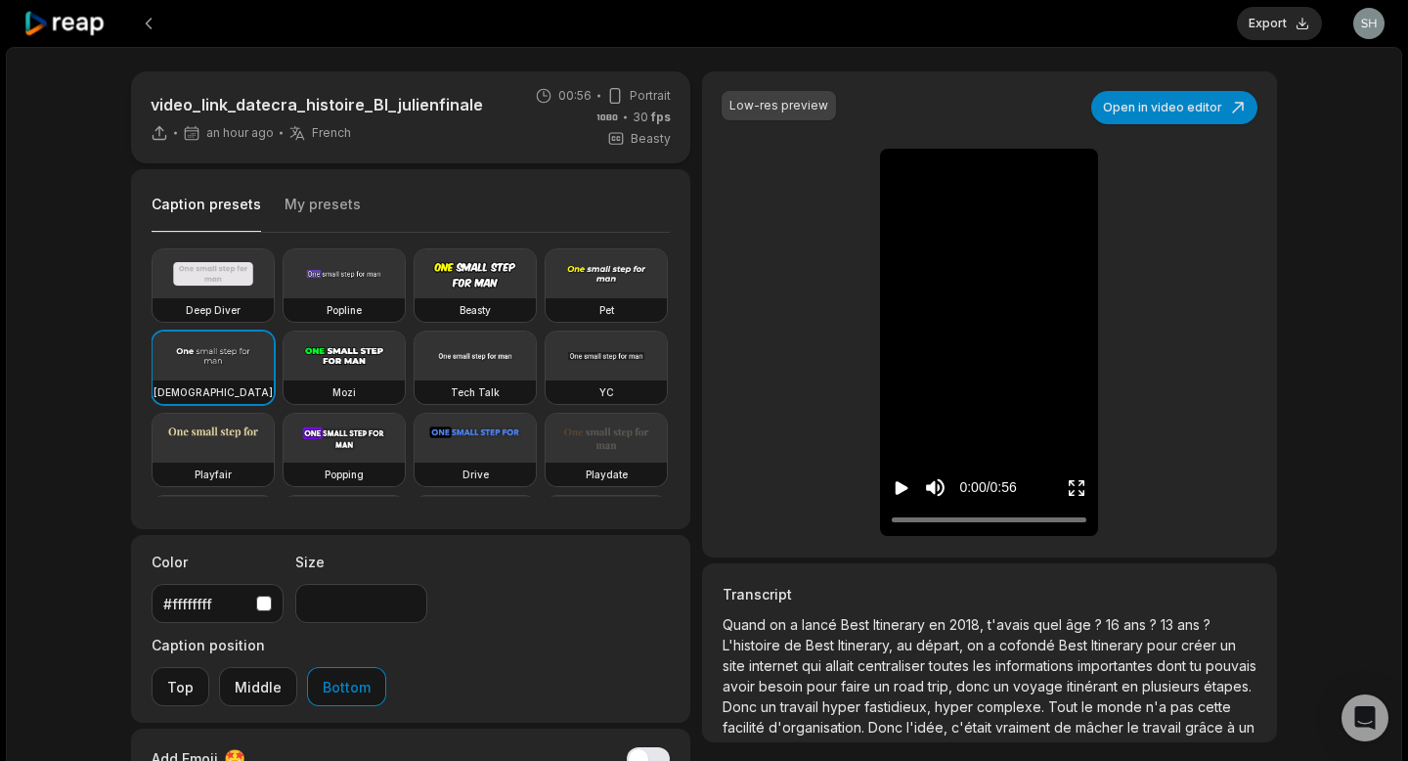
click at [873, 626] on span "Itinerary" at bounding box center [901, 624] width 56 height 17
click at [899, 492] on icon "Play video" at bounding box center [902, 488] width 13 height 14
click at [1278, 23] on button "Export" at bounding box center [1279, 23] width 85 height 33
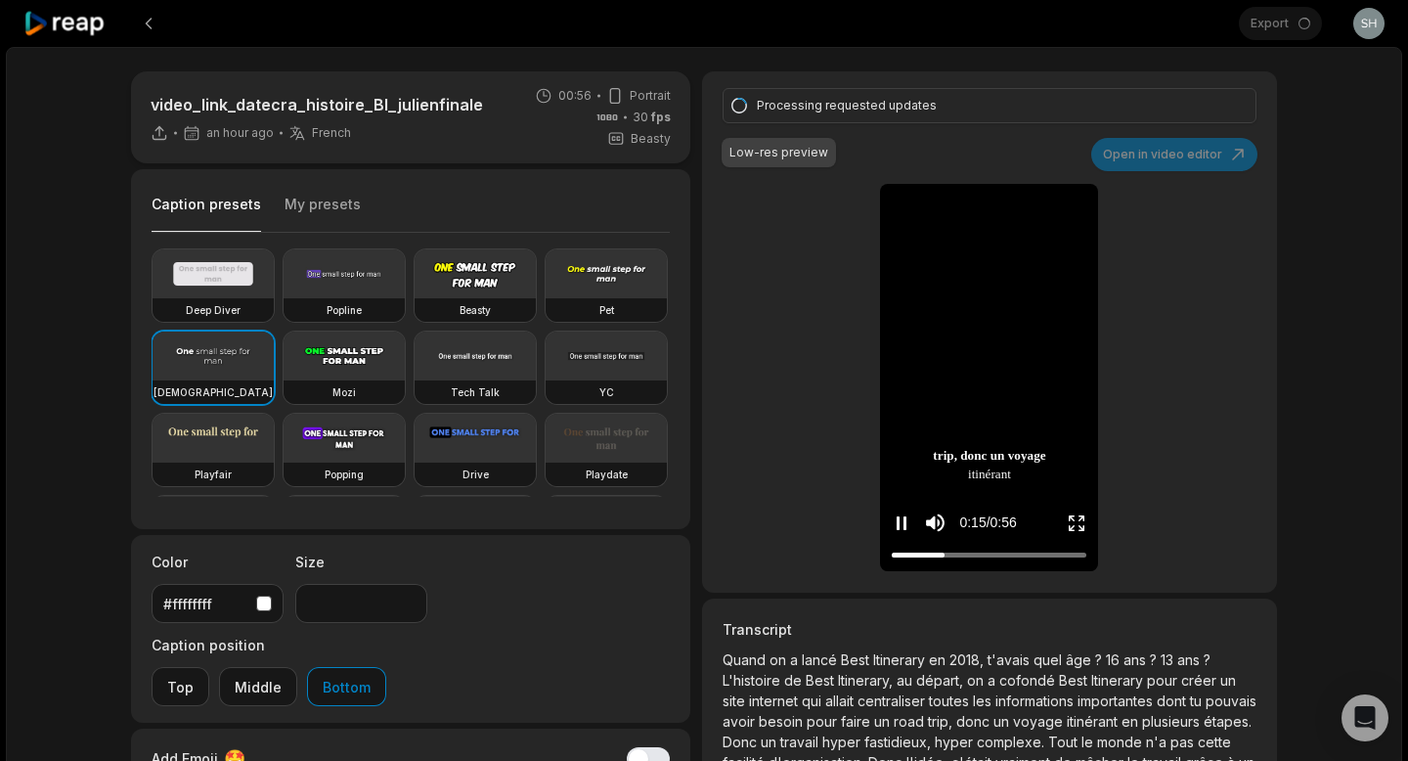
click at [902, 517] on icon "Pause video" at bounding box center [902, 523] width 20 height 20
click at [1407, 216] on div "Export Open user menu video_link_datecra_histoire_BI_julienfinale an hour ago F…" at bounding box center [704, 503] width 1408 height 1006
click at [788, 286] on div "Processing requested updates Low-res preview Open in video editor Quand on a la…" at bounding box center [989, 331] width 575 height 521
click at [905, 515] on icon "Play video" at bounding box center [902, 523] width 20 height 20
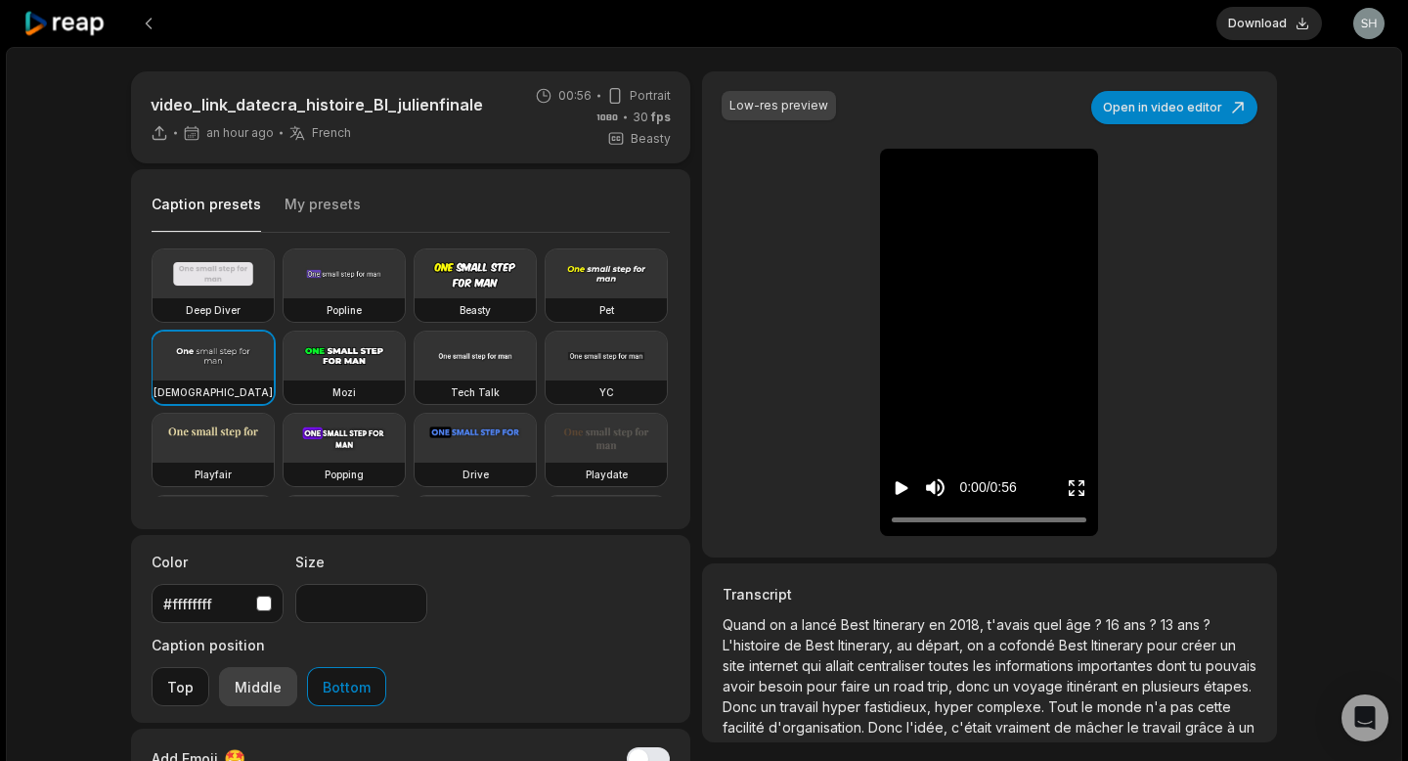
type input "**"
click at [894, 488] on icon "Play video" at bounding box center [902, 488] width 20 height 20
click at [894, 488] on icon "Pause video" at bounding box center [902, 488] width 20 height 20
click at [1258, 31] on button "Download" at bounding box center [1269, 23] width 106 height 33
